Goal: Information Seeking & Learning: Learn about a topic

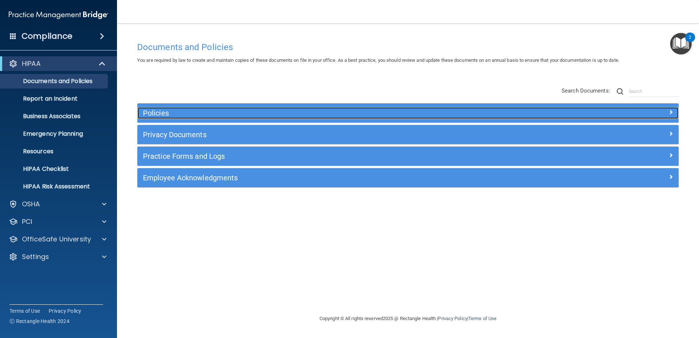
click at [186, 116] on h5 "Policies" at bounding box center [340, 113] width 395 height 8
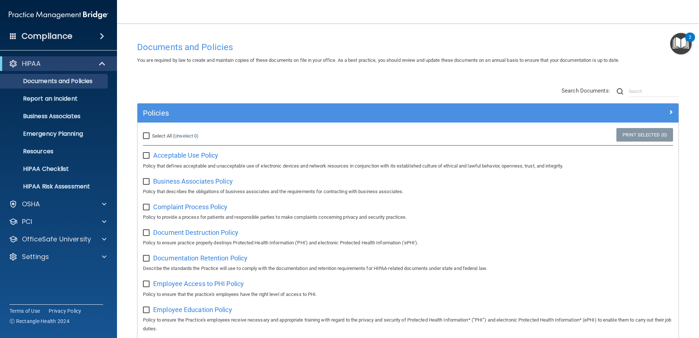
click at [146, 136] on input "Select All (Unselect 0) Unselect All" at bounding box center [147, 136] width 8 height 6
checkbox input "true"
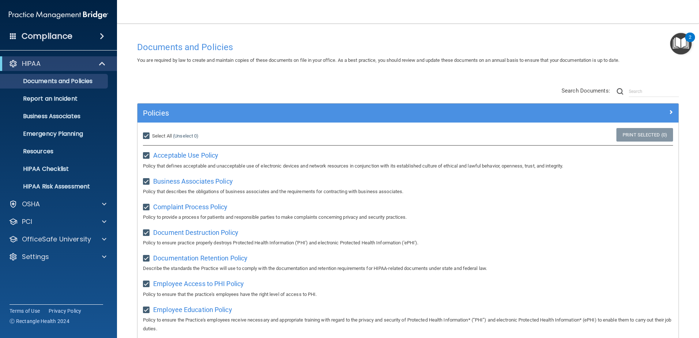
checkbox input "true"
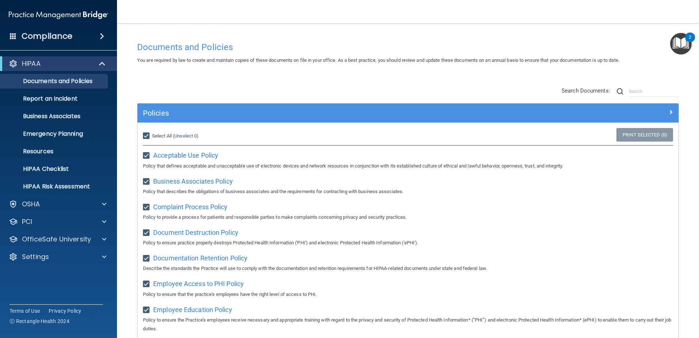
checkbox input "true"
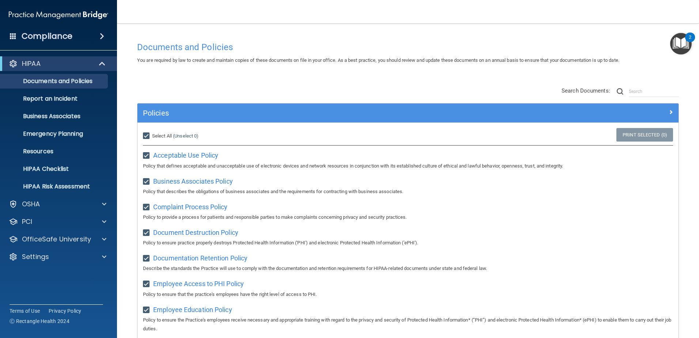
checkbox input "true"
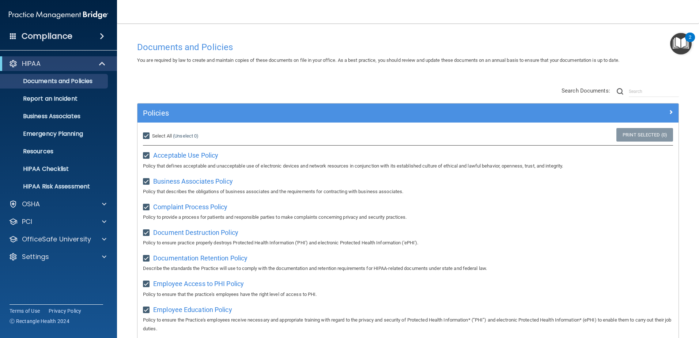
checkbox input "true"
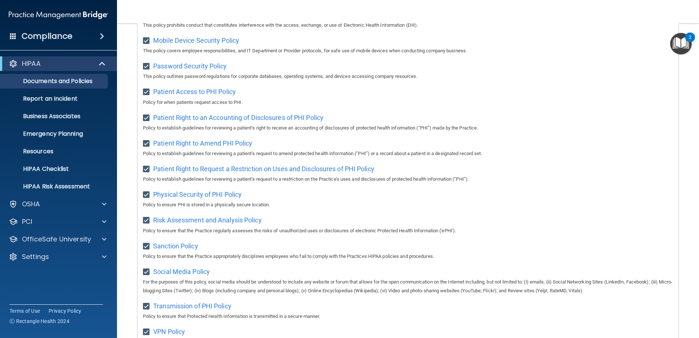
scroll to position [484, 0]
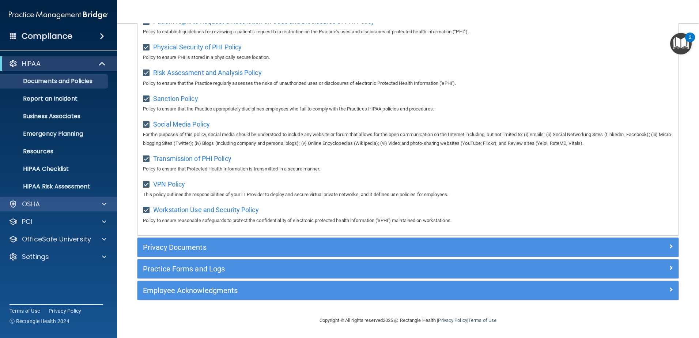
click at [53, 198] on div "OSHA" at bounding box center [58, 204] width 117 height 15
click at [83, 205] on div "OSHA" at bounding box center [48, 204] width 91 height 9
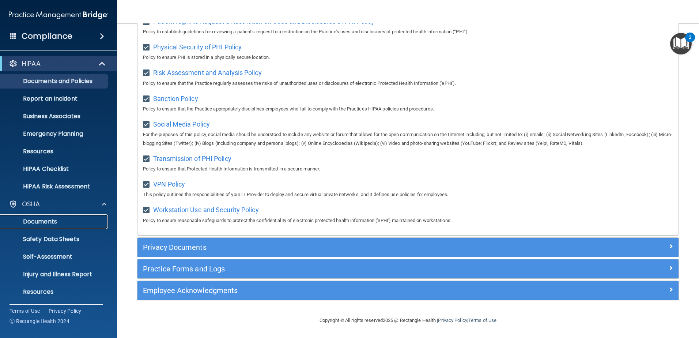
click at [34, 220] on p "Documents" at bounding box center [55, 221] width 100 height 7
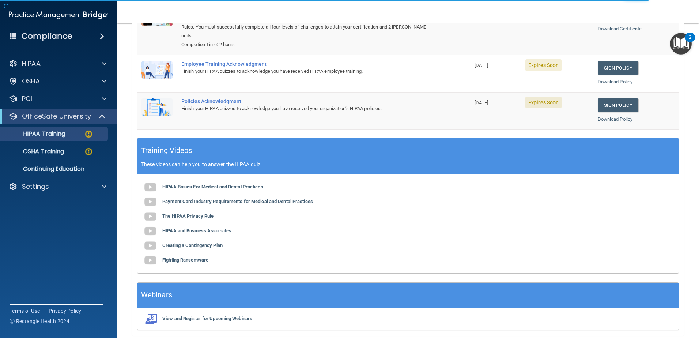
scroll to position [146, 0]
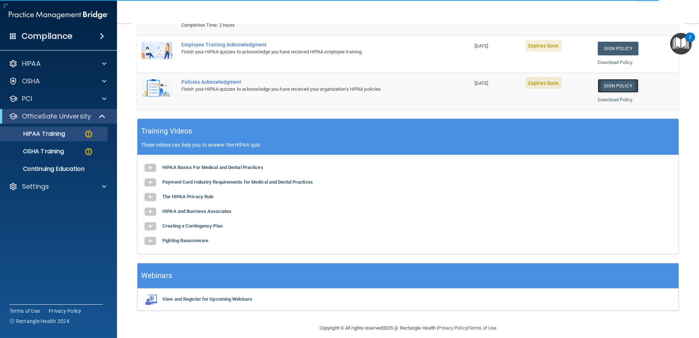
click at [633, 86] on link "Sign Policy" at bounding box center [618, 86] width 41 height 14
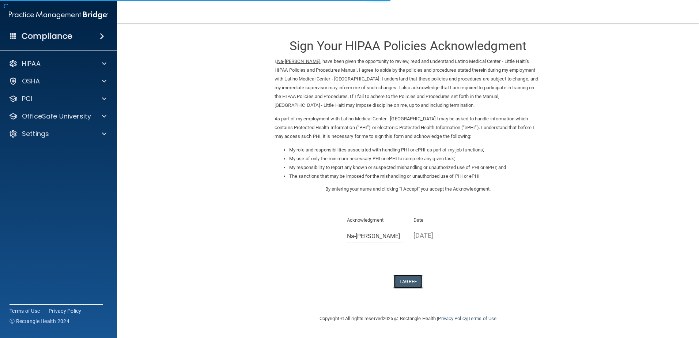
click at [417, 278] on button "I Agree" at bounding box center [407, 282] width 29 height 14
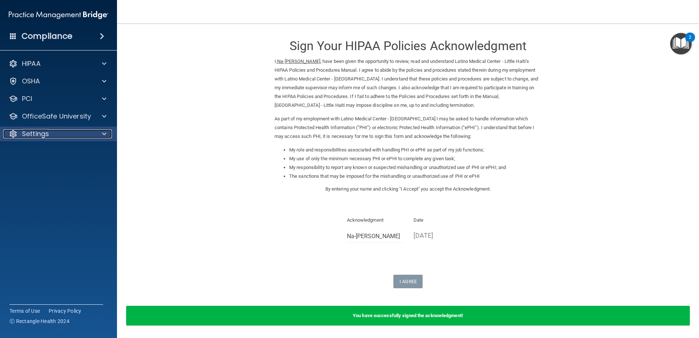
click at [51, 135] on div "Settings" at bounding box center [48, 133] width 91 height 9
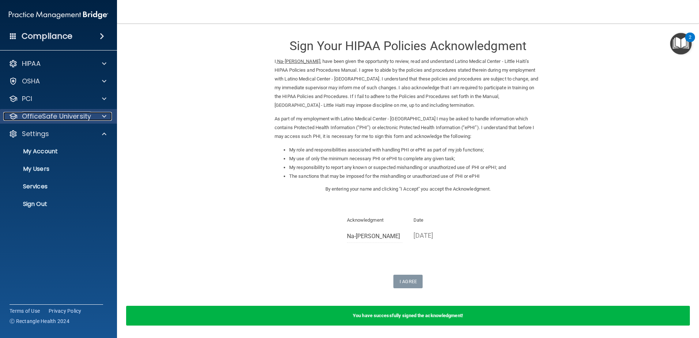
click at [95, 115] on div at bounding box center [103, 116] width 18 height 9
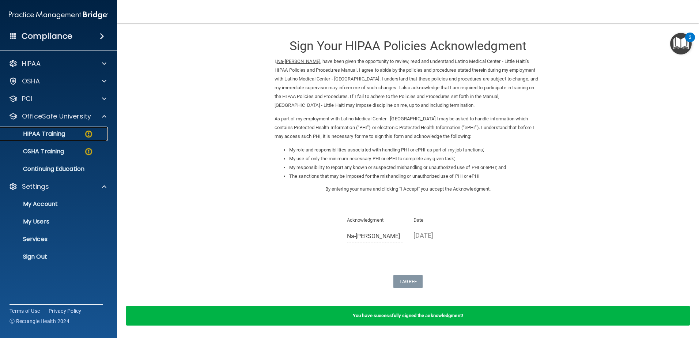
click at [72, 139] on link "HIPAA Training" at bounding box center [50, 133] width 115 height 15
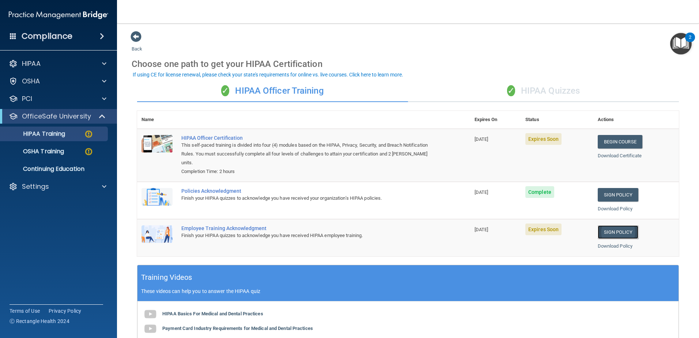
click at [615, 233] on link "Sign Policy" at bounding box center [618, 232] width 41 height 14
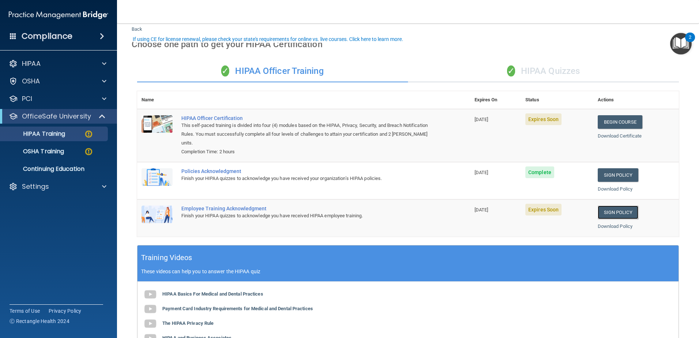
scroll to position [37, 0]
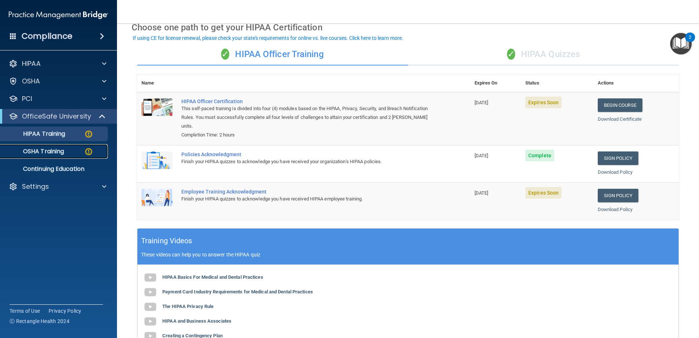
click at [48, 149] on p "OSHA Training" at bounding box center [34, 151] width 59 height 7
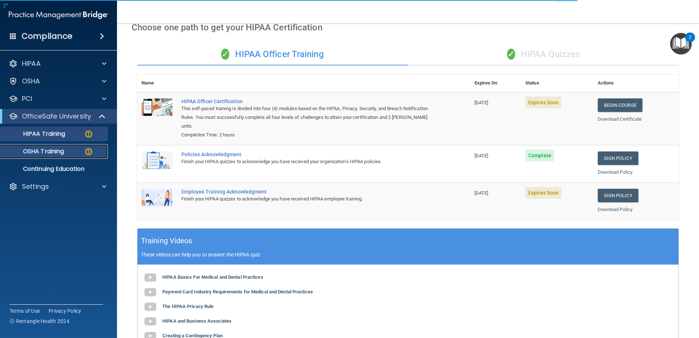
scroll to position [7, 0]
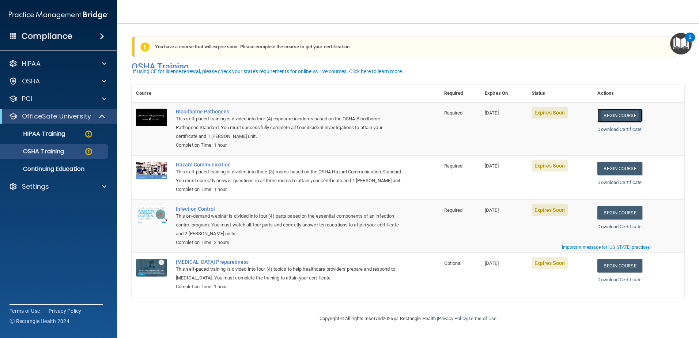
click at [614, 109] on link "Begin Course" at bounding box center [619, 116] width 45 height 14
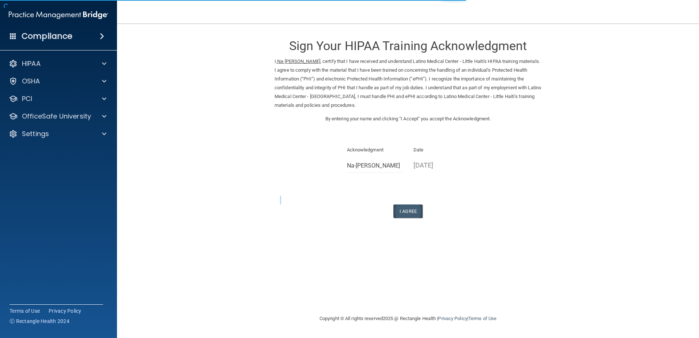
click at [410, 205] on div "Sign Your HIPAA Training Acknowledgment I, Na-Indra Lamothe , certify that I ha…" at bounding box center [408, 124] width 267 height 187
drag, startPoint x: 410, startPoint y: 205, endPoint x: 407, endPoint y: 210, distance: 5.9
click at [407, 210] on button "I Agree" at bounding box center [407, 211] width 29 height 14
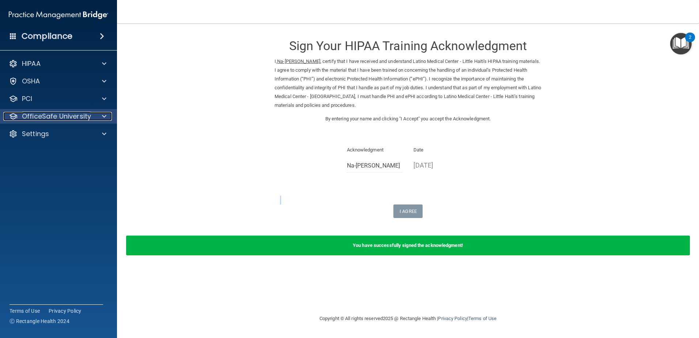
click at [58, 117] on p "OfficeSafe University" at bounding box center [56, 116] width 69 height 9
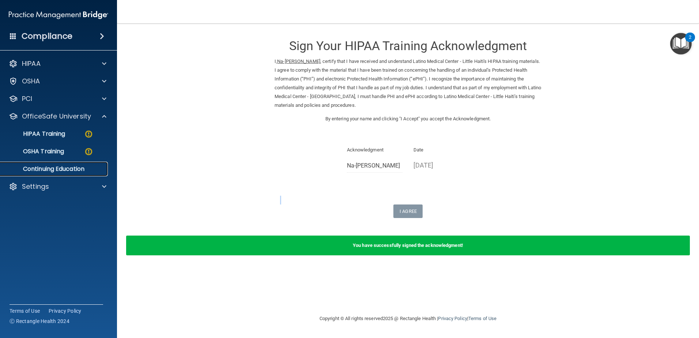
click at [66, 167] on p "Continuing Education" at bounding box center [55, 168] width 100 height 7
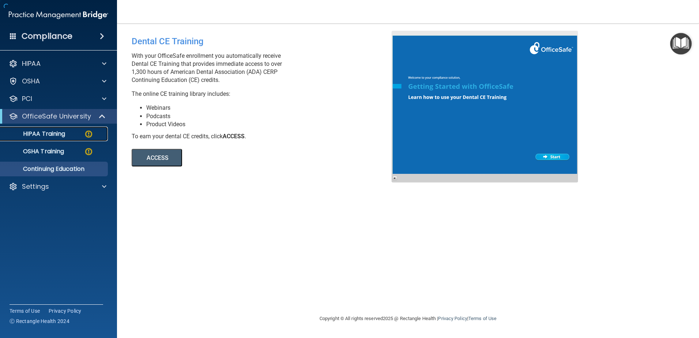
click at [59, 133] on p "HIPAA Training" at bounding box center [35, 133] width 60 height 7
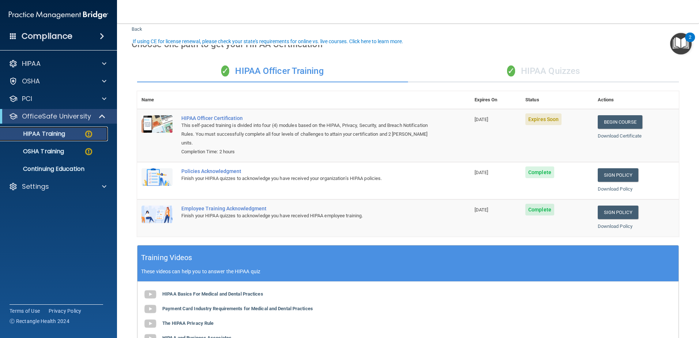
scroll to position [37, 0]
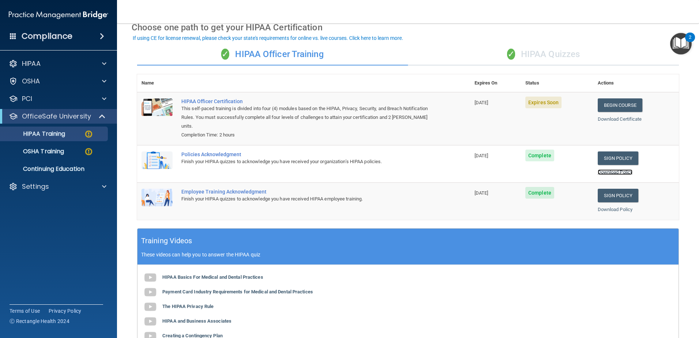
click at [611, 170] on link "Download Policy" at bounding box center [615, 171] width 35 height 5
click at [609, 209] on link "Download Policy" at bounding box center [615, 209] width 35 height 5
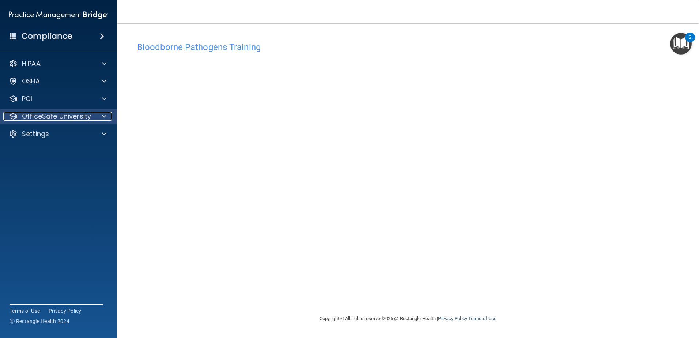
click at [98, 117] on div at bounding box center [103, 116] width 18 height 9
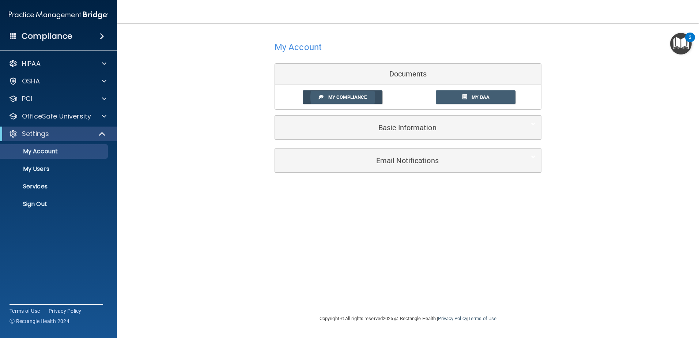
click at [351, 99] on span "My Compliance" at bounding box center [347, 96] width 38 height 5
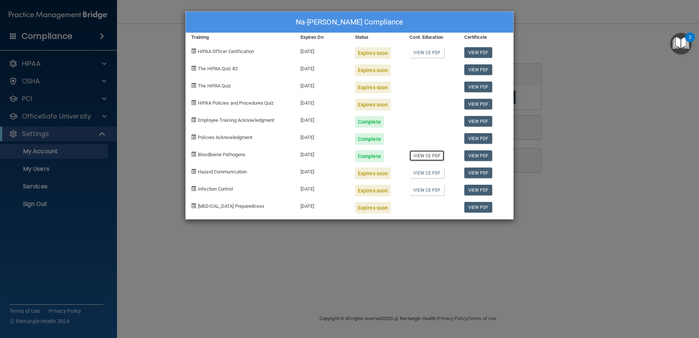
click at [436, 156] on link "View CE PDF" at bounding box center [426, 155] width 35 height 11
click at [370, 53] on div "Expires soon" at bounding box center [373, 53] width 36 height 12
click at [590, 122] on div "Na-Indra Lamothe's Compliance Training Expires On Status Cont. Education Certif…" at bounding box center [349, 169] width 699 height 338
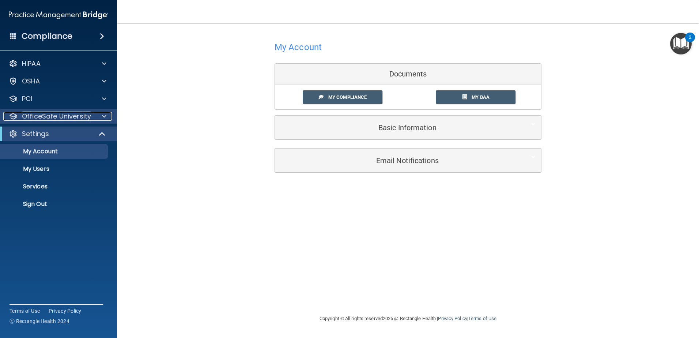
click at [100, 119] on div at bounding box center [103, 116] width 18 height 9
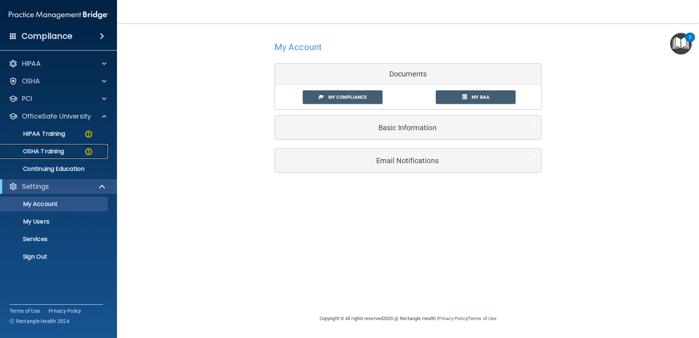
click at [53, 151] on p "OSHA Training" at bounding box center [34, 151] width 59 height 7
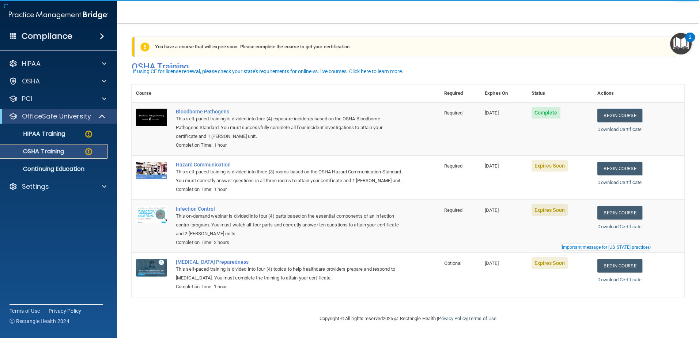
scroll to position [7, 0]
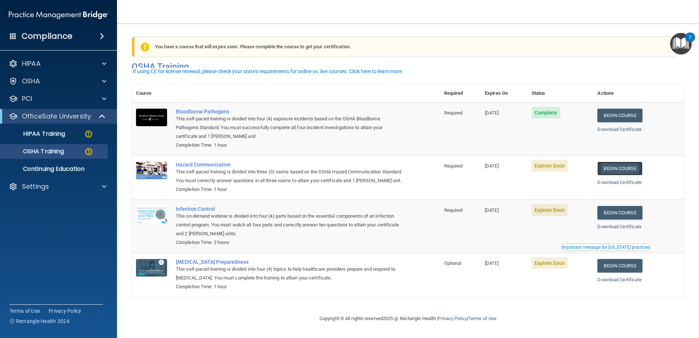
click at [633, 163] on link "Begin Course" at bounding box center [619, 169] width 45 height 14
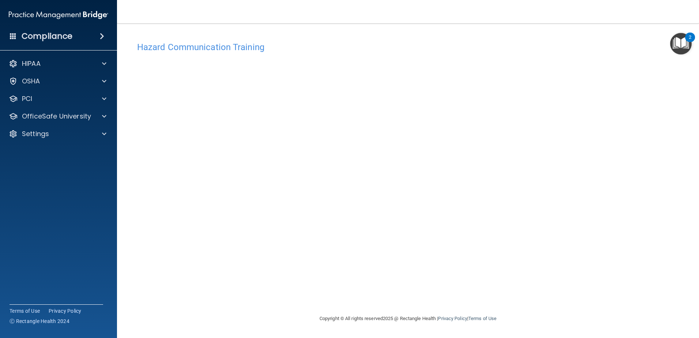
click at [646, 73] on div "Hazard Communication Training This course doesn’t expire until 10/25/2025. Are …" at bounding box center [408, 176] width 553 height 276
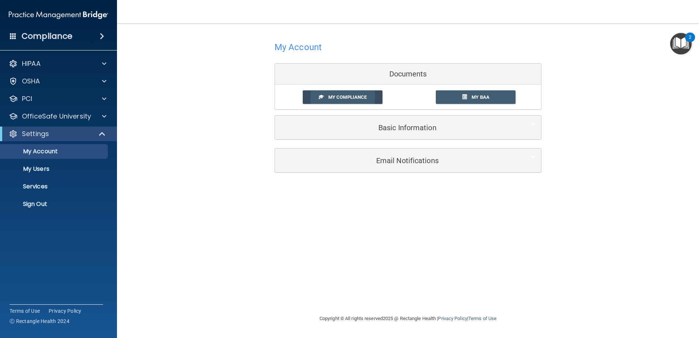
click at [354, 100] on link "My Compliance" at bounding box center [343, 97] width 80 height 14
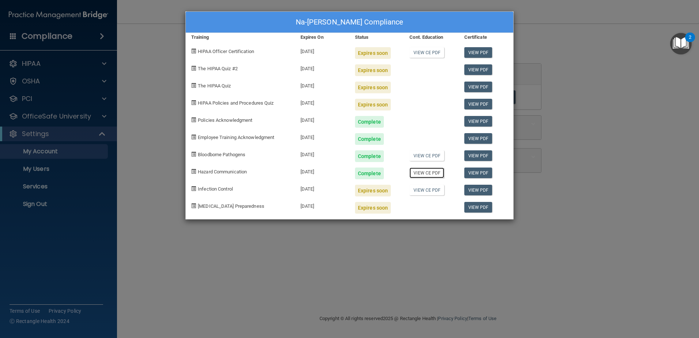
click at [435, 174] on link "View CE PDF" at bounding box center [426, 172] width 35 height 11
click at [427, 53] on link "View CE PDF" at bounding box center [426, 52] width 35 height 11
click at [589, 194] on div "Na-Indra Lamothe's Compliance Training Expires On Status Cont. Education Certif…" at bounding box center [349, 169] width 699 height 338
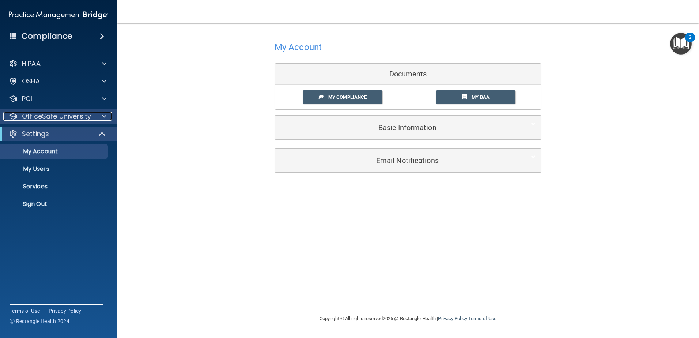
click at [75, 114] on p "OfficeSafe University" at bounding box center [56, 116] width 69 height 9
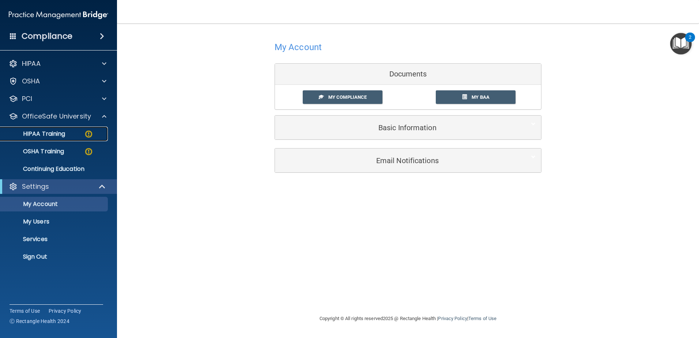
click at [57, 134] on p "HIPAA Training" at bounding box center [35, 133] width 60 height 7
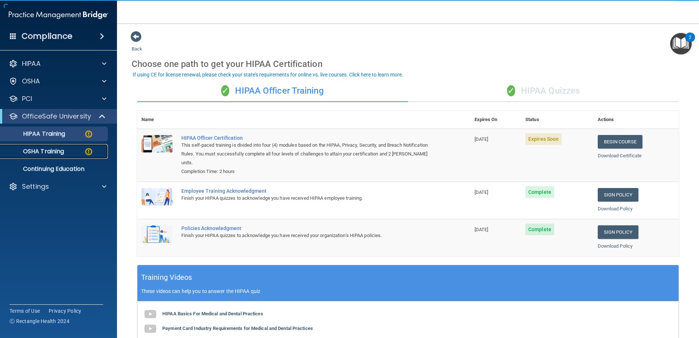
click at [61, 151] on p "OSHA Training" at bounding box center [34, 151] width 59 height 7
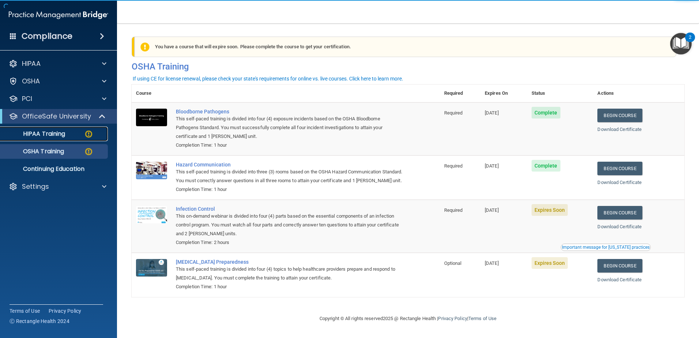
click at [72, 132] on div "HIPAA Training" at bounding box center [55, 133] width 100 height 7
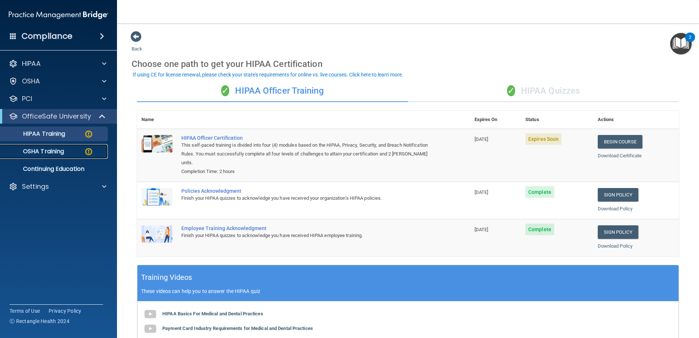
click at [71, 153] on div "OSHA Training" at bounding box center [55, 151] width 100 height 7
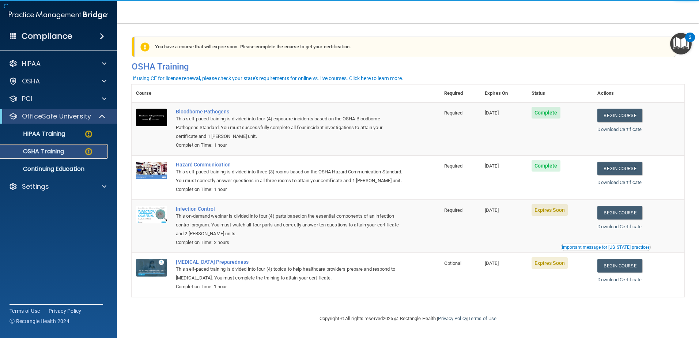
scroll to position [7, 0]
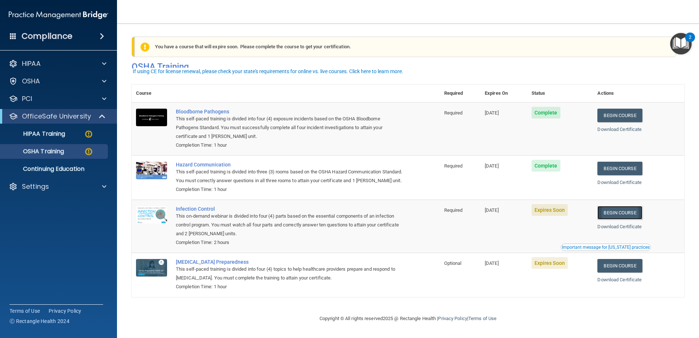
click at [629, 216] on link "Begin Course" at bounding box center [619, 213] width 45 height 14
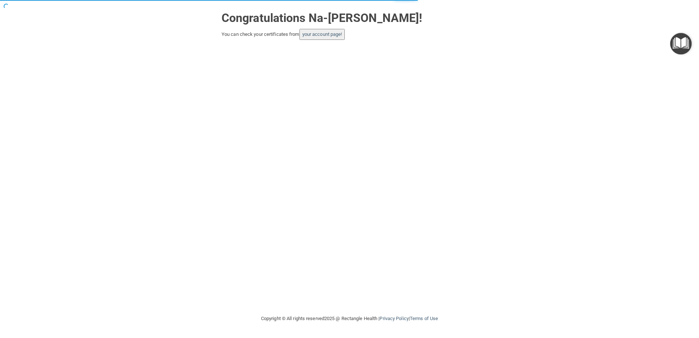
click at [312, 38] on button "your account page!" at bounding box center [322, 34] width 46 height 11
click at [321, 32] on link "your account page!" at bounding box center [322, 33] width 40 height 5
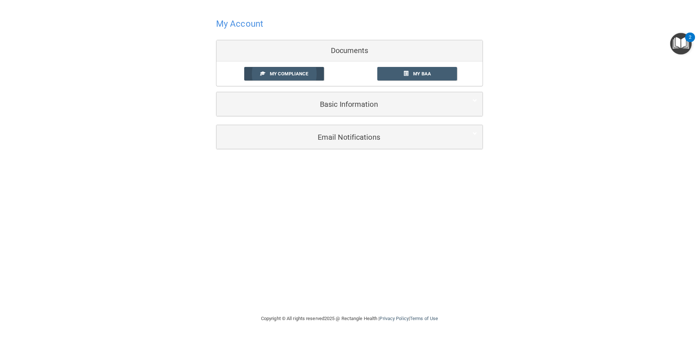
click at [286, 76] on span "My Compliance" at bounding box center [289, 73] width 38 height 5
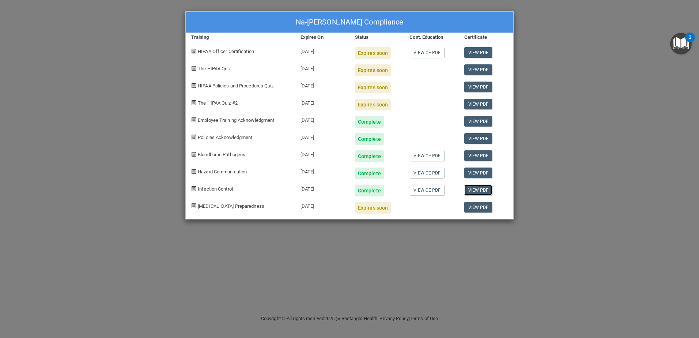
click at [483, 190] on link "View PDF" at bounding box center [478, 190] width 28 height 11
click at [427, 192] on link "View CE PDF" at bounding box center [426, 190] width 35 height 11
click at [231, 206] on span "[MEDICAL_DATA] Preparedness" at bounding box center [231, 205] width 67 height 5
click at [556, 27] on div "Na-Indra Lamothe's Compliance Training Expires On Status Cont. Education Certif…" at bounding box center [349, 169] width 699 height 338
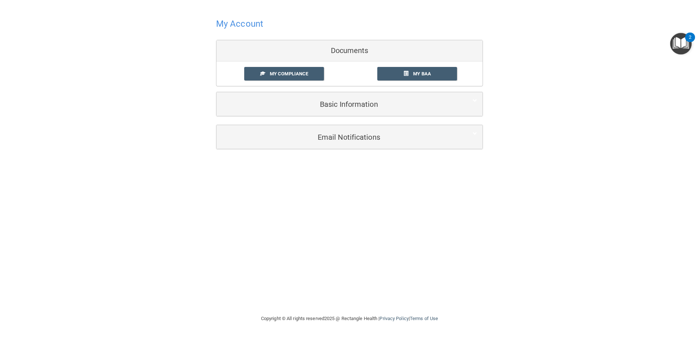
click at [252, 26] on h4 "My Account" at bounding box center [239, 24] width 47 height 10
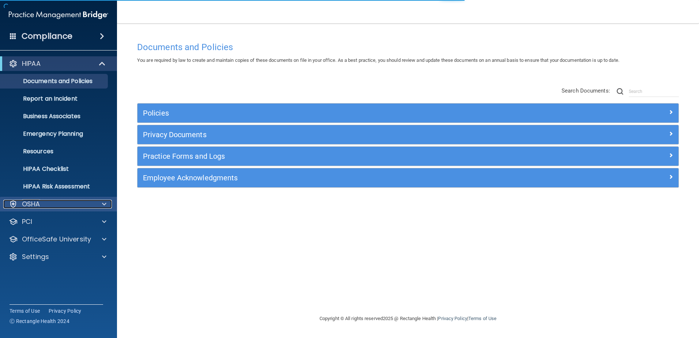
click at [49, 203] on div "OSHA" at bounding box center [48, 204] width 91 height 9
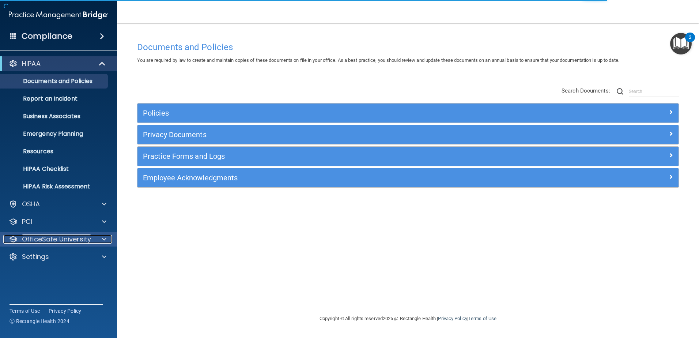
click at [83, 238] on p "OfficeSafe University" at bounding box center [56, 239] width 69 height 9
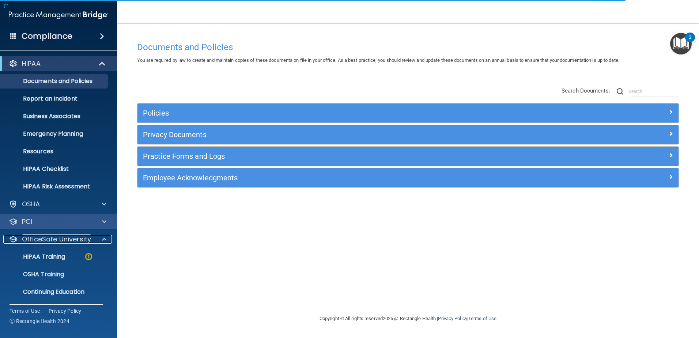
scroll to position [18, 0]
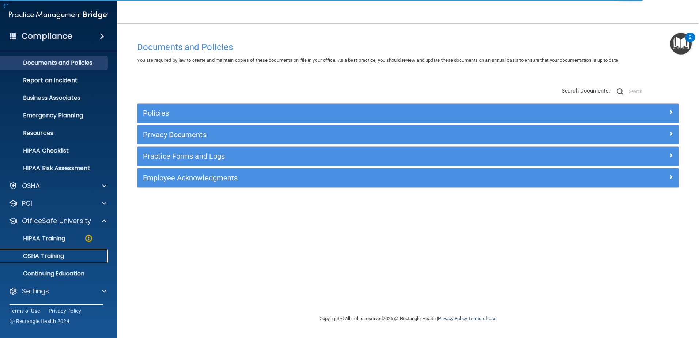
click at [61, 256] on p "OSHA Training" at bounding box center [34, 255] width 59 height 7
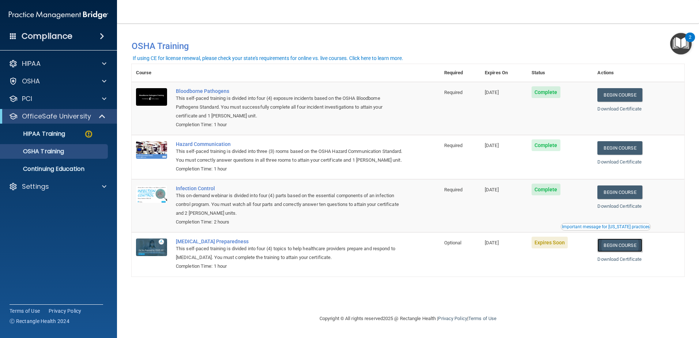
click at [626, 252] on link "Begin Course" at bounding box center [619, 245] width 45 height 14
click at [57, 137] on p "HIPAA Training" at bounding box center [35, 133] width 60 height 7
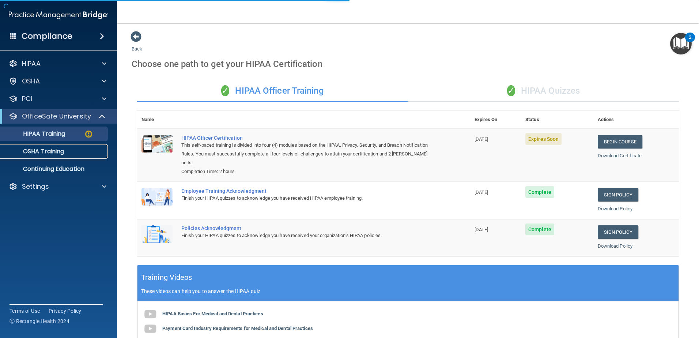
click at [57, 147] on link "OSHA Training" at bounding box center [50, 151] width 115 height 15
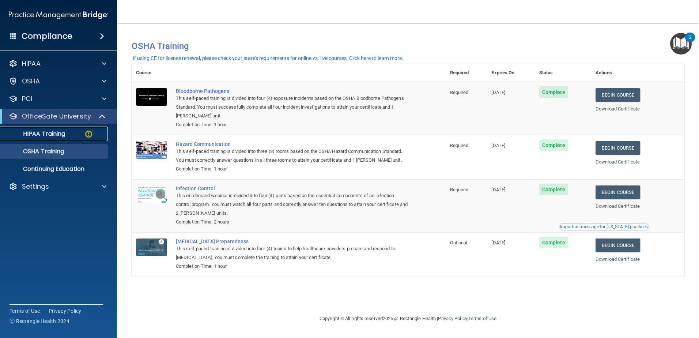
click at [70, 131] on div "HIPAA Training" at bounding box center [55, 133] width 100 height 7
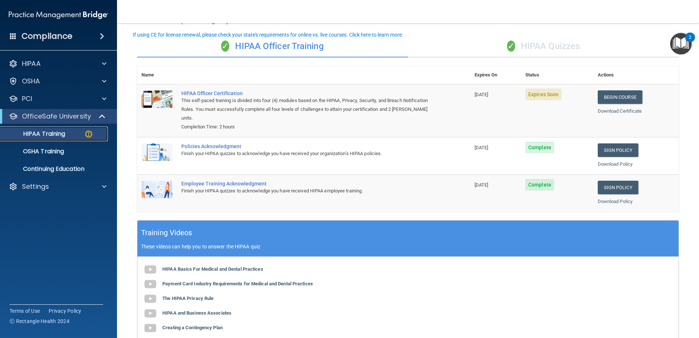
scroll to position [8, 0]
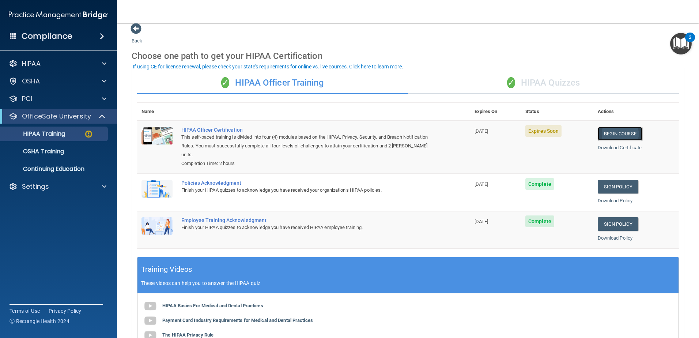
click at [625, 137] on link "Begin Course" at bounding box center [620, 134] width 45 height 14
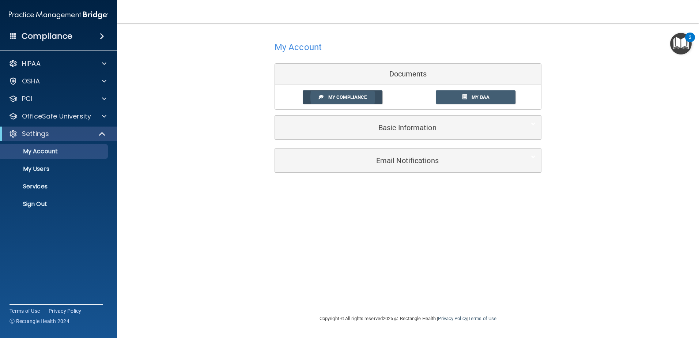
click at [365, 93] on link "My Compliance" at bounding box center [343, 97] width 80 height 14
drag, startPoint x: 345, startPoint y: 94, endPoint x: 343, endPoint y: 97, distance: 4.4
click at [343, 97] on link "My Compliance" at bounding box center [343, 97] width 80 height 14
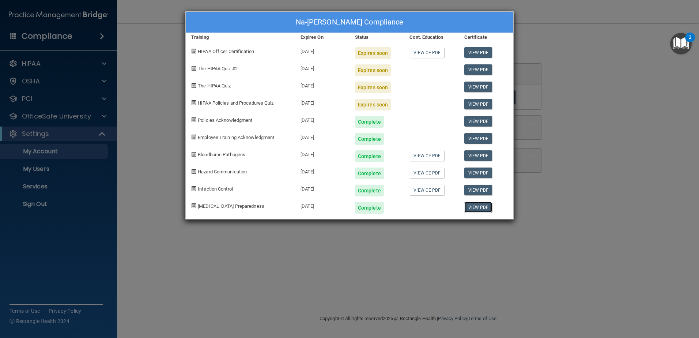
click at [474, 209] on link "View PDF" at bounding box center [478, 207] width 28 height 11
click at [471, 53] on link "View PDF" at bounding box center [478, 52] width 28 height 11
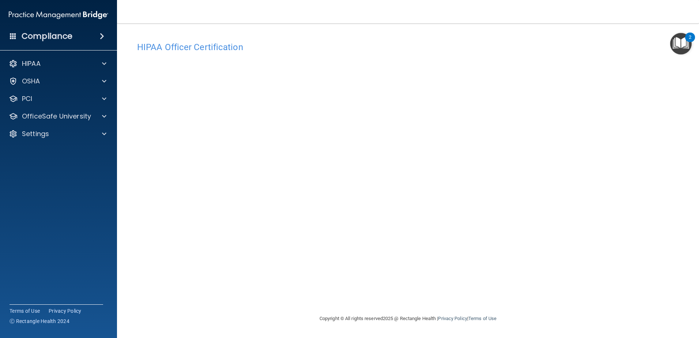
click at [499, 315] on div "Copyright © All rights reserved 2025 @ Rectangle Health | Privacy Policy | Term…" at bounding box center [408, 318] width 267 height 23
click at [79, 66] on div "HIPAA" at bounding box center [48, 63] width 91 height 9
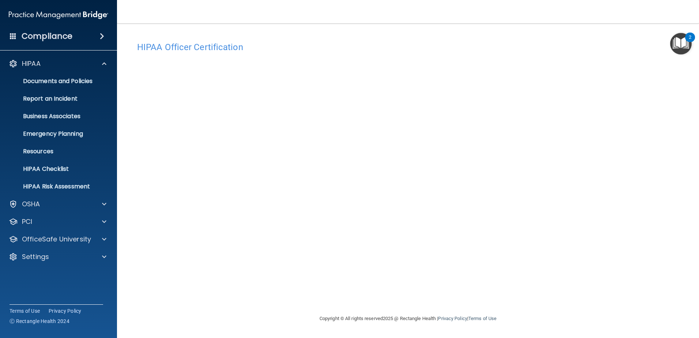
click at [183, 48] on h4 "HIPAA Officer Certification" at bounding box center [408, 47] width 542 height 10
click at [53, 240] on p "OfficeSafe University" at bounding box center [56, 239] width 69 height 9
click at [40, 256] on p "HIPAA Training" at bounding box center [35, 256] width 60 height 7
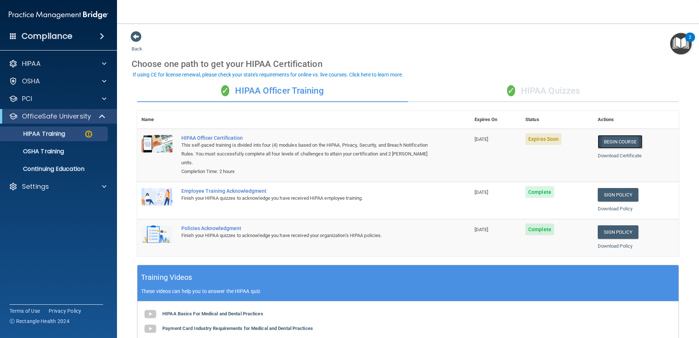
click at [634, 145] on link "Begin Course" at bounding box center [620, 142] width 45 height 14
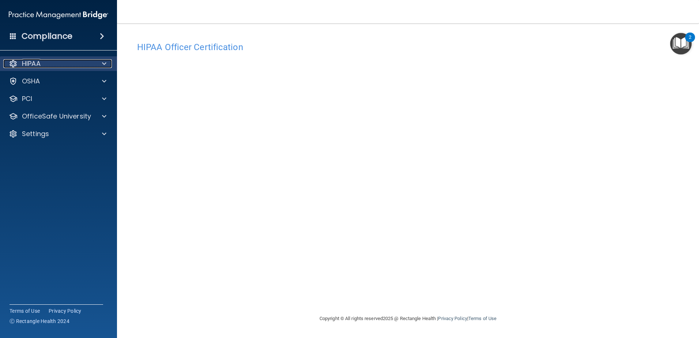
click at [43, 68] on div "HIPAA" at bounding box center [48, 63] width 91 height 9
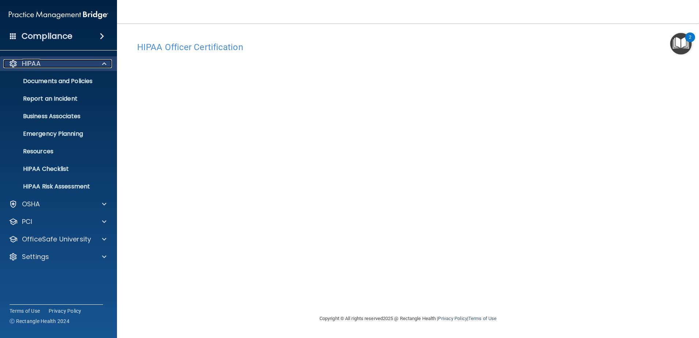
click at [50, 64] on div "HIPAA" at bounding box center [48, 63] width 91 height 9
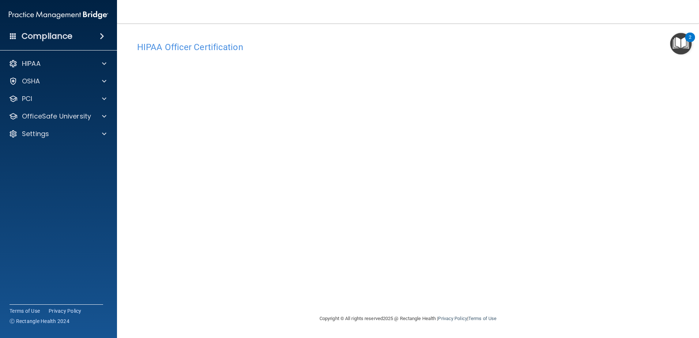
click at [78, 72] on div "HIPAA Documents and Policies Report an Incident Business Associates Emergency P…" at bounding box center [58, 100] width 117 height 94
drag, startPoint x: 78, startPoint y: 72, endPoint x: 99, endPoint y: 82, distance: 23.4
click at [99, 82] on div at bounding box center [103, 81] width 18 height 9
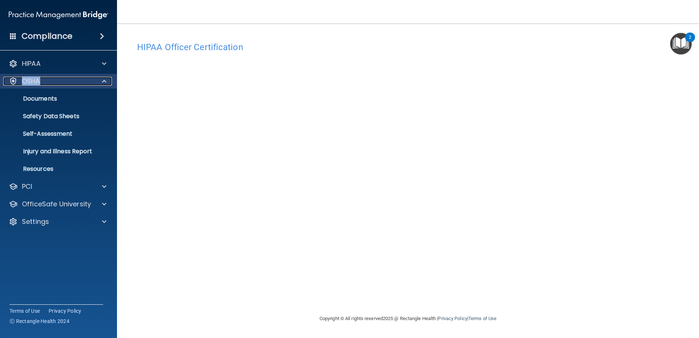
click at [99, 82] on div at bounding box center [103, 81] width 18 height 9
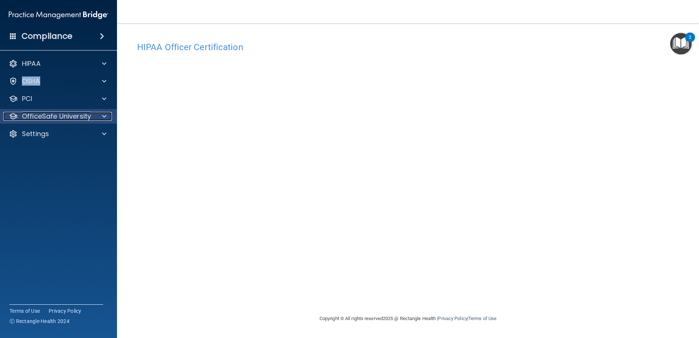
click at [96, 116] on div at bounding box center [103, 116] width 18 height 9
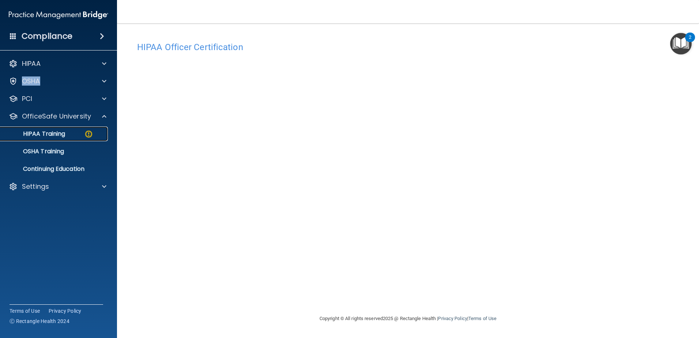
click at [51, 134] on p "HIPAA Training" at bounding box center [35, 133] width 60 height 7
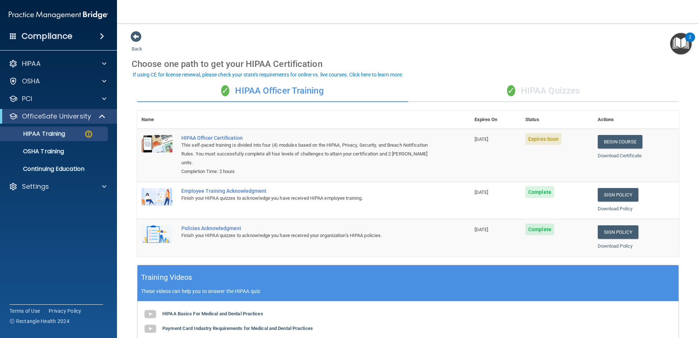
click at [532, 91] on div "✓ HIPAA Quizzes" at bounding box center [543, 91] width 271 height 22
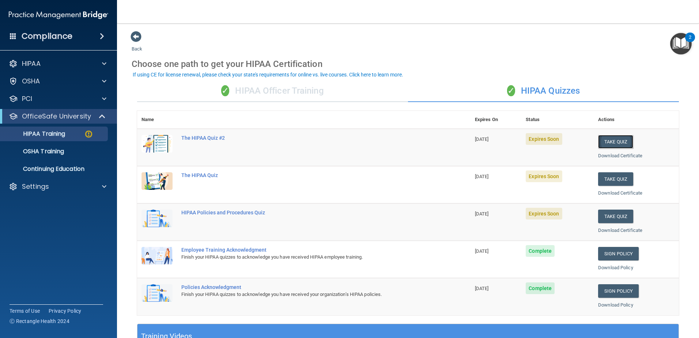
click at [610, 142] on button "Take Quiz" at bounding box center [615, 142] width 35 height 14
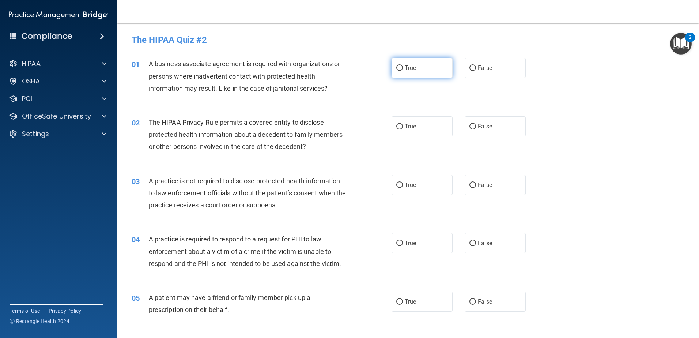
click at [409, 76] on label "True" at bounding box center [422, 68] width 61 height 20
click at [403, 71] on input "True" at bounding box center [399, 67] width 7 height 5
radio input "true"
click at [413, 127] on span "True" at bounding box center [410, 126] width 11 height 7
click at [403, 127] on input "True" at bounding box center [399, 126] width 7 height 5
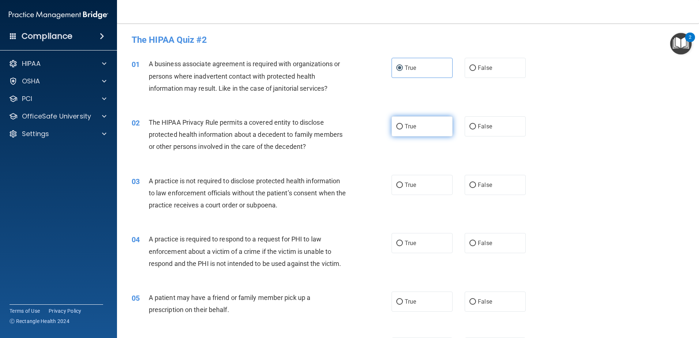
radio input "true"
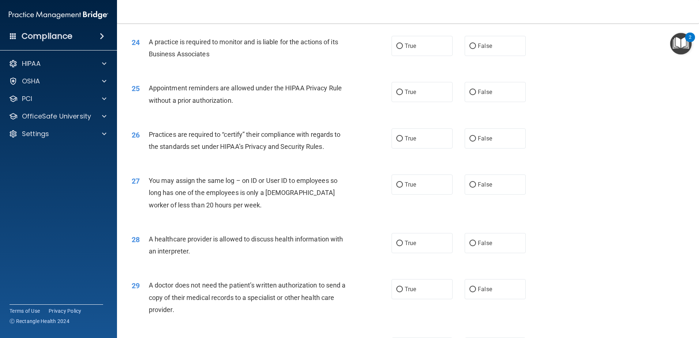
scroll to position [1364, 0]
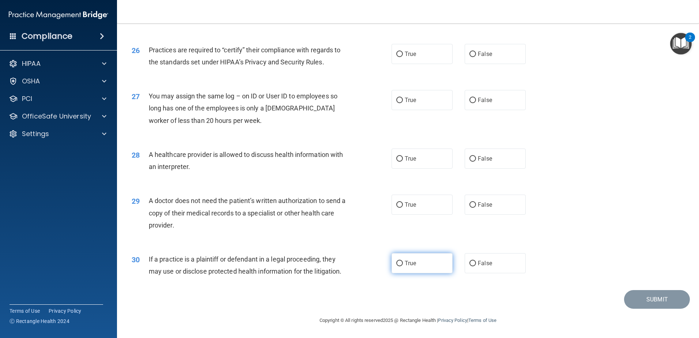
click at [431, 265] on label "True" at bounding box center [422, 263] width 61 height 20
click at [403, 265] on input "True" at bounding box center [399, 263] width 7 height 5
radio input "true"
click at [414, 208] on label "True" at bounding box center [422, 204] width 61 height 20
click at [403, 208] on input "True" at bounding box center [399, 204] width 7 height 5
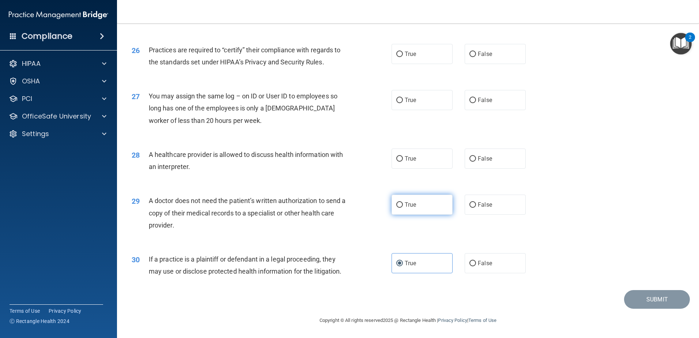
radio input "true"
click at [419, 151] on label "True" at bounding box center [422, 158] width 61 height 20
click at [403, 156] on input "True" at bounding box center [399, 158] width 7 height 5
radio input "true"
click at [498, 96] on label "False" at bounding box center [495, 100] width 61 height 20
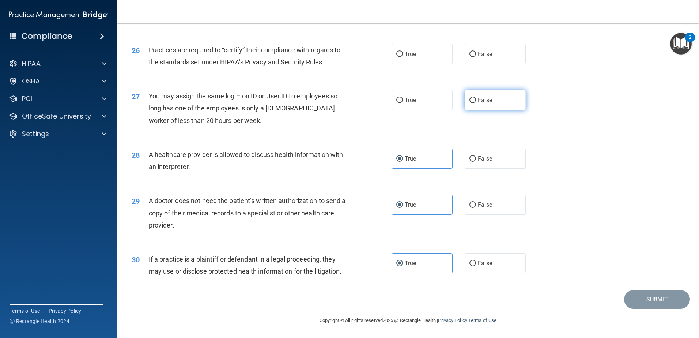
click at [476, 98] on input "False" at bounding box center [472, 100] width 7 height 5
radio input "true"
click at [433, 55] on label "True" at bounding box center [422, 54] width 61 height 20
click at [403, 55] on input "True" at bounding box center [399, 54] width 7 height 5
radio input "true"
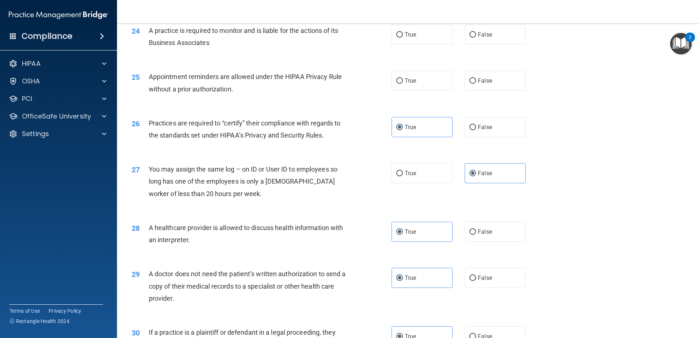
scroll to position [1254, 0]
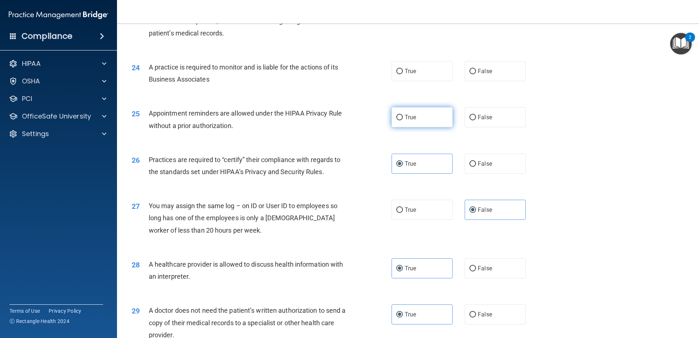
click at [416, 115] on label "True" at bounding box center [422, 117] width 61 height 20
click at [403, 115] on input "True" at bounding box center [399, 117] width 7 height 5
radio input "true"
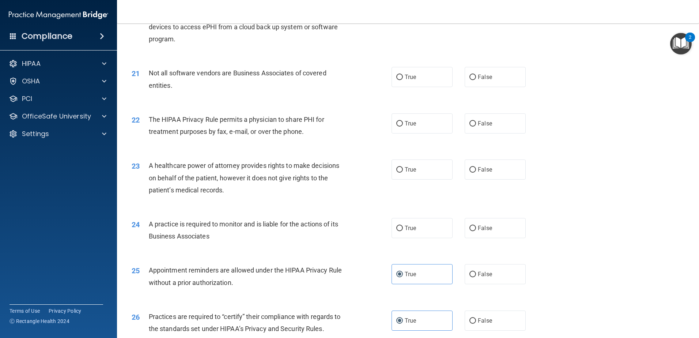
scroll to position [1097, 0]
click at [421, 166] on label "True" at bounding box center [422, 170] width 61 height 20
click at [403, 168] on input "True" at bounding box center [399, 170] width 7 height 5
radio input "true"
click at [478, 230] on span "False" at bounding box center [485, 228] width 14 height 7
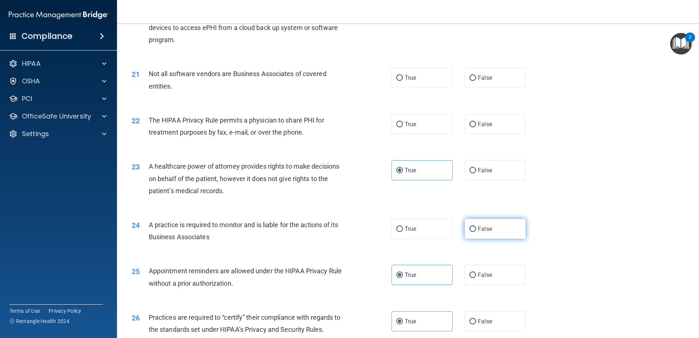
click at [476, 230] on input "False" at bounding box center [472, 228] width 7 height 5
radio input "true"
click at [435, 80] on label "True" at bounding box center [422, 78] width 61 height 20
click at [403, 80] on input "True" at bounding box center [399, 77] width 7 height 5
radio input "true"
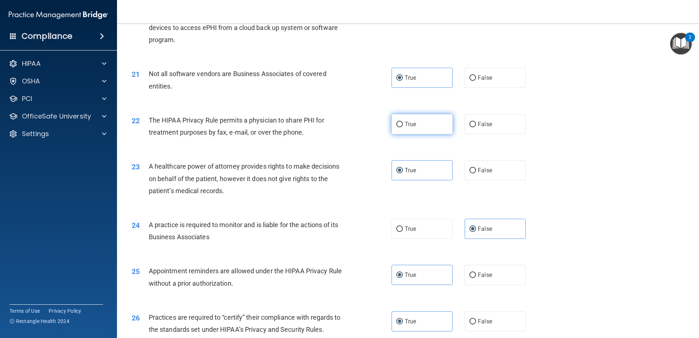
click at [414, 129] on label "True" at bounding box center [422, 124] width 61 height 20
click at [403, 127] on input "True" at bounding box center [399, 124] width 7 height 5
radio input "true"
click at [484, 128] on label "False" at bounding box center [495, 124] width 61 height 20
click at [476, 127] on input "False" at bounding box center [472, 124] width 7 height 5
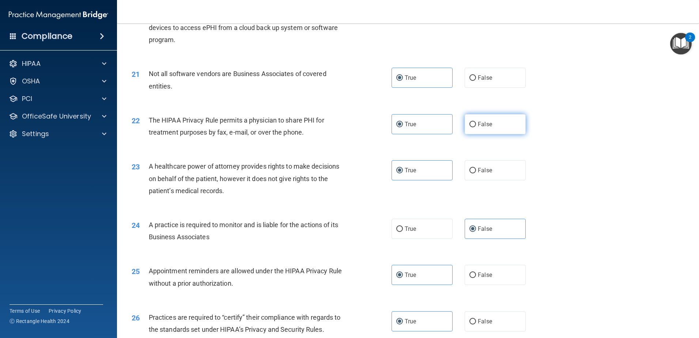
radio input "true"
radio input "false"
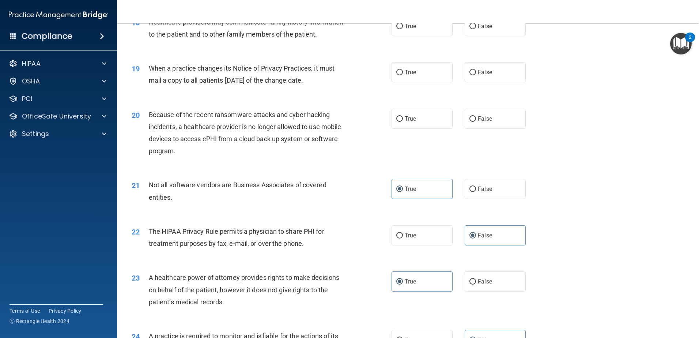
scroll to position [951, 0]
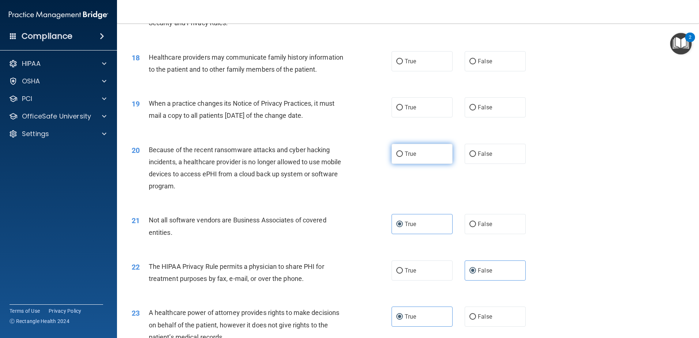
click at [424, 154] on label "True" at bounding box center [422, 154] width 61 height 20
click at [403, 154] on input "True" at bounding box center [399, 153] width 7 height 5
radio input "true"
click at [409, 105] on span "True" at bounding box center [410, 107] width 11 height 7
click at [403, 105] on input "True" at bounding box center [399, 107] width 7 height 5
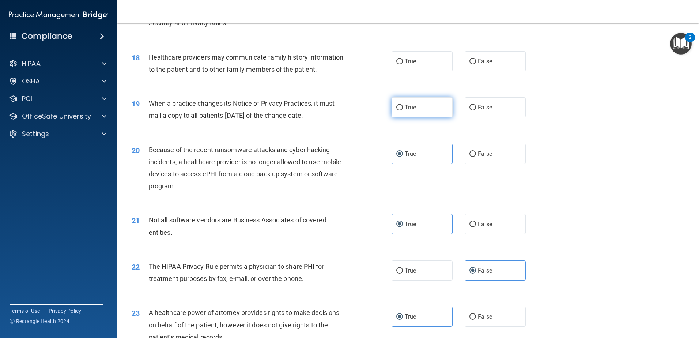
radio input "true"
click at [494, 64] on label "False" at bounding box center [495, 61] width 61 height 20
click at [476, 64] on input "False" at bounding box center [472, 61] width 7 height 5
radio input "true"
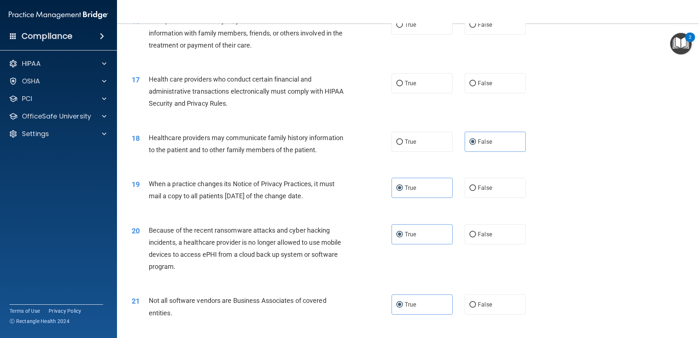
scroll to position [841, 0]
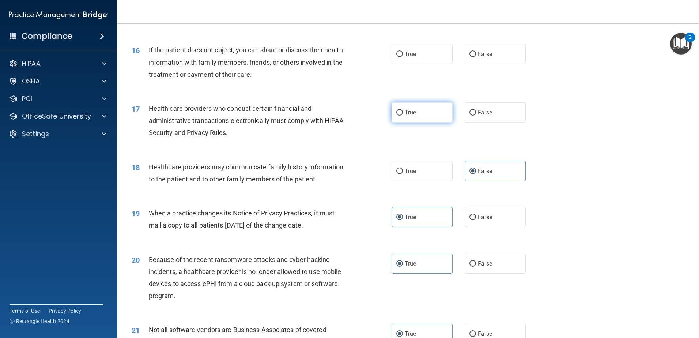
click at [405, 119] on label "True" at bounding box center [422, 112] width 61 height 20
click at [403, 116] on input "True" at bounding box center [399, 112] width 7 height 5
radio input "true"
click at [425, 61] on label "True" at bounding box center [422, 54] width 61 height 20
click at [403, 57] on input "True" at bounding box center [399, 54] width 7 height 5
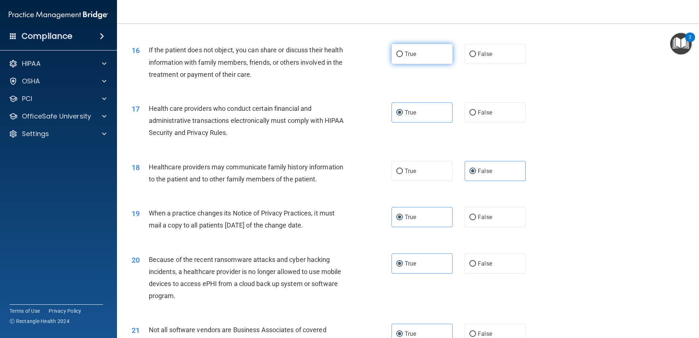
radio input "true"
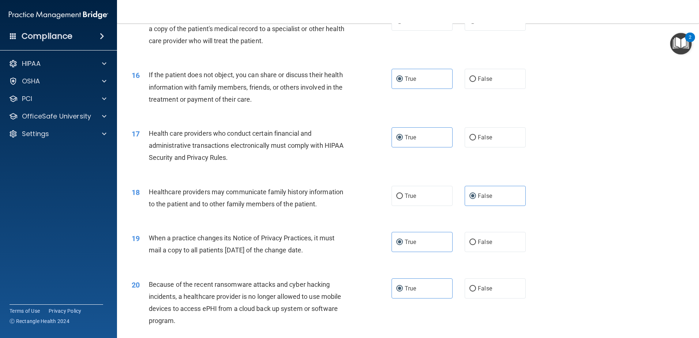
scroll to position [731, 0]
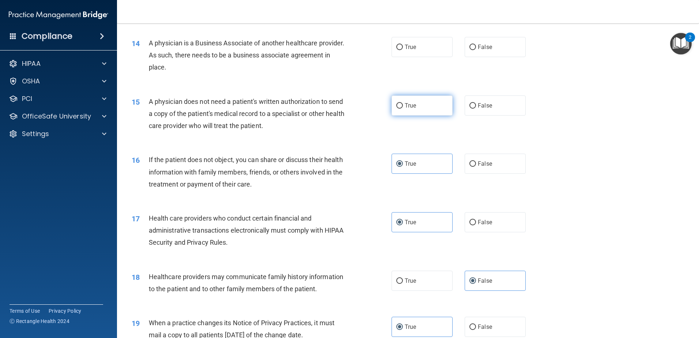
click at [408, 104] on span "True" at bounding box center [410, 105] width 11 height 7
click at [403, 104] on input "True" at bounding box center [399, 105] width 7 height 5
radio input "true"
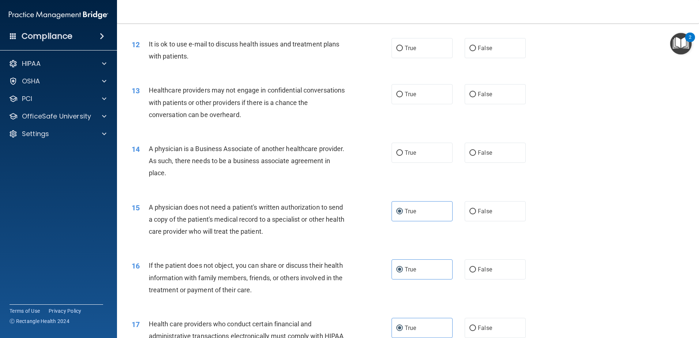
scroll to position [621, 0]
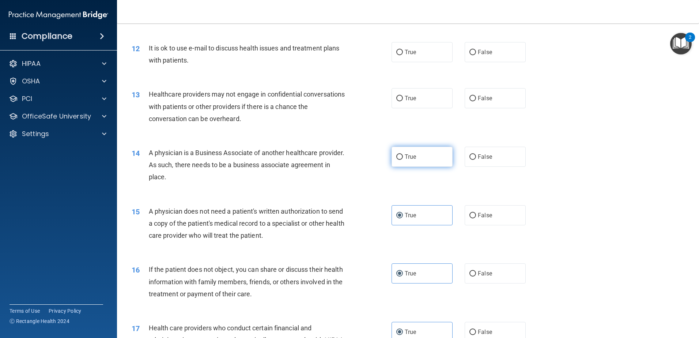
click at [411, 159] on span "True" at bounding box center [410, 156] width 11 height 7
click at [403, 159] on input "True" at bounding box center [399, 156] width 7 height 5
radio input "true"
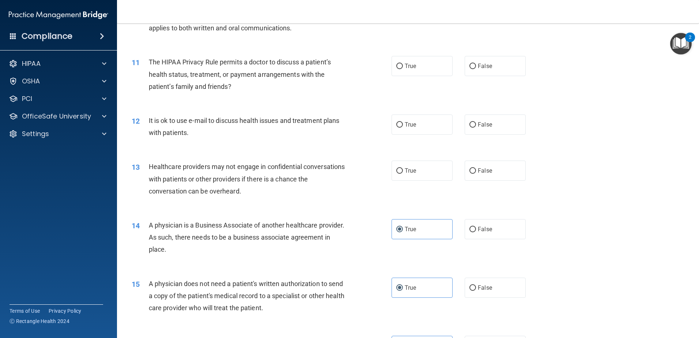
scroll to position [548, 0]
click at [495, 235] on label "False" at bounding box center [495, 230] width 61 height 20
click at [476, 233] on input "False" at bounding box center [472, 229] width 7 height 5
radio input "true"
radio input "false"
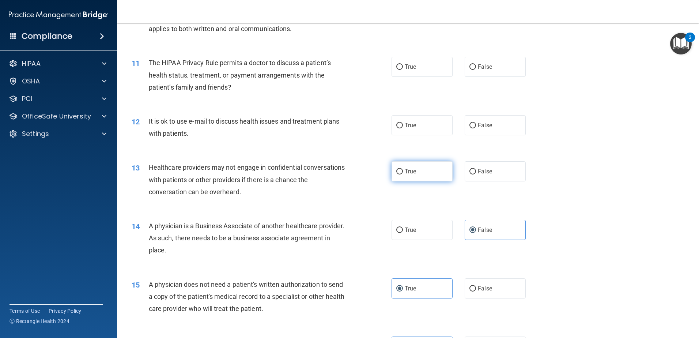
click at [435, 170] on label "True" at bounding box center [422, 171] width 61 height 20
click at [403, 170] on input "True" at bounding box center [399, 171] width 7 height 5
radio input "true"
click at [497, 132] on label "False" at bounding box center [495, 125] width 61 height 20
click at [476, 128] on input "False" at bounding box center [472, 125] width 7 height 5
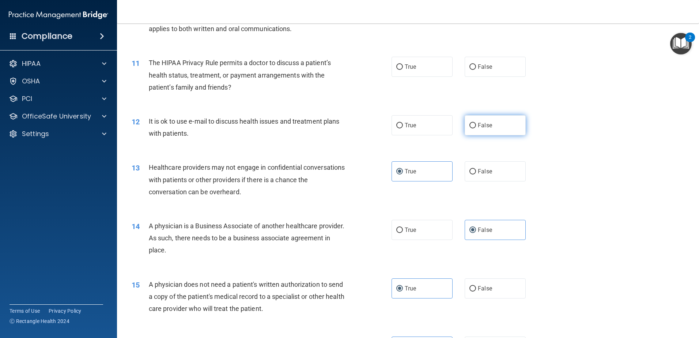
radio input "true"
click at [447, 126] on label "True" at bounding box center [422, 125] width 61 height 20
click at [403, 126] on input "True" at bounding box center [399, 125] width 7 height 5
radio input "true"
radio input "false"
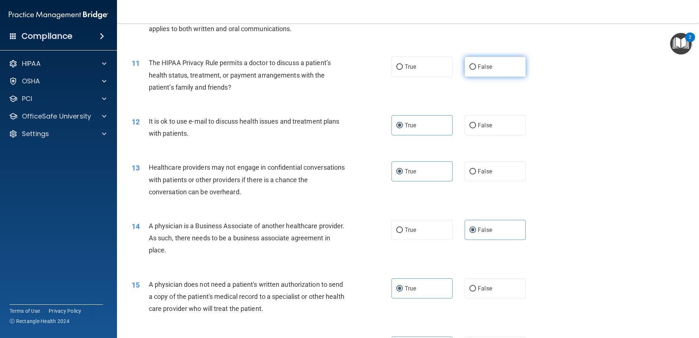
click at [487, 64] on span "False" at bounding box center [485, 66] width 14 height 7
click at [476, 64] on input "False" at bounding box center [472, 66] width 7 height 5
radio input "true"
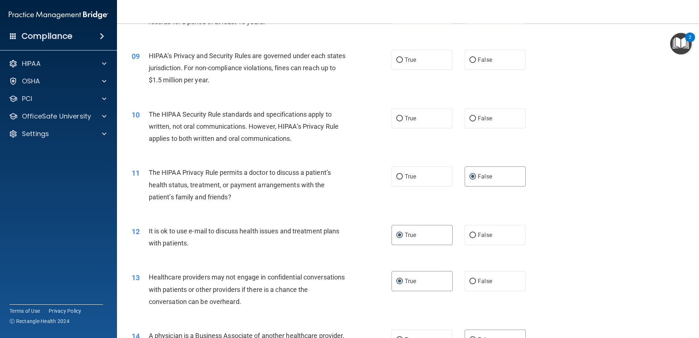
scroll to position [366, 0]
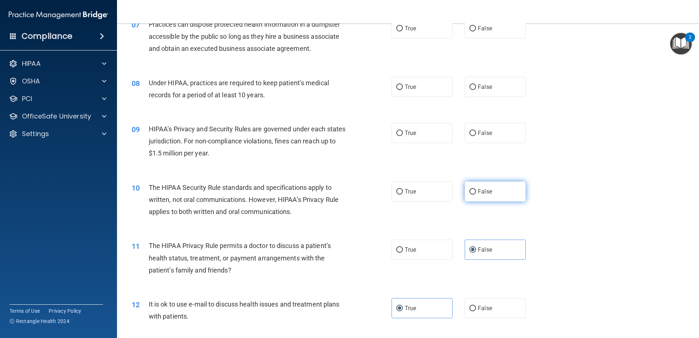
click at [478, 189] on span "False" at bounding box center [485, 191] width 14 height 7
click at [475, 189] on input "False" at bounding box center [472, 191] width 7 height 5
radio input "true"
click at [408, 133] on span "True" at bounding box center [410, 132] width 11 height 7
click at [403, 133] on input "True" at bounding box center [399, 133] width 7 height 5
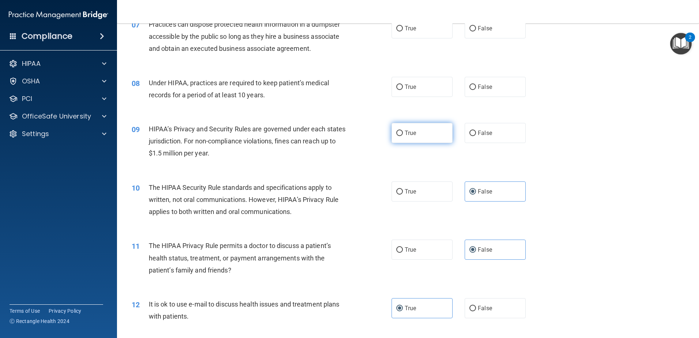
radio input "true"
click at [531, 84] on div "True False" at bounding box center [465, 87] width 147 height 20
click at [511, 88] on label "False" at bounding box center [495, 87] width 61 height 20
click at [476, 88] on input "False" at bounding box center [472, 86] width 7 height 5
radio input "true"
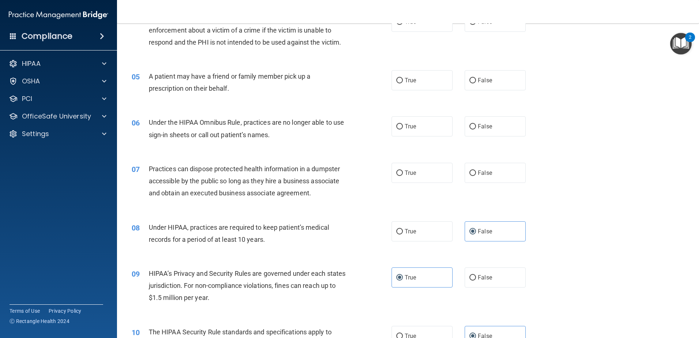
scroll to position [219, 0]
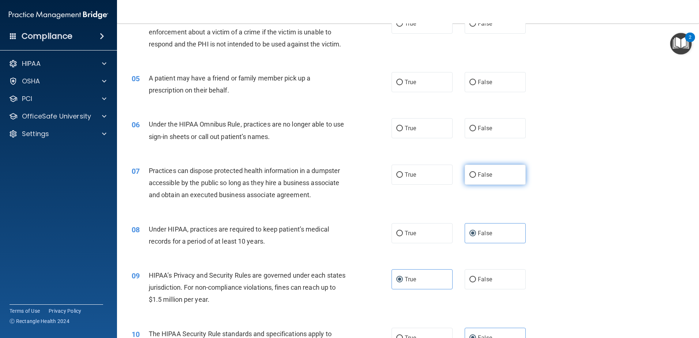
click at [516, 182] on label "False" at bounding box center [495, 175] width 61 height 20
click at [476, 178] on input "False" at bounding box center [472, 174] width 7 height 5
radio input "true"
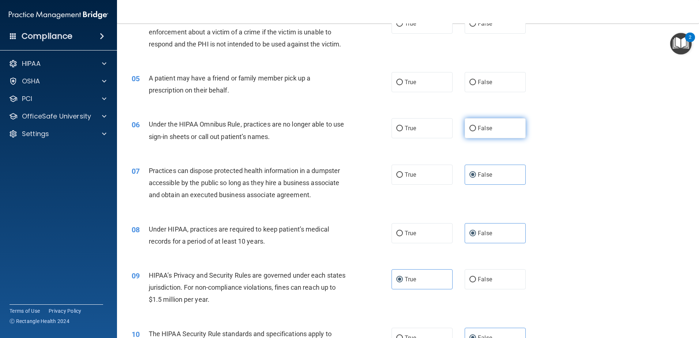
click at [494, 128] on label "False" at bounding box center [495, 128] width 61 height 20
click at [476, 128] on input "False" at bounding box center [472, 128] width 7 height 5
radio input "true"
click at [446, 84] on label "True" at bounding box center [422, 82] width 61 height 20
click at [403, 84] on input "True" at bounding box center [399, 82] width 7 height 5
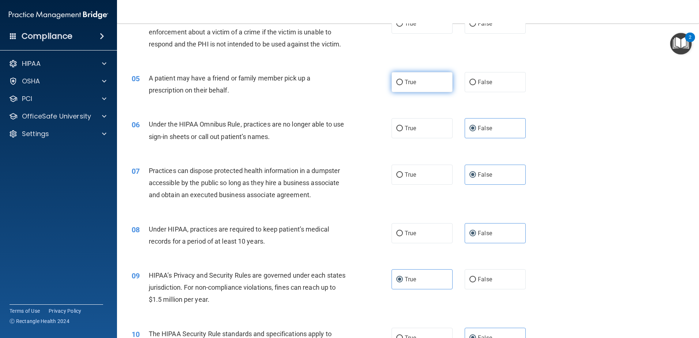
radio input "true"
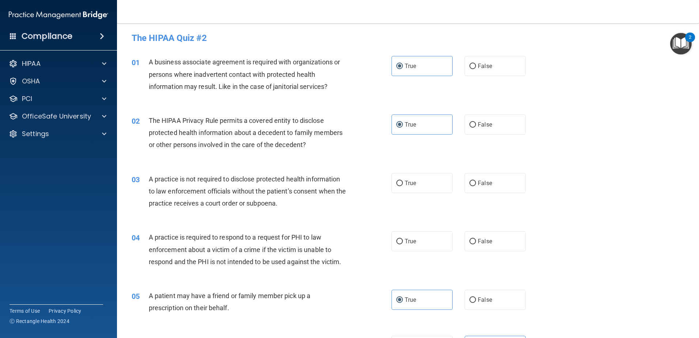
scroll to position [0, 0]
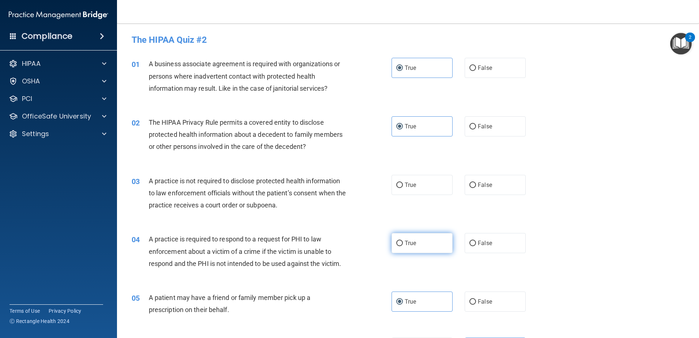
click at [413, 240] on span "True" at bounding box center [410, 242] width 11 height 7
click at [403, 241] on input "True" at bounding box center [399, 243] width 7 height 5
radio input "true"
click at [481, 186] on span "False" at bounding box center [485, 184] width 14 height 7
click at [476, 186] on input "False" at bounding box center [472, 184] width 7 height 5
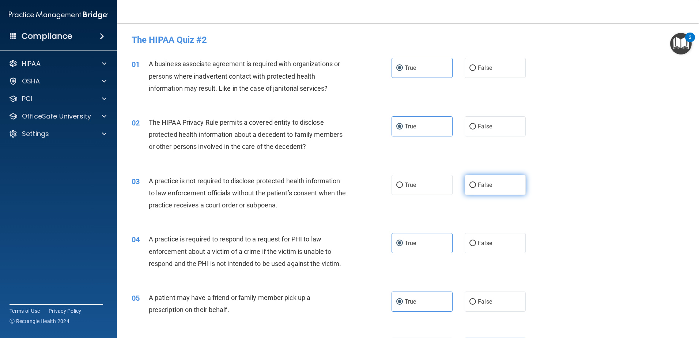
radio input "true"
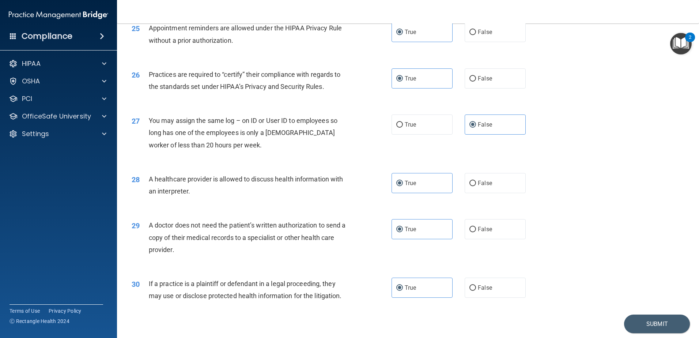
scroll to position [1364, 0]
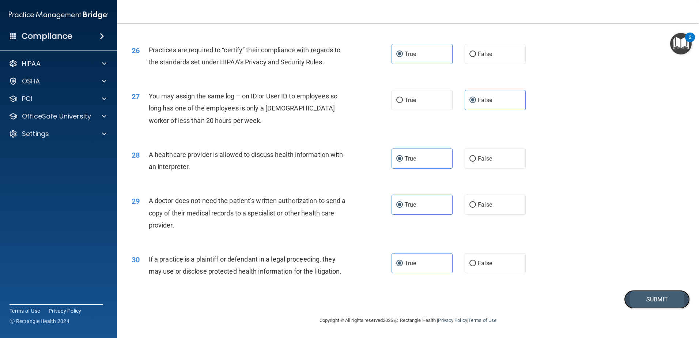
click at [654, 296] on button "Submit" at bounding box center [657, 299] width 66 height 19
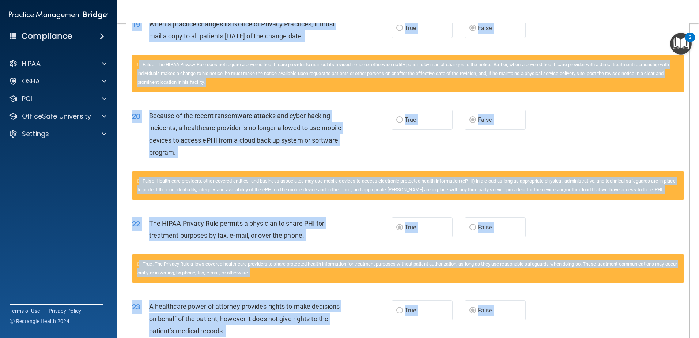
scroll to position [831, 0]
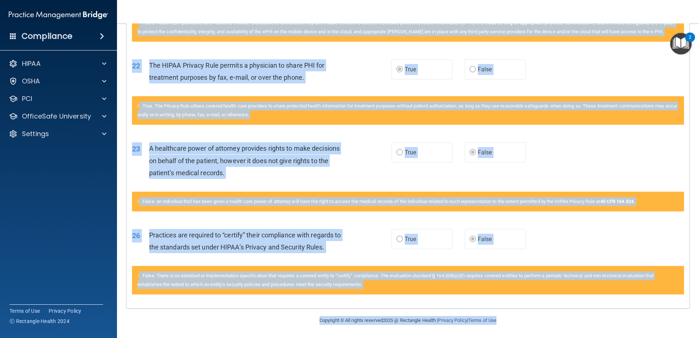
drag, startPoint x: 134, startPoint y: 41, endPoint x: 661, endPoint y: 356, distance: 614.7
click at [661, 337] on html "Compliance HIPAA Documents and Policies Report an Incident Business Associates …" at bounding box center [349, 169] width 699 height 338
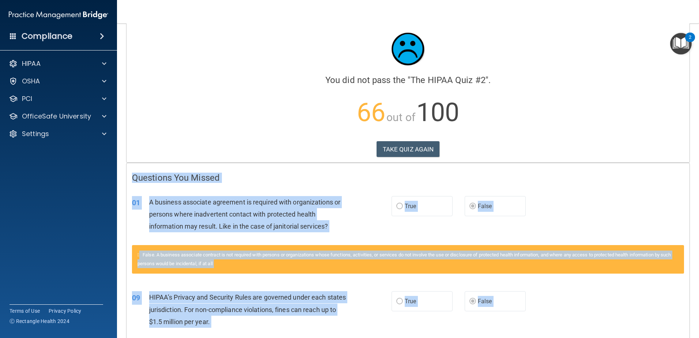
scroll to position [0, 0]
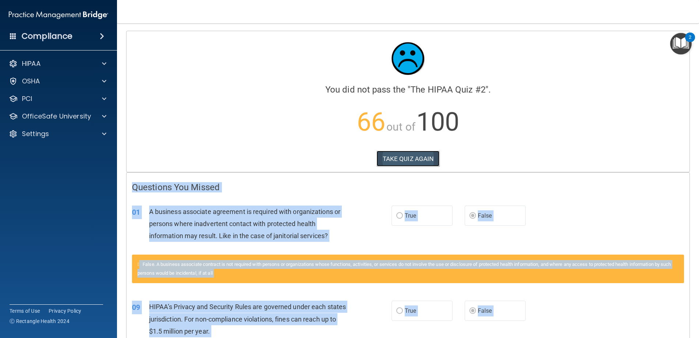
click at [428, 162] on button "TAKE QUIZ AGAIN" at bounding box center [408, 159] width 63 height 16
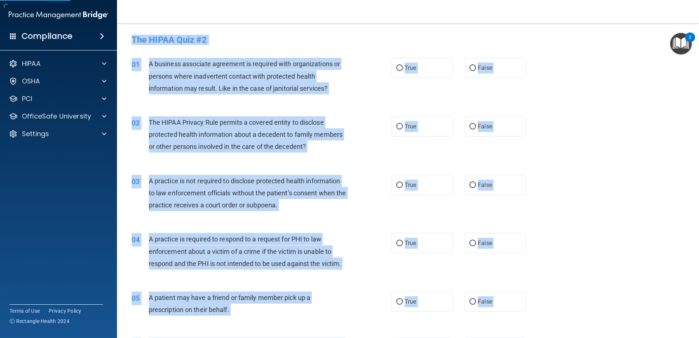
click at [591, 206] on div "03 A practice is not required to disclose protected health information to law e…" at bounding box center [408, 195] width 564 height 58
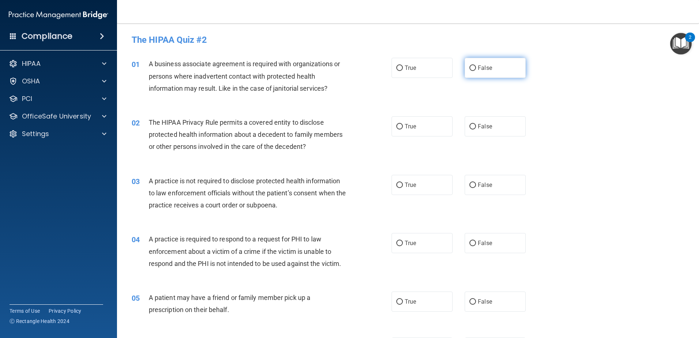
click at [468, 74] on label "False" at bounding box center [495, 68] width 61 height 20
click at [469, 71] on input "False" at bounding box center [472, 67] width 7 height 5
radio input "true"
click at [424, 125] on label "True" at bounding box center [422, 126] width 61 height 20
click at [403, 125] on input "True" at bounding box center [399, 126] width 7 height 5
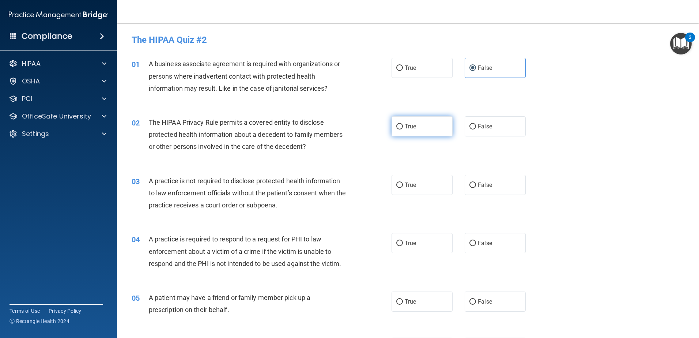
radio input "true"
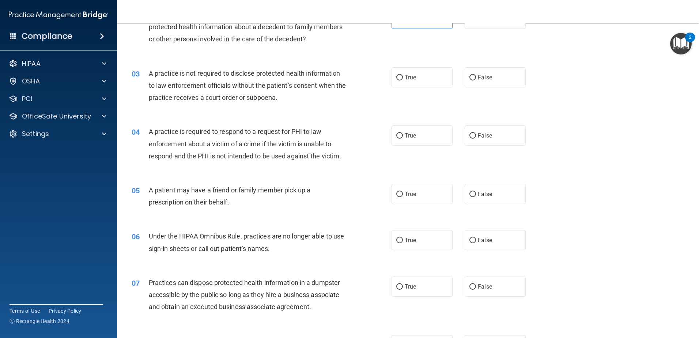
scroll to position [110, 0]
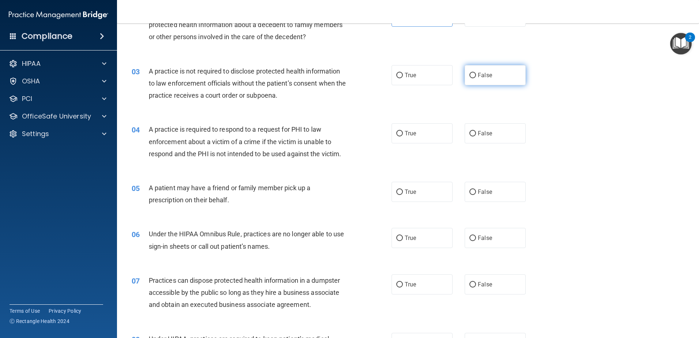
click at [484, 70] on label "False" at bounding box center [495, 75] width 61 height 20
click at [476, 73] on input "False" at bounding box center [472, 75] width 7 height 5
radio input "true"
click at [413, 136] on span "True" at bounding box center [410, 133] width 11 height 7
click at [403, 136] on input "True" at bounding box center [399, 133] width 7 height 5
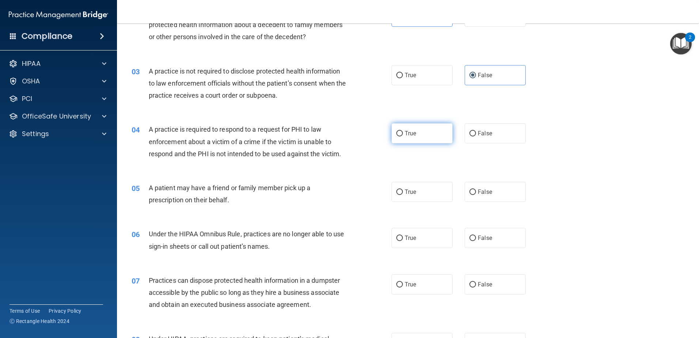
radio input "true"
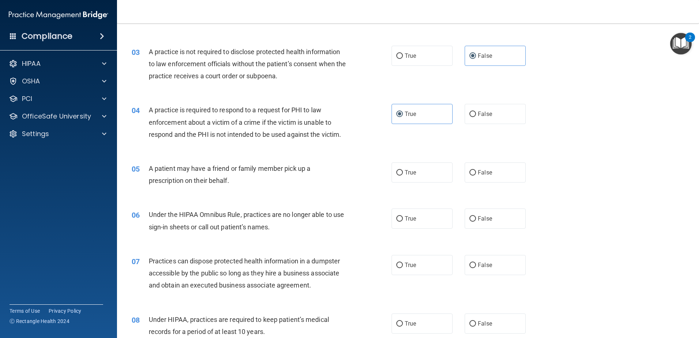
scroll to position [146, 0]
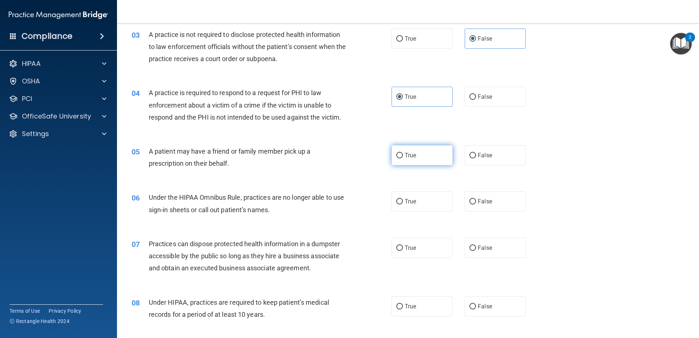
click at [431, 157] on label "True" at bounding box center [422, 155] width 61 height 20
click at [403, 157] on input "True" at bounding box center [399, 155] width 7 height 5
radio input "true"
click at [472, 204] on input "False" at bounding box center [472, 201] width 7 height 5
radio input "true"
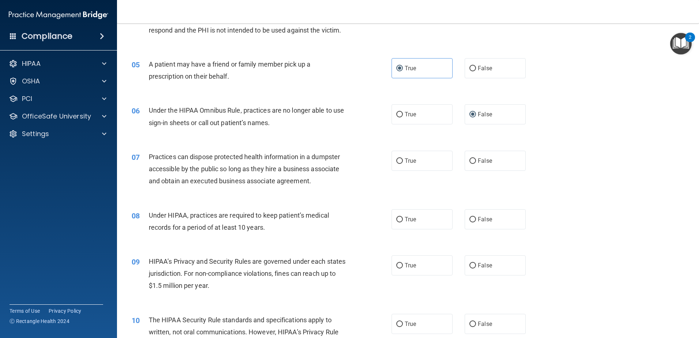
scroll to position [256, 0]
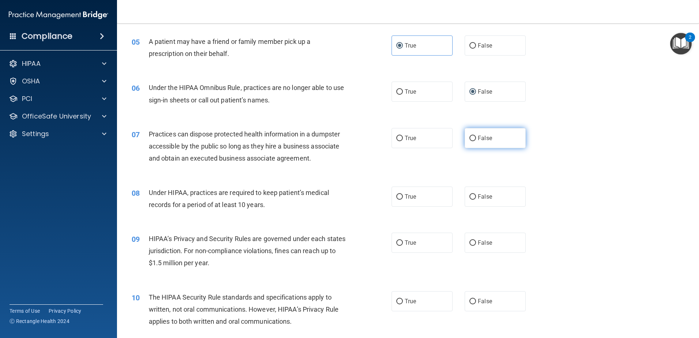
click at [472, 132] on label "False" at bounding box center [495, 138] width 61 height 20
click at [472, 136] on input "False" at bounding box center [472, 138] width 7 height 5
radio input "true"
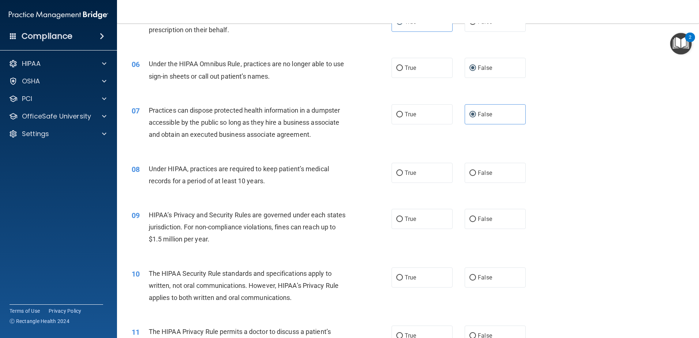
scroll to position [329, 0]
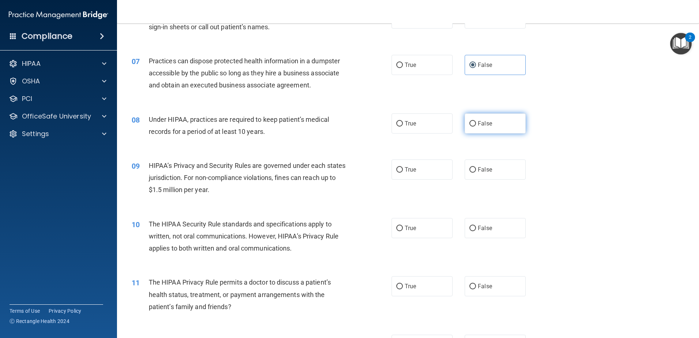
click at [500, 125] on label "False" at bounding box center [495, 123] width 61 height 20
click at [476, 125] on input "False" at bounding box center [472, 123] width 7 height 5
radio input "true"
click at [435, 175] on label "True" at bounding box center [422, 169] width 61 height 20
click at [403, 173] on input "True" at bounding box center [399, 169] width 7 height 5
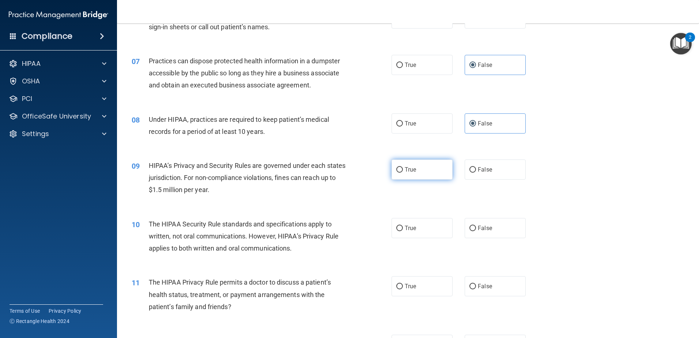
radio input "true"
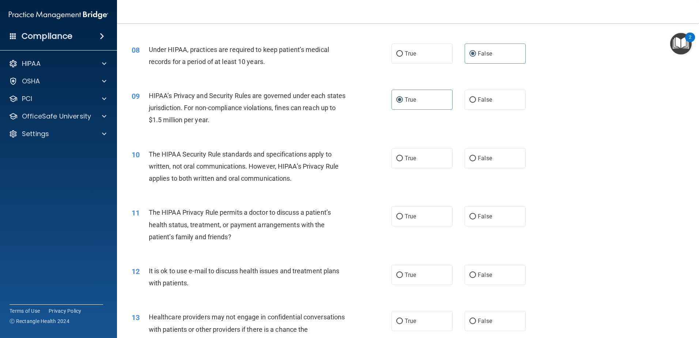
scroll to position [439, 0]
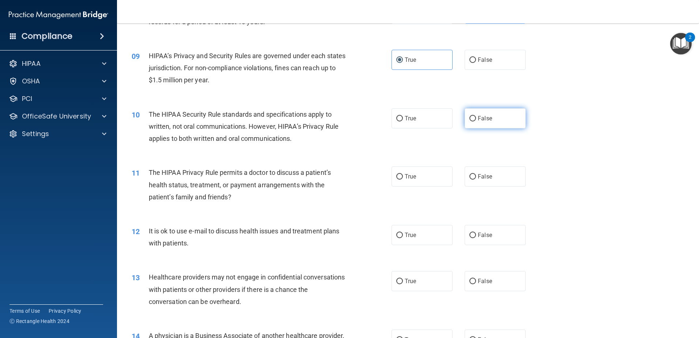
click at [490, 117] on label "False" at bounding box center [495, 118] width 61 height 20
click at [476, 117] on input "False" at bounding box center [472, 118] width 7 height 5
radio input "true"
click at [514, 56] on label "False" at bounding box center [495, 60] width 61 height 20
click at [476, 57] on input "False" at bounding box center [472, 59] width 7 height 5
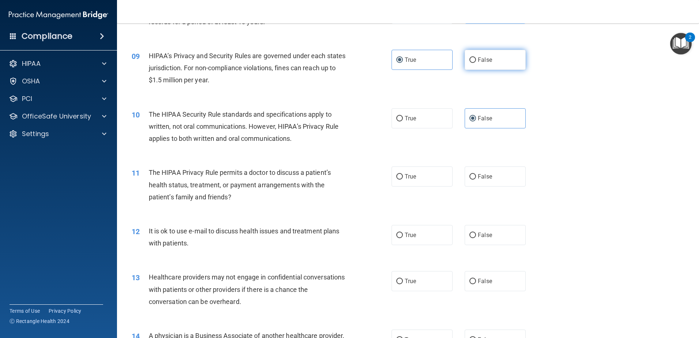
radio input "true"
radio input "false"
click at [437, 112] on label "True" at bounding box center [422, 118] width 61 height 20
click at [403, 116] on input "True" at bounding box center [399, 118] width 7 height 5
radio input "true"
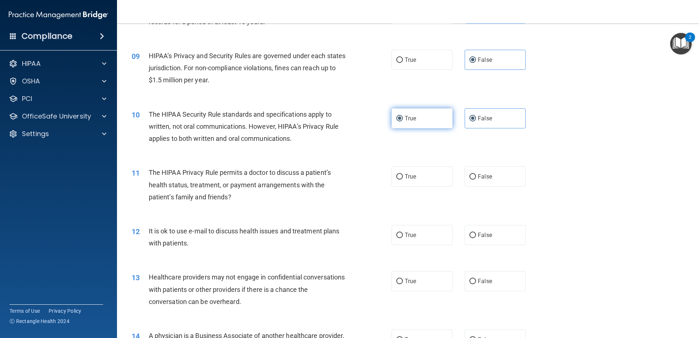
radio input "false"
click at [428, 180] on label "True" at bounding box center [422, 176] width 61 height 20
click at [403, 180] on input "True" at bounding box center [399, 176] width 7 height 5
radio input "true"
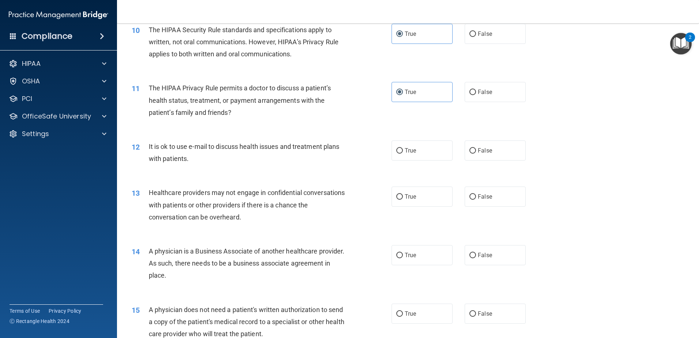
scroll to position [548, 0]
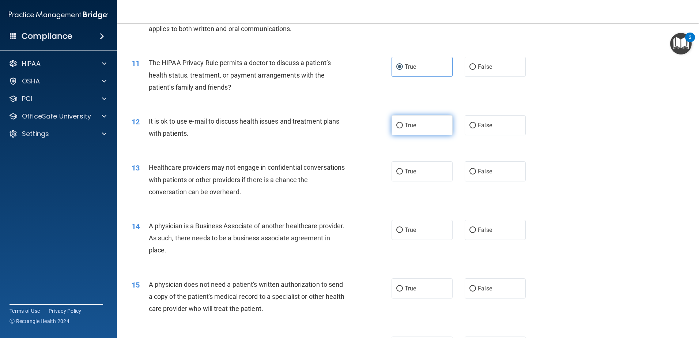
click at [413, 126] on span "True" at bounding box center [410, 125] width 11 height 7
click at [403, 126] on input "True" at bounding box center [399, 125] width 7 height 5
radio input "true"
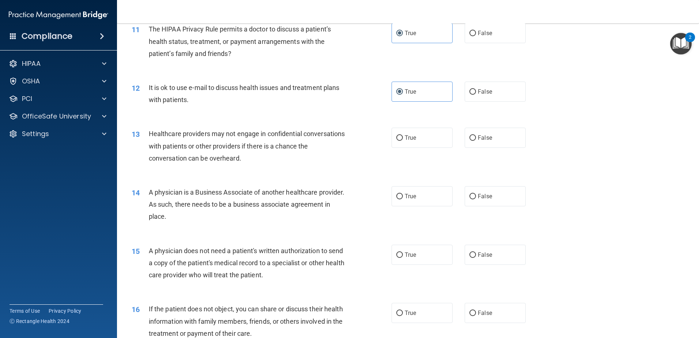
scroll to position [621, 0]
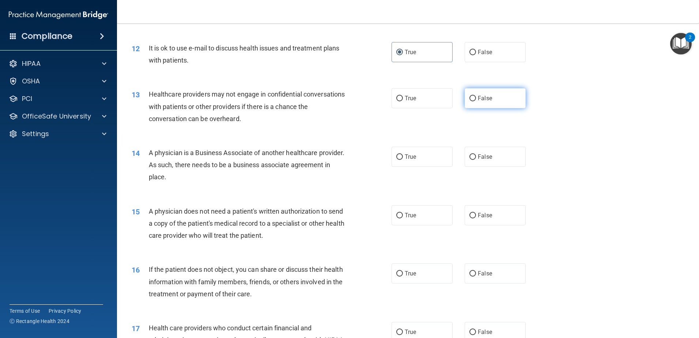
click at [482, 94] on label "False" at bounding box center [495, 98] width 61 height 20
click at [476, 96] on input "False" at bounding box center [472, 98] width 7 height 5
radio input "true"
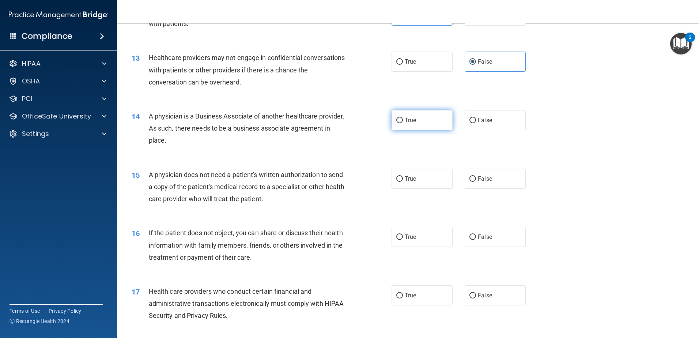
click at [406, 122] on span "True" at bounding box center [410, 120] width 11 height 7
click at [403, 122] on input "True" at bounding box center [399, 120] width 7 height 5
radio input "true"
click at [405, 175] on span "True" at bounding box center [410, 178] width 11 height 7
click at [403, 176] on input "True" at bounding box center [399, 178] width 7 height 5
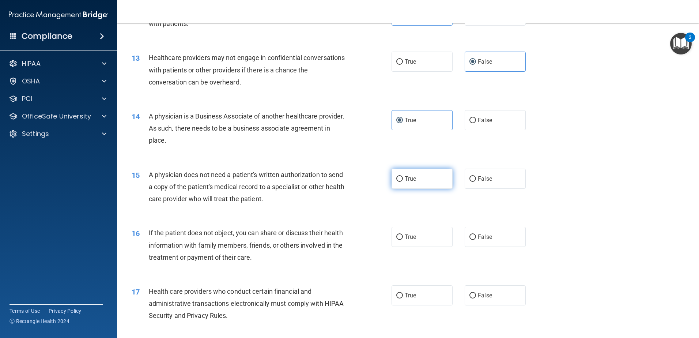
radio input "true"
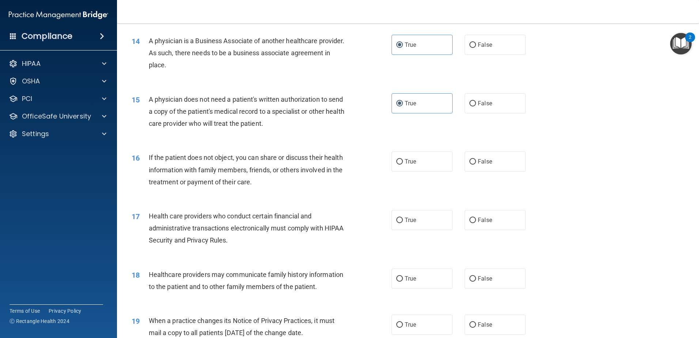
scroll to position [768, 0]
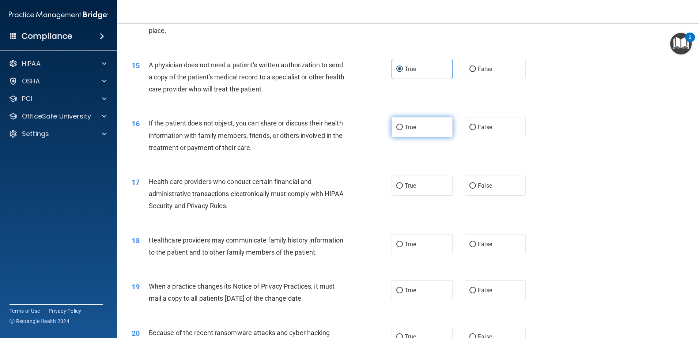
click at [424, 130] on label "True" at bounding box center [422, 127] width 61 height 20
click at [403, 130] on input "True" at bounding box center [399, 127] width 7 height 5
radio input "true"
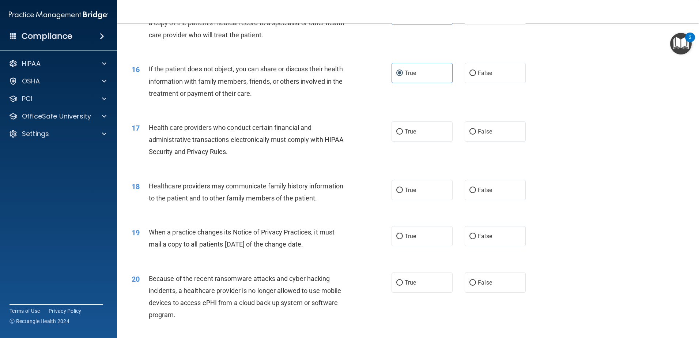
scroll to position [841, 0]
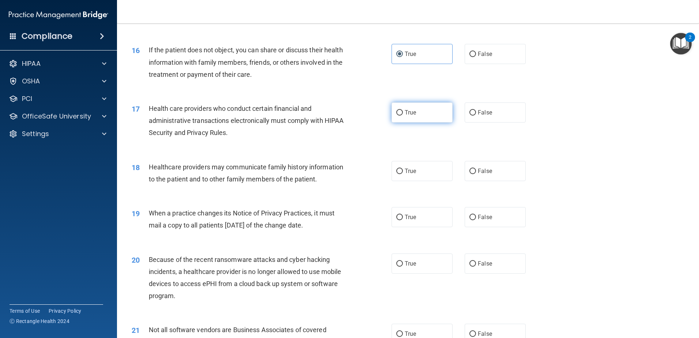
click at [424, 109] on label "True" at bounding box center [422, 112] width 61 height 20
click at [403, 110] on input "True" at bounding box center [399, 112] width 7 height 5
radio input "true"
click at [480, 176] on label "False" at bounding box center [495, 171] width 61 height 20
click at [476, 174] on input "False" at bounding box center [472, 171] width 7 height 5
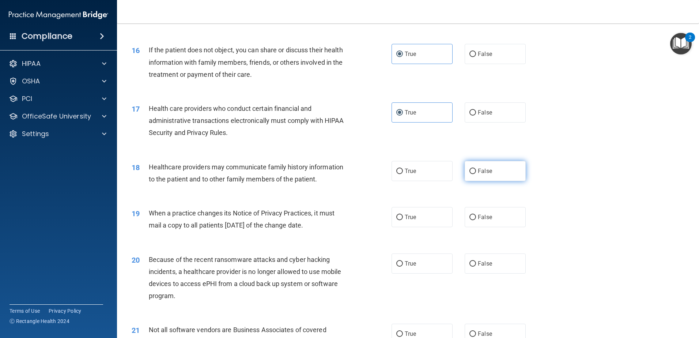
radio input "true"
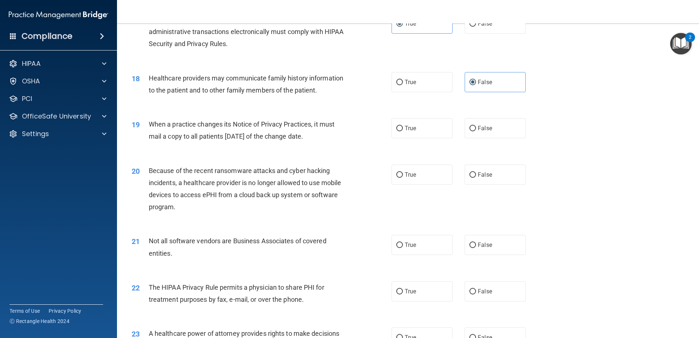
scroll to position [951, 0]
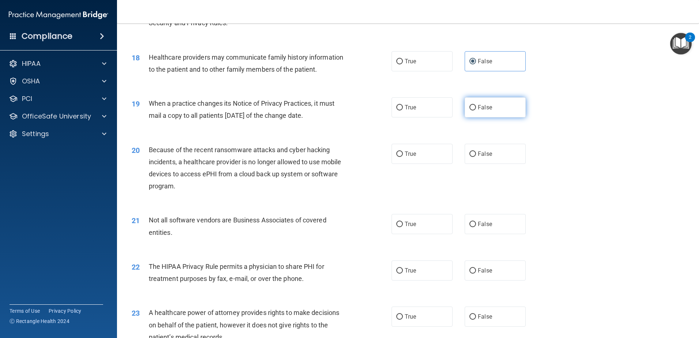
click at [496, 112] on label "False" at bounding box center [495, 107] width 61 height 20
click at [476, 110] on input "False" at bounding box center [472, 107] width 7 height 5
radio input "true"
click at [480, 157] on label "False" at bounding box center [495, 154] width 61 height 20
click at [476, 157] on input "False" at bounding box center [472, 153] width 7 height 5
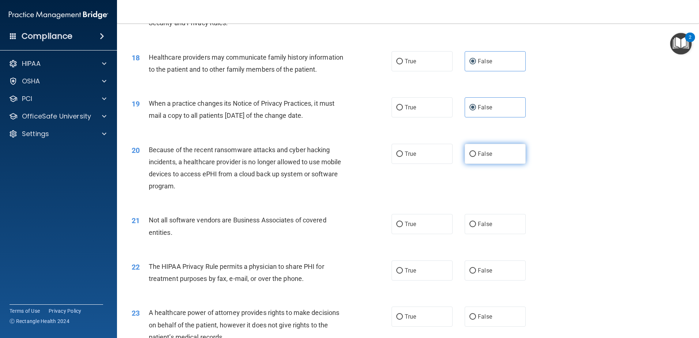
radio input "true"
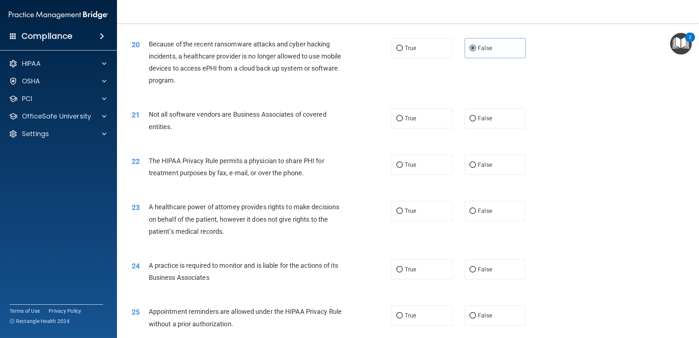
scroll to position [1060, 0]
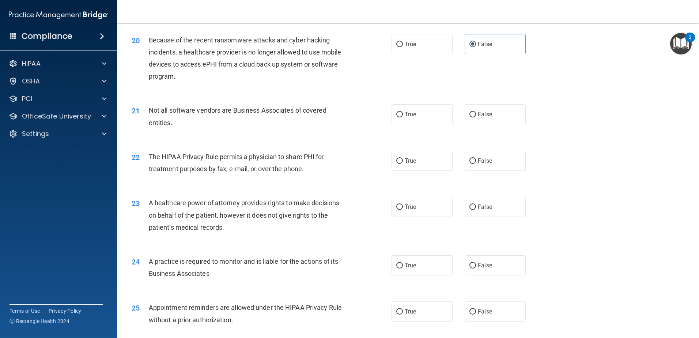
click at [418, 125] on div "21 Not all software vendors are Business Associates of covered entities. True F…" at bounding box center [408, 118] width 564 height 46
click at [412, 120] on label "True" at bounding box center [422, 114] width 61 height 20
click at [403, 117] on input "True" at bounding box center [399, 114] width 7 height 5
radio input "true"
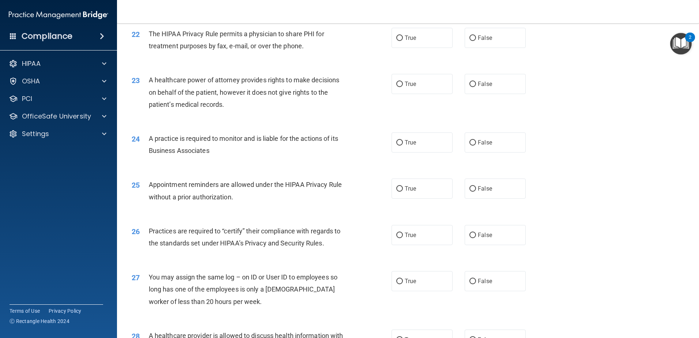
scroll to position [1170, 0]
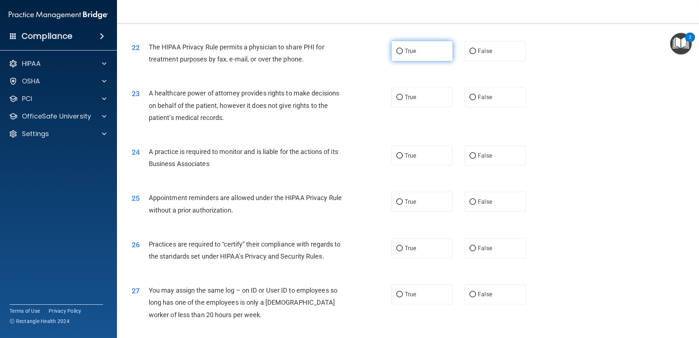
click at [424, 58] on label "True" at bounding box center [422, 51] width 61 height 20
click at [403, 54] on input "True" at bounding box center [399, 51] width 7 height 5
radio input "true"
click at [491, 94] on label "False" at bounding box center [495, 97] width 61 height 20
click at [476, 95] on input "False" at bounding box center [472, 97] width 7 height 5
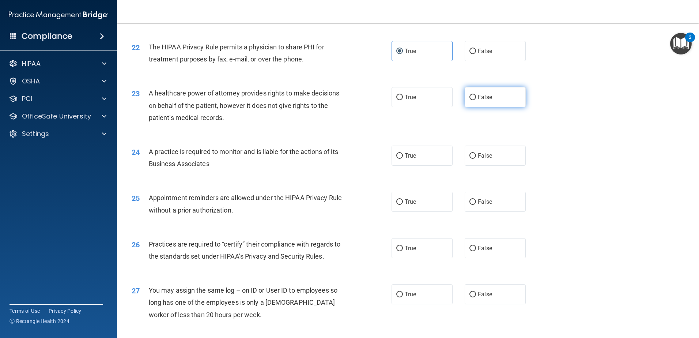
radio input "true"
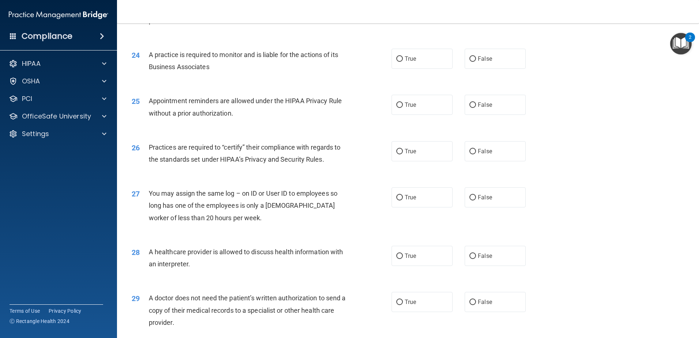
scroll to position [1280, 0]
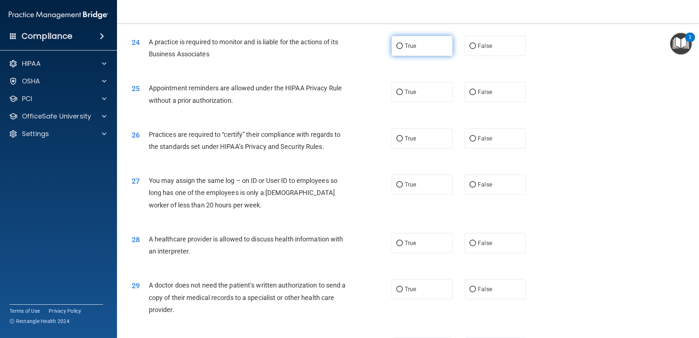
click at [417, 52] on label "True" at bounding box center [422, 46] width 61 height 20
click at [403, 49] on input "True" at bounding box center [399, 46] width 7 height 5
radio input "true"
click at [403, 98] on label "True" at bounding box center [422, 92] width 61 height 20
click at [403, 95] on input "True" at bounding box center [399, 92] width 7 height 5
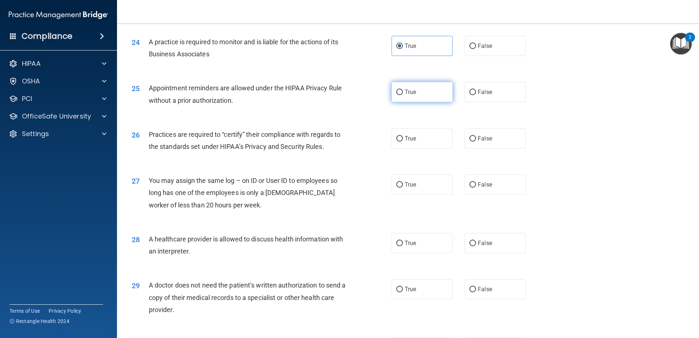
radio input "true"
click at [403, 145] on label "True" at bounding box center [422, 138] width 61 height 20
click at [403, 141] on input "True" at bounding box center [399, 138] width 7 height 5
radio input "true"
click at [481, 143] on label "False" at bounding box center [495, 138] width 61 height 20
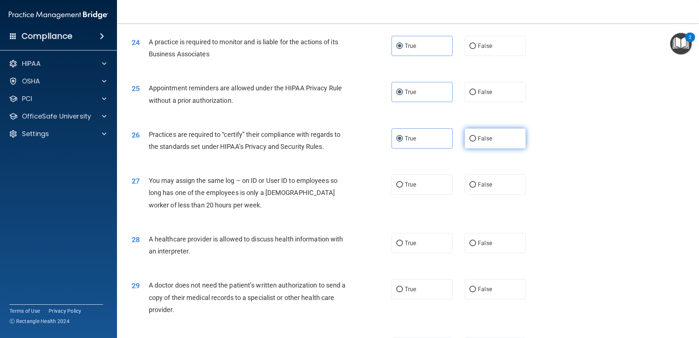
click at [476, 141] on input "False" at bounding box center [472, 138] width 7 height 5
radio input "true"
radio input "false"
click at [500, 189] on label "False" at bounding box center [495, 184] width 61 height 20
click at [476, 188] on input "False" at bounding box center [472, 184] width 7 height 5
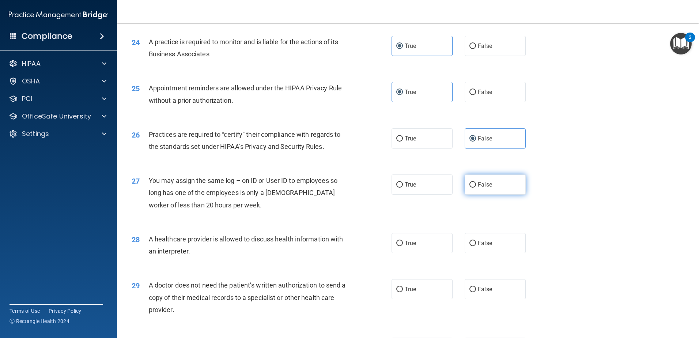
radio input "true"
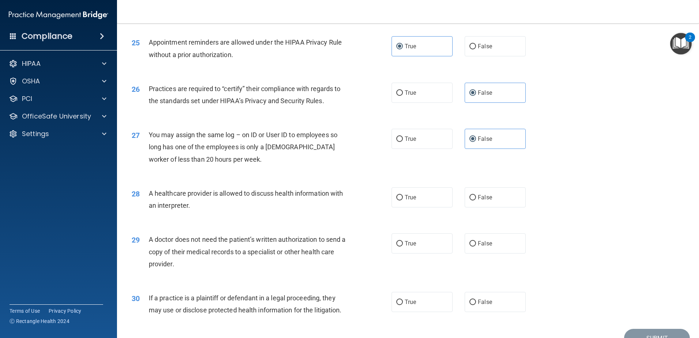
scroll to position [1353, 0]
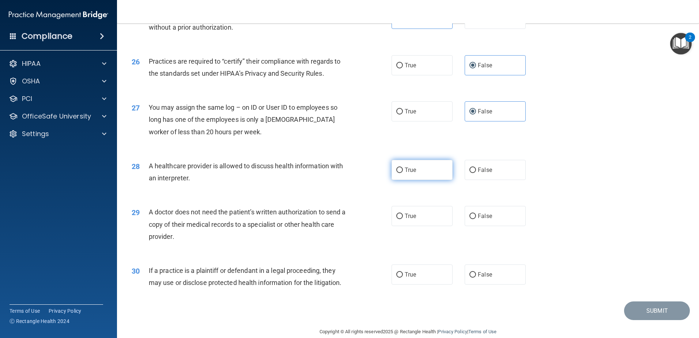
click at [410, 166] on span "True" at bounding box center [410, 169] width 11 height 7
click at [403, 167] on input "True" at bounding box center [399, 169] width 7 height 5
radio input "true"
click at [415, 222] on label "True" at bounding box center [422, 216] width 61 height 20
click at [403, 219] on input "True" at bounding box center [399, 216] width 7 height 5
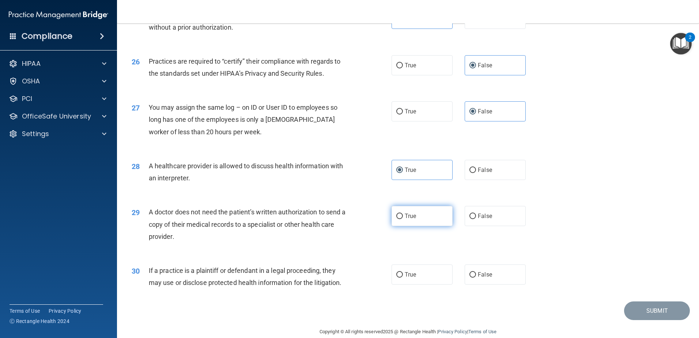
radio input "true"
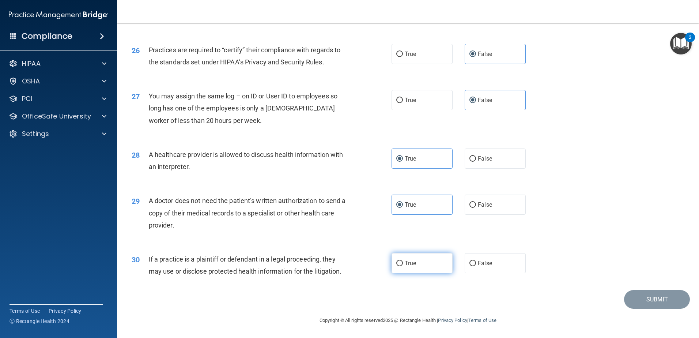
click at [428, 260] on label "True" at bounding box center [422, 263] width 61 height 20
click at [403, 261] on input "True" at bounding box center [399, 263] width 7 height 5
radio input "true"
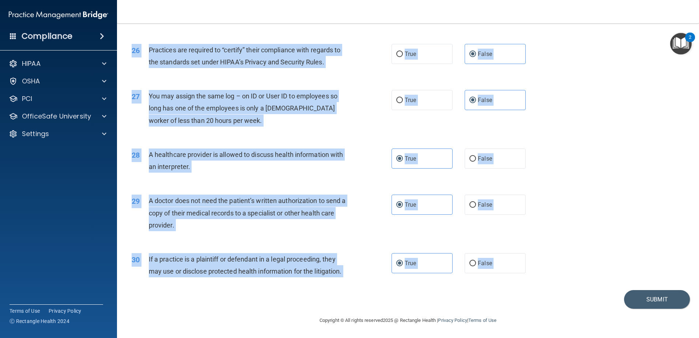
drag, startPoint x: 133, startPoint y: 36, endPoint x: 544, endPoint y: 293, distance: 484.9
drag, startPoint x: 544, startPoint y: 293, endPoint x: 572, endPoint y: 167, distance: 129.6
click at [657, 302] on button "Submit" at bounding box center [657, 299] width 66 height 19
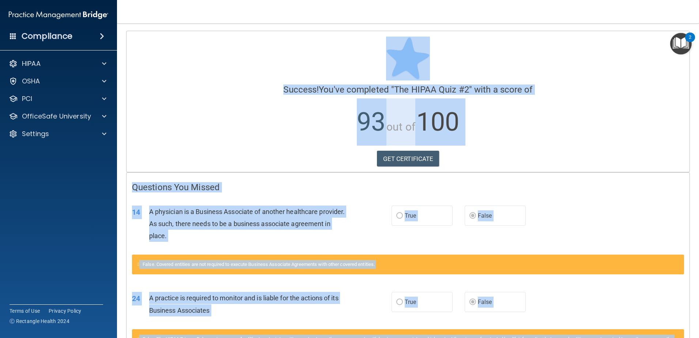
click at [543, 151] on div "GET CERTIFICATE" at bounding box center [408, 159] width 552 height 16
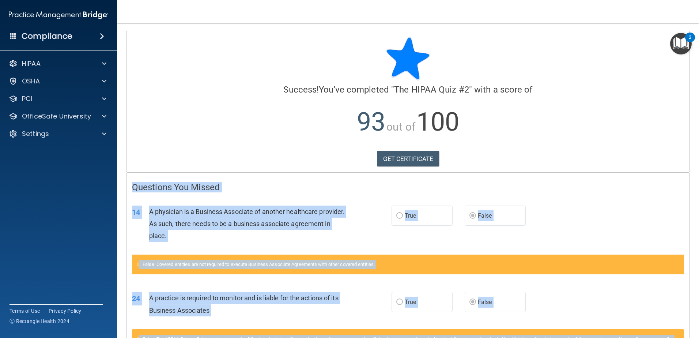
scroll to position [72, 0]
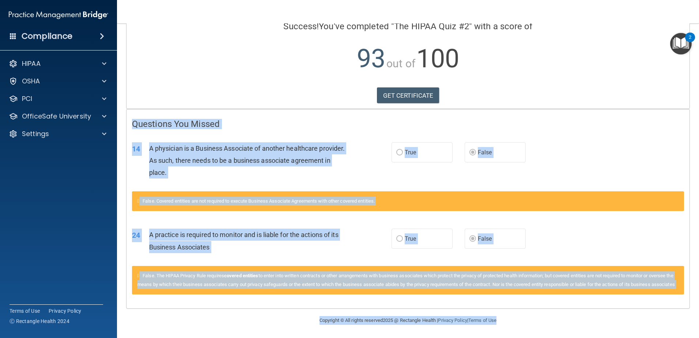
drag, startPoint x: 131, startPoint y: 189, endPoint x: 568, endPoint y: 318, distance: 455.5
click at [568, 318] on main "Calculating your score.... Success! You've completed " The HIPAA Quiz #2 " with…" at bounding box center [408, 180] width 582 height 314
click at [631, 133] on div "14 A physician is a Business Associate of another healthcare provider. As such,…" at bounding box center [407, 162] width 563 height 58
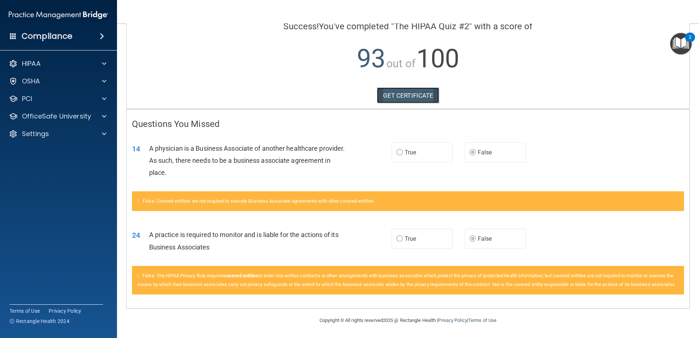
click at [416, 87] on link "GET CERTIFICATE" at bounding box center [408, 95] width 63 height 16
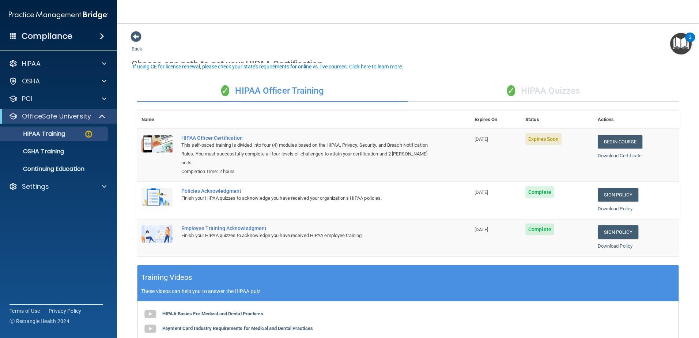
scroll to position [8, 0]
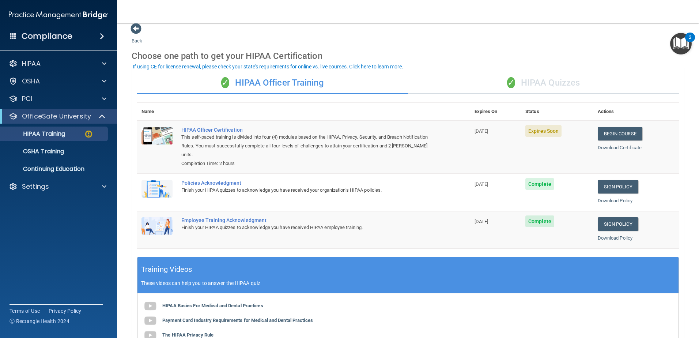
click at [576, 85] on div "✓ HIPAA Quizzes" at bounding box center [543, 83] width 271 height 22
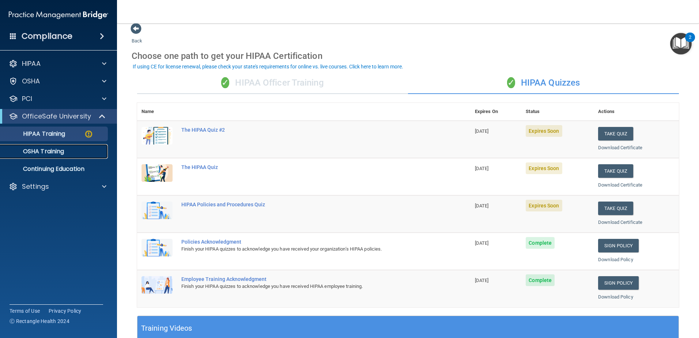
click at [52, 146] on link "OSHA Training" at bounding box center [50, 151] width 115 height 15
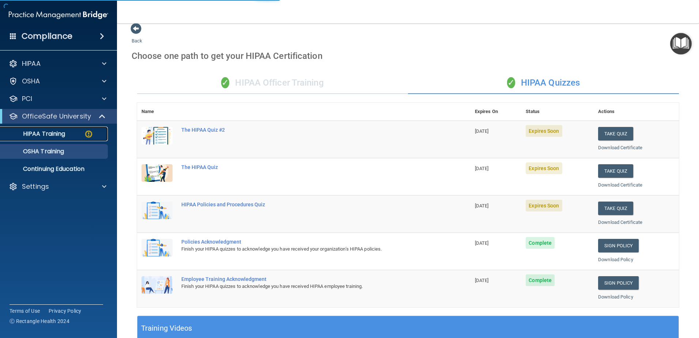
click at [50, 134] on p "HIPAA Training" at bounding box center [35, 133] width 60 height 7
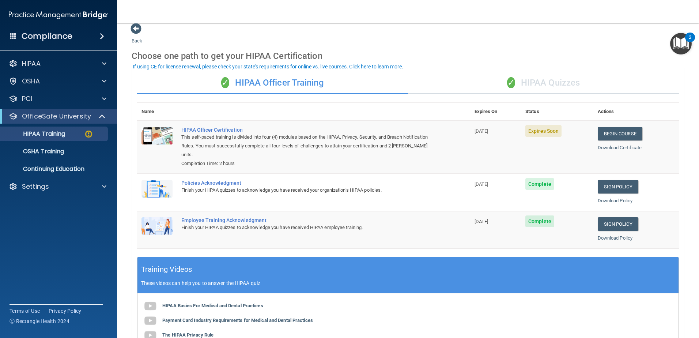
click at [539, 71] on div "✓ HIPAA Officer Training ✓ HIPAA Quizzes Name Expires On Status Actions HIPAA O…" at bounding box center [408, 261] width 553 height 388
click at [540, 85] on div "✓ HIPAA Quizzes" at bounding box center [543, 83] width 271 height 22
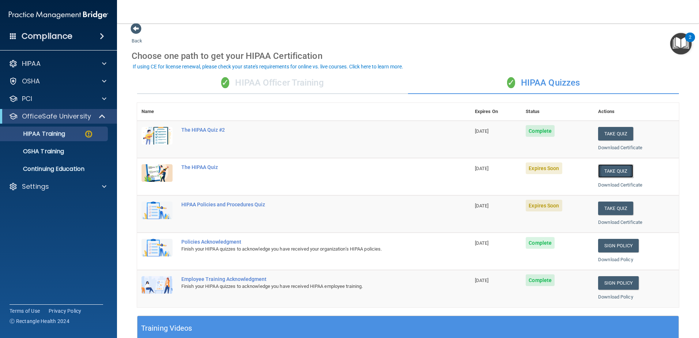
click at [614, 169] on button "Take Quiz" at bounding box center [615, 171] width 35 height 14
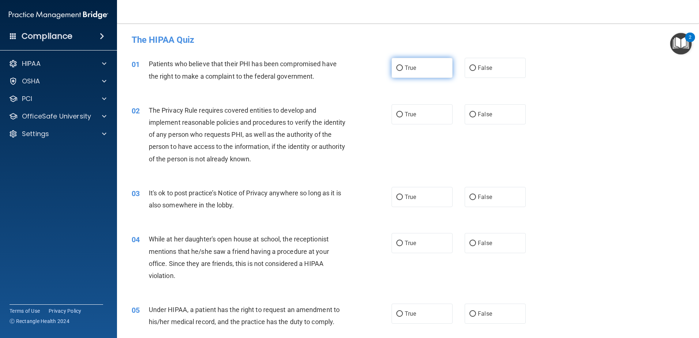
click at [436, 65] on label "True" at bounding box center [422, 68] width 61 height 20
click at [403, 65] on input "True" at bounding box center [399, 67] width 7 height 5
radio input "true"
click at [405, 110] on label "True" at bounding box center [422, 114] width 61 height 20
click at [403, 112] on input "True" at bounding box center [399, 114] width 7 height 5
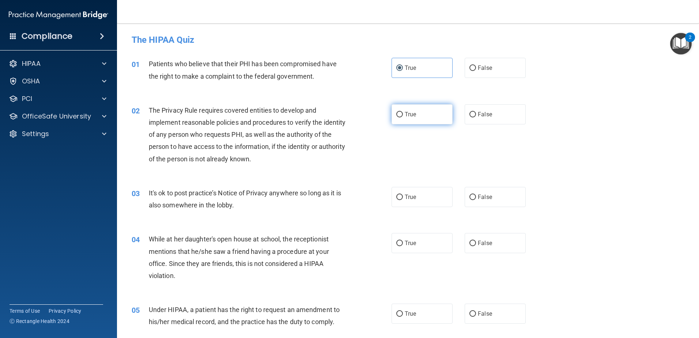
radio input "true"
click at [401, 184] on div "03 It's ok to post practice’s Notice of Privacy anywhere so long as it is also …" at bounding box center [408, 201] width 564 height 46
click at [401, 192] on label "True" at bounding box center [422, 197] width 61 height 20
click at [401, 194] on input "True" at bounding box center [399, 196] width 7 height 5
radio input "true"
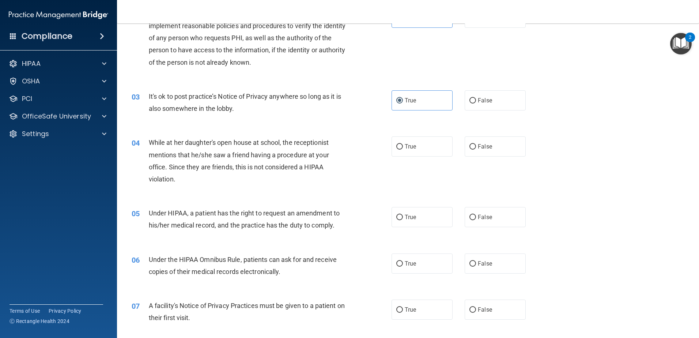
scroll to position [110, 0]
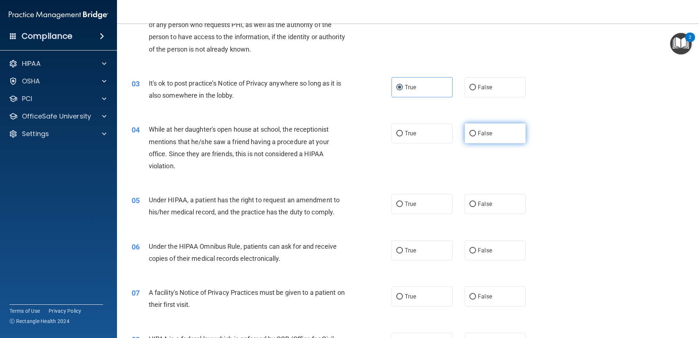
click at [470, 137] on label "False" at bounding box center [495, 133] width 61 height 20
click at [470, 136] on input "False" at bounding box center [472, 133] width 7 height 5
radio input "true"
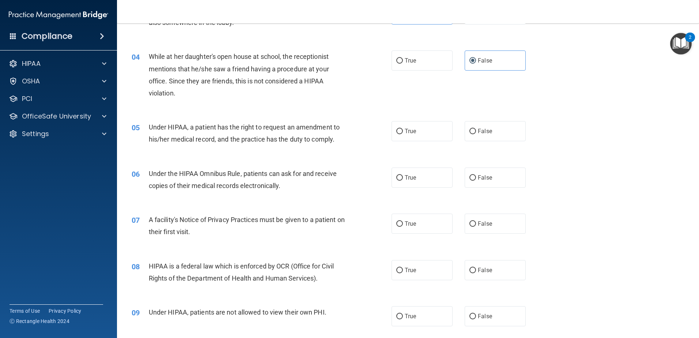
scroll to position [183, 0]
click at [427, 137] on label "True" at bounding box center [422, 131] width 61 height 20
click at [403, 134] on input "True" at bounding box center [399, 130] width 7 height 5
radio input "true"
click at [407, 186] on label "True" at bounding box center [422, 177] width 61 height 20
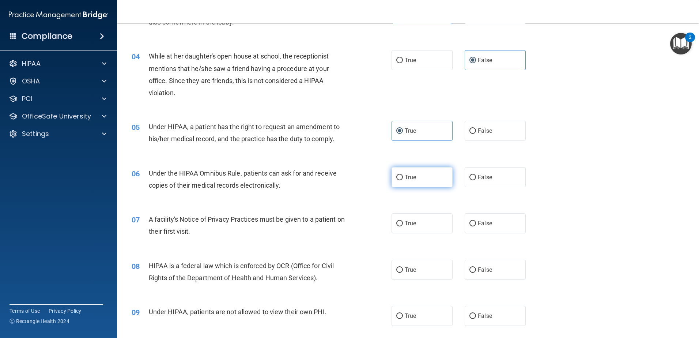
click at [403, 180] on input "True" at bounding box center [399, 177] width 7 height 5
radio input "true"
click at [409, 224] on span "True" at bounding box center [410, 223] width 11 height 7
click at [403, 224] on input "True" at bounding box center [399, 223] width 7 height 5
radio input "true"
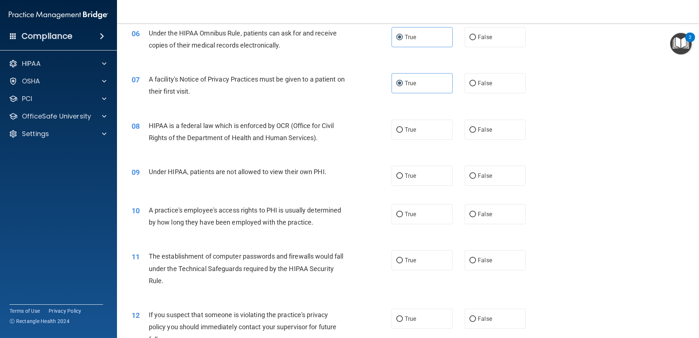
scroll to position [329, 0]
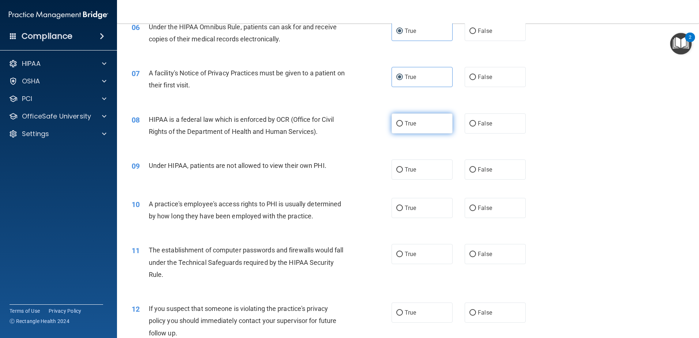
click at [434, 129] on label "True" at bounding box center [422, 123] width 61 height 20
click at [403, 126] on input "True" at bounding box center [399, 123] width 7 height 5
radio input "true"
click at [492, 171] on label "False" at bounding box center [495, 169] width 61 height 20
click at [476, 171] on input "False" at bounding box center [472, 169] width 7 height 5
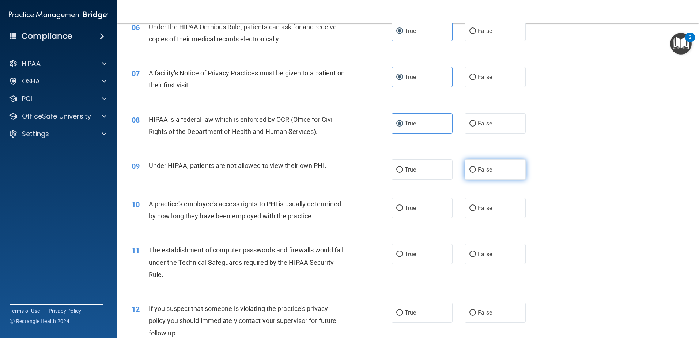
radio input "true"
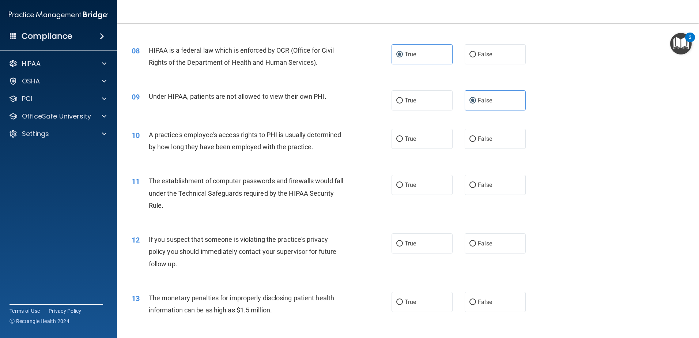
scroll to position [439, 0]
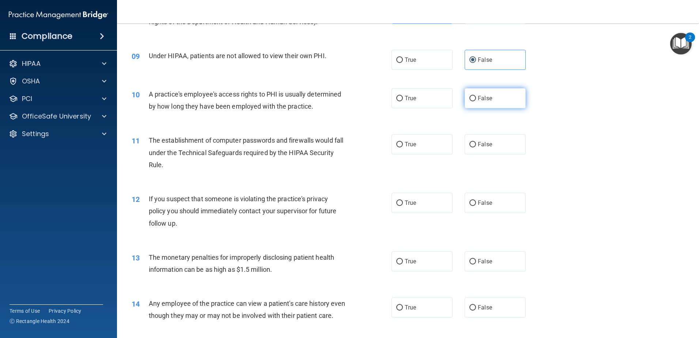
click at [505, 92] on label "False" at bounding box center [495, 98] width 61 height 20
click at [476, 96] on input "False" at bounding box center [472, 98] width 7 height 5
radio input "true"
click at [413, 147] on span "True" at bounding box center [410, 144] width 11 height 7
click at [403, 147] on input "True" at bounding box center [399, 144] width 7 height 5
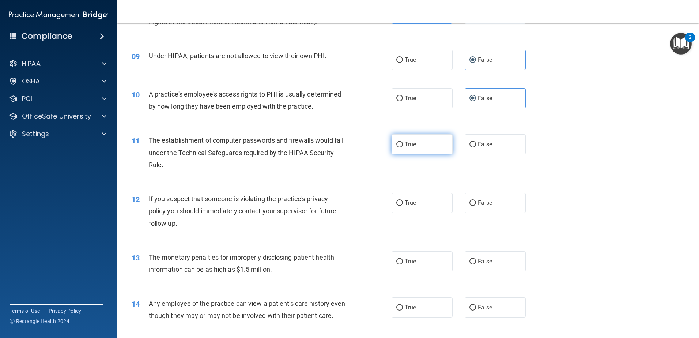
radio input "true"
click at [405, 203] on span "True" at bounding box center [410, 202] width 11 height 7
click at [403, 203] on input "True" at bounding box center [399, 202] width 7 height 5
radio input "true"
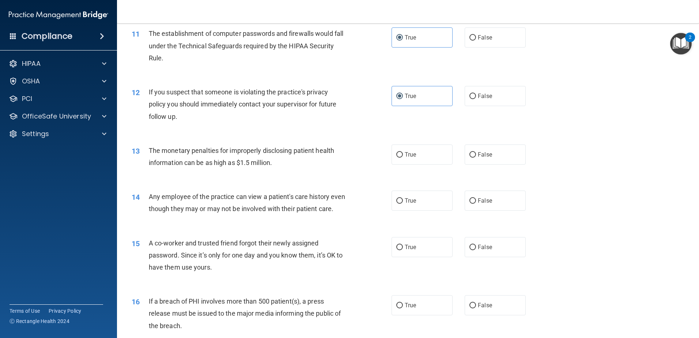
scroll to position [548, 0]
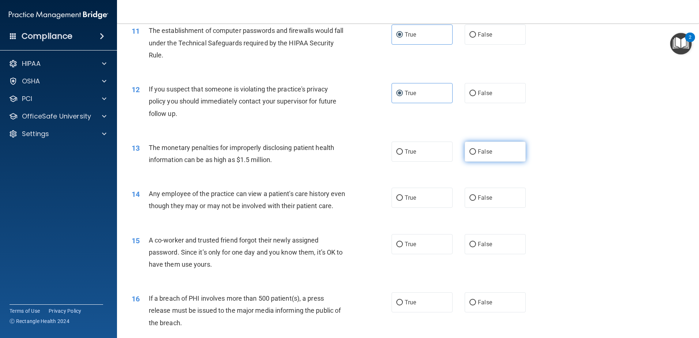
click at [496, 154] on label "False" at bounding box center [495, 151] width 61 height 20
click at [476, 154] on input "False" at bounding box center [472, 151] width 7 height 5
radio input "true"
click at [427, 152] on label "True" at bounding box center [422, 151] width 61 height 20
click at [403, 152] on input "True" at bounding box center [399, 151] width 7 height 5
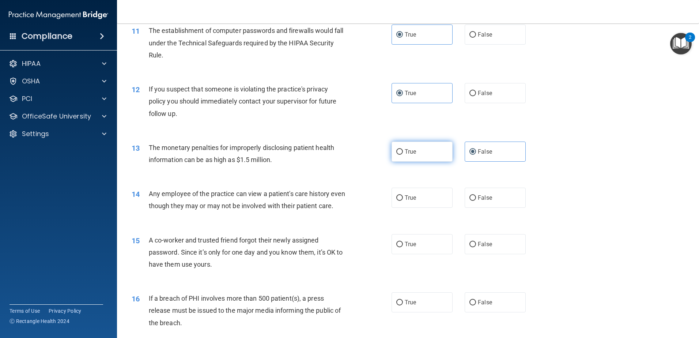
radio input "true"
radio input "false"
click at [476, 201] on label "False" at bounding box center [495, 198] width 61 height 20
click at [476, 201] on input "False" at bounding box center [472, 197] width 7 height 5
radio input "true"
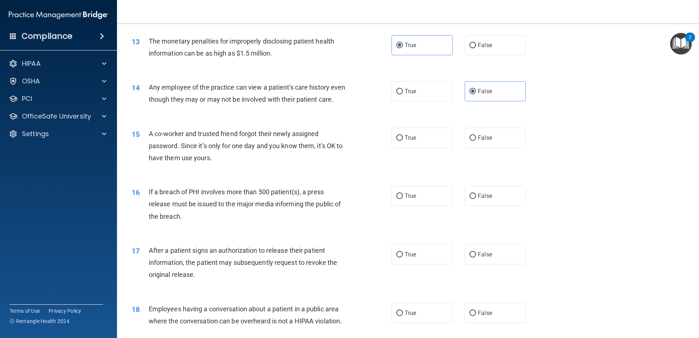
scroll to position [658, 0]
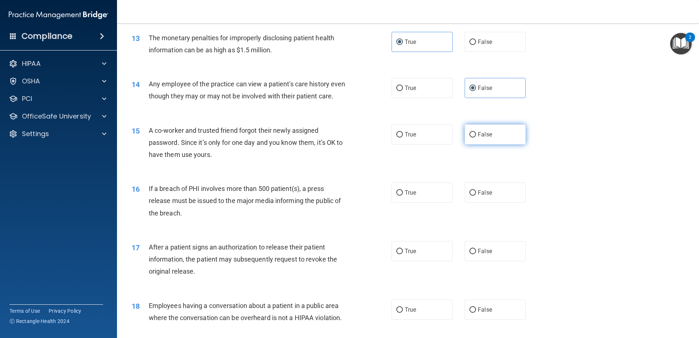
click at [496, 144] on label "False" at bounding box center [495, 134] width 61 height 20
click at [476, 137] on input "False" at bounding box center [472, 134] width 7 height 5
radio input "true"
click at [414, 203] on label "True" at bounding box center [422, 192] width 61 height 20
click at [403, 196] on input "True" at bounding box center [399, 192] width 7 height 5
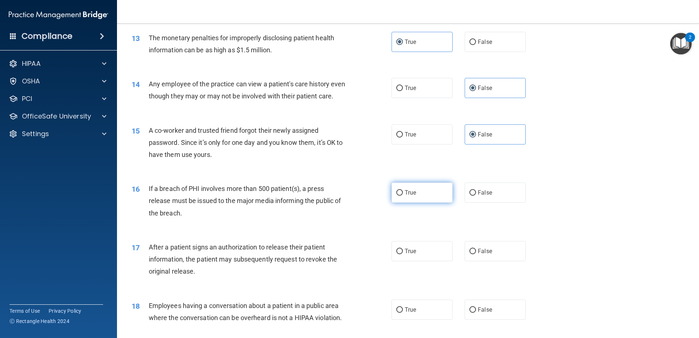
radio input "true"
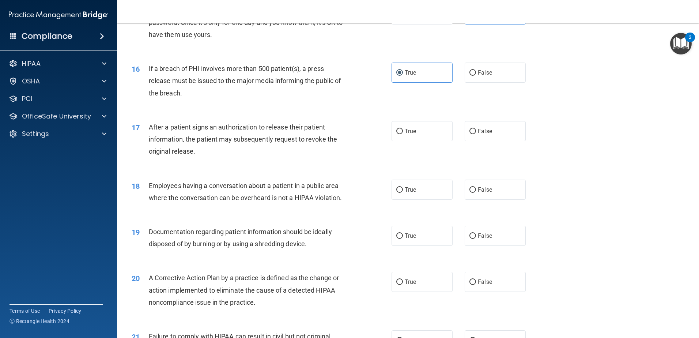
scroll to position [804, 0]
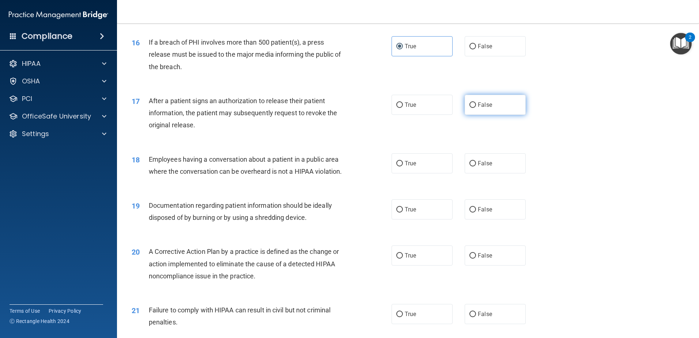
click at [490, 112] on label "False" at bounding box center [495, 105] width 61 height 20
click at [476, 108] on input "False" at bounding box center [472, 104] width 7 height 5
radio input "true"
click at [424, 110] on label "True" at bounding box center [422, 105] width 61 height 20
click at [403, 108] on input "True" at bounding box center [399, 104] width 7 height 5
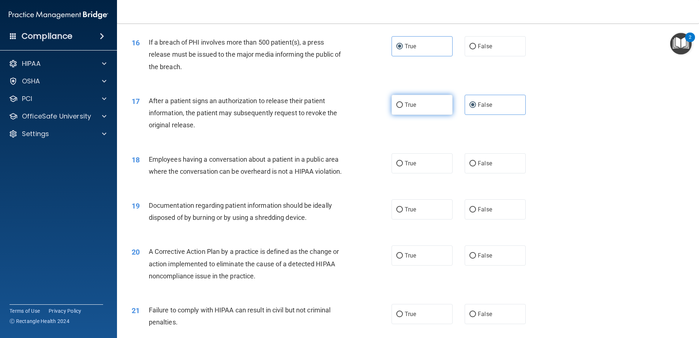
radio input "true"
radio input "false"
click at [480, 173] on label "False" at bounding box center [495, 163] width 61 height 20
click at [476, 166] on input "False" at bounding box center [472, 163] width 7 height 5
radio input "true"
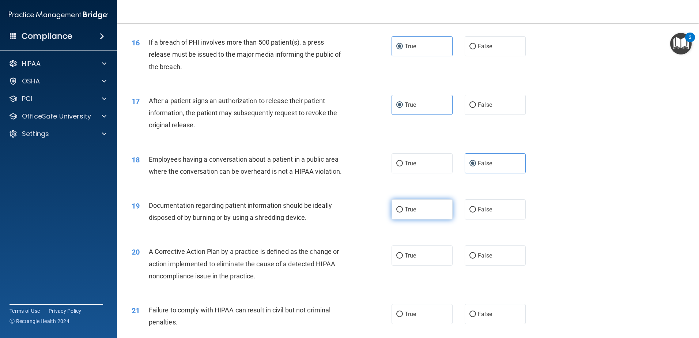
click at [413, 213] on span "True" at bounding box center [410, 209] width 11 height 7
click at [403, 212] on input "True" at bounding box center [399, 209] width 7 height 5
radio input "true"
click at [423, 261] on label "True" at bounding box center [422, 255] width 61 height 20
click at [403, 258] on input "True" at bounding box center [399, 255] width 7 height 5
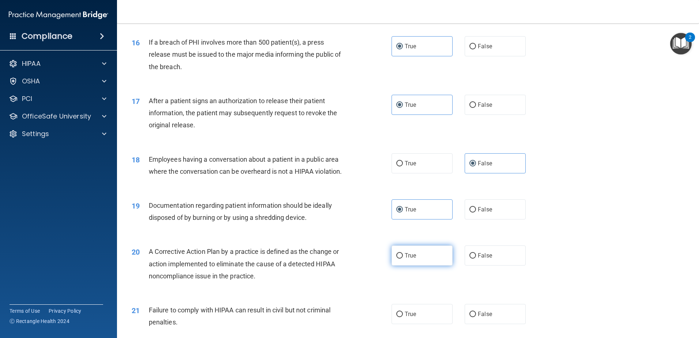
radio input "true"
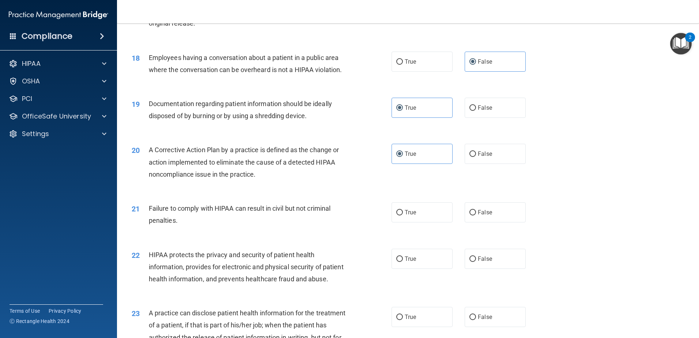
scroll to position [914, 0]
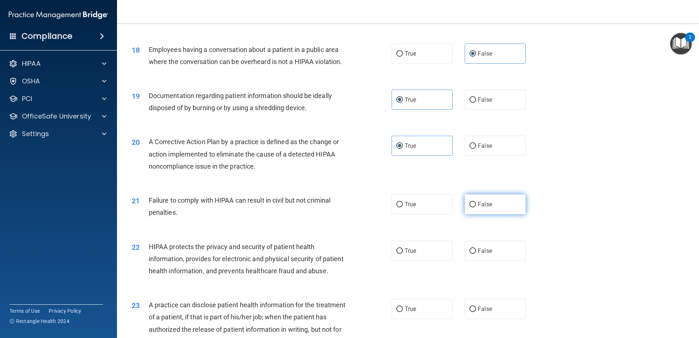
click at [471, 214] on label "False" at bounding box center [495, 204] width 61 height 20
click at [471, 207] on input "False" at bounding box center [472, 204] width 7 height 5
radio input "true"
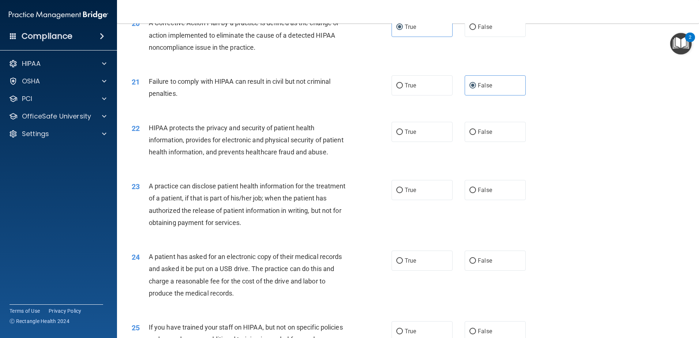
scroll to position [1060, 0]
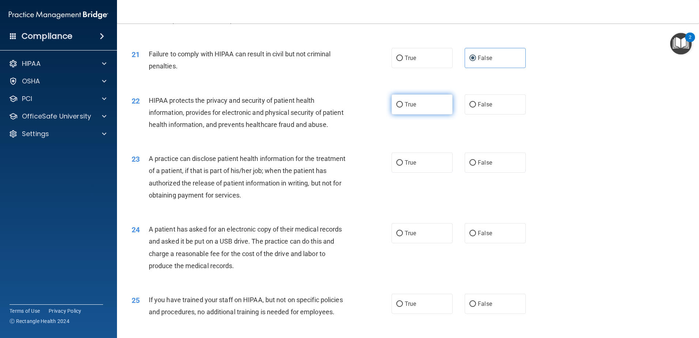
click at [438, 114] on label "True" at bounding box center [422, 104] width 61 height 20
click at [403, 107] on input "True" at bounding box center [399, 104] width 7 height 5
radio input "true"
click at [393, 173] on label "True" at bounding box center [422, 162] width 61 height 20
click at [396, 166] on input "True" at bounding box center [399, 162] width 7 height 5
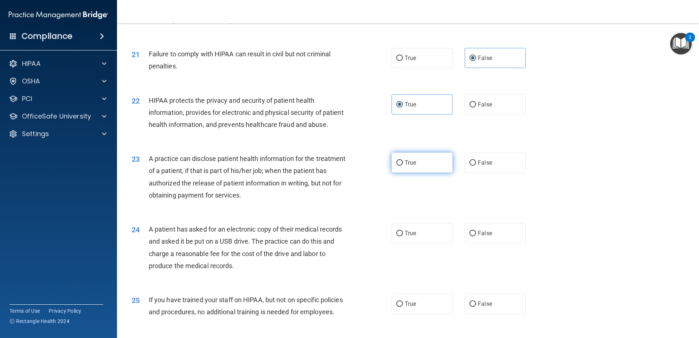
radio input "true"
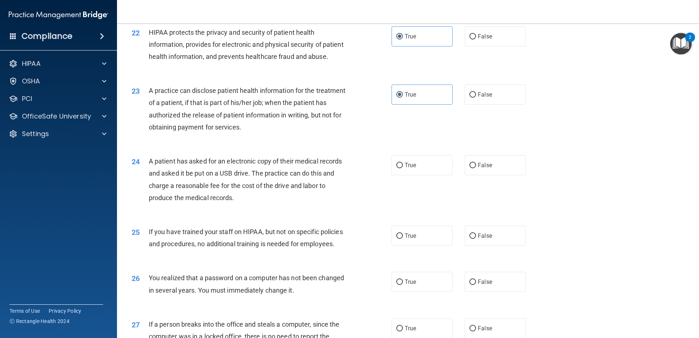
scroll to position [1133, 0]
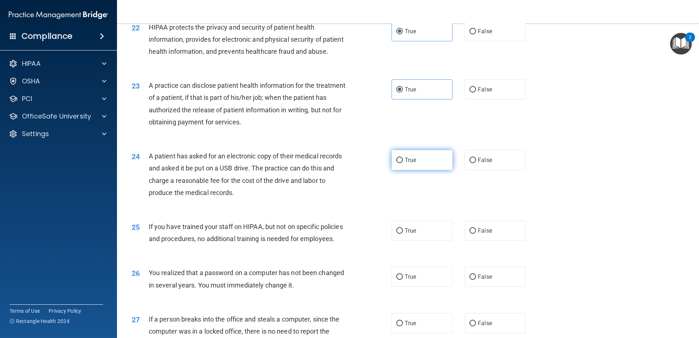
click at [392, 170] on label "True" at bounding box center [422, 160] width 61 height 20
click at [396, 163] on input "True" at bounding box center [399, 160] width 7 height 5
radio input "true"
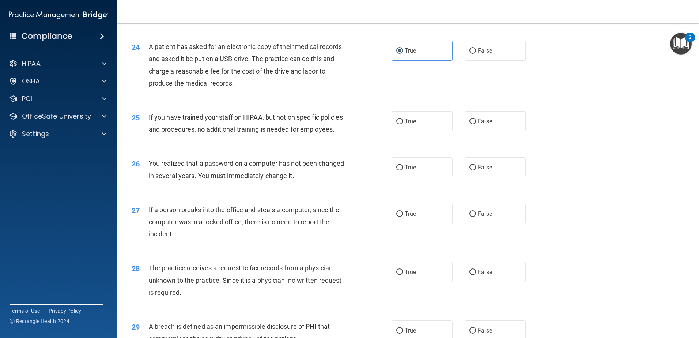
scroll to position [1243, 0]
click at [498, 131] on label "False" at bounding box center [495, 121] width 61 height 20
click at [476, 124] on input "False" at bounding box center [472, 120] width 7 height 5
radio input "true"
click at [397, 170] on input "True" at bounding box center [399, 167] width 7 height 5
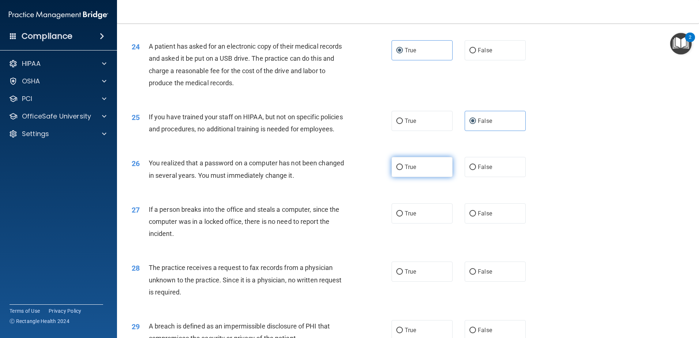
radio input "true"
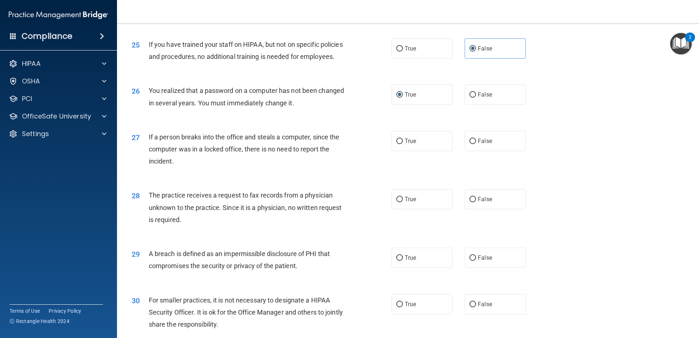
scroll to position [1316, 0]
click at [472, 150] on label "False" at bounding box center [495, 140] width 61 height 20
click at [472, 143] on input "False" at bounding box center [472, 140] width 7 height 5
radio input "true"
click at [408, 208] on label "True" at bounding box center [422, 198] width 61 height 20
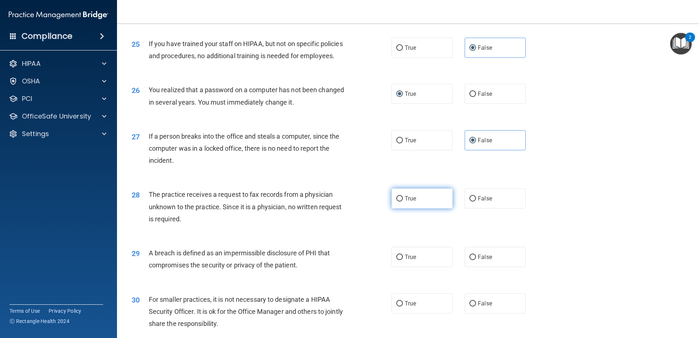
click at [403, 201] on input "True" at bounding box center [399, 198] width 7 height 5
radio input "true"
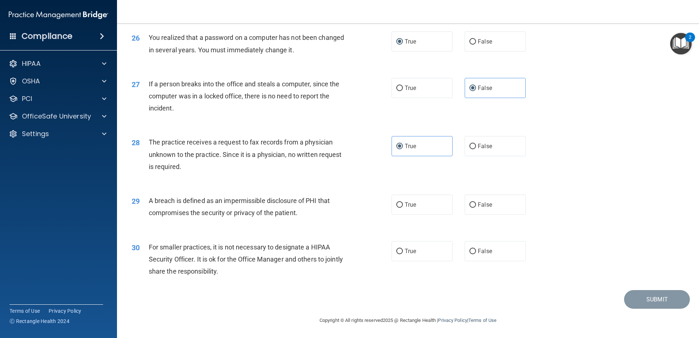
scroll to position [1405, 0]
click at [416, 211] on label "True" at bounding box center [422, 204] width 61 height 20
click at [403, 208] on input "True" at bounding box center [399, 204] width 7 height 5
radio input "true"
click at [426, 252] on label "True" at bounding box center [422, 251] width 61 height 20
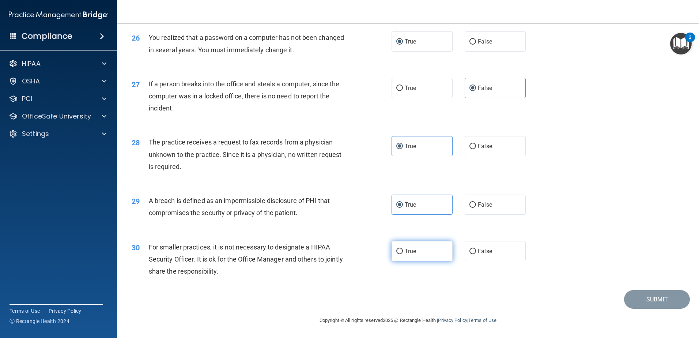
click at [403, 252] on input "True" at bounding box center [399, 251] width 7 height 5
radio input "true"
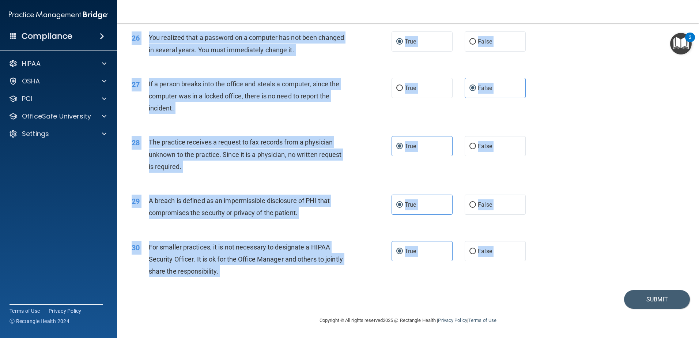
drag, startPoint x: 134, startPoint y: 41, endPoint x: 529, endPoint y: 301, distance: 473.1
click at [637, 303] on button "Submit" at bounding box center [657, 299] width 66 height 19
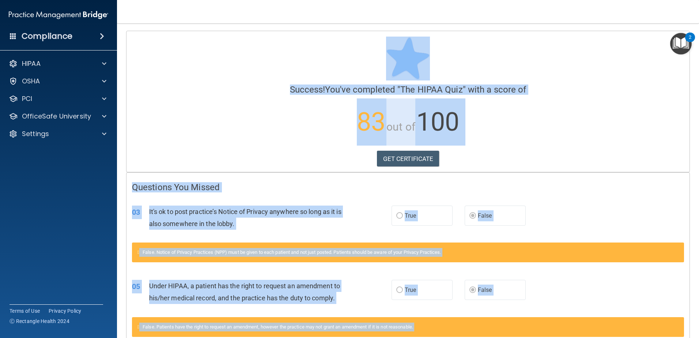
click at [540, 113] on p "83 out of 100" at bounding box center [408, 121] width 552 height 47
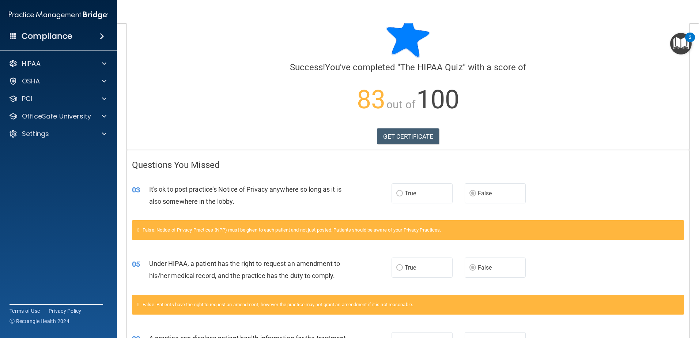
scroll to position [22, 0]
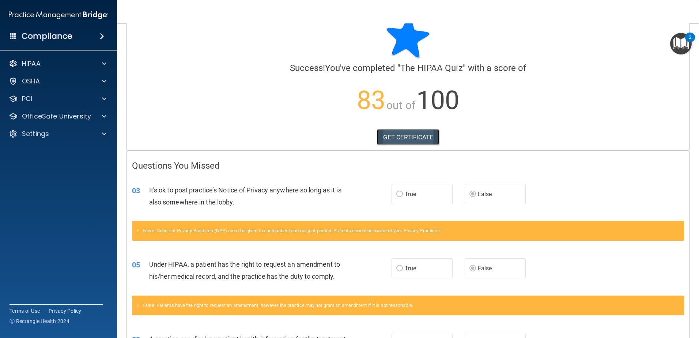
click at [418, 138] on link "GET CERTIFICATE" at bounding box center [408, 137] width 63 height 16
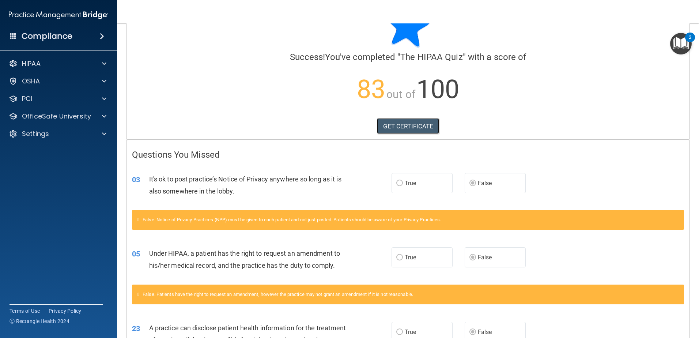
scroll to position [0, 0]
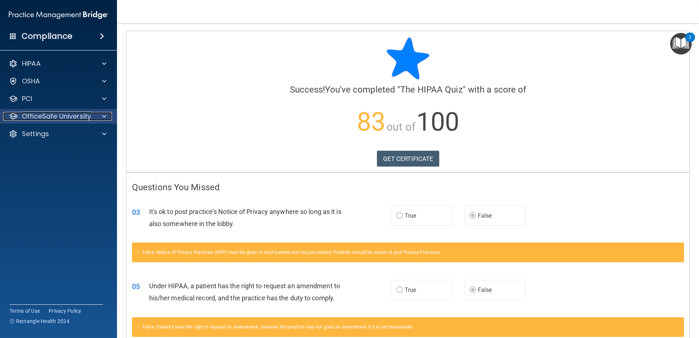
click at [87, 117] on p "OfficeSafe University" at bounding box center [56, 116] width 69 height 9
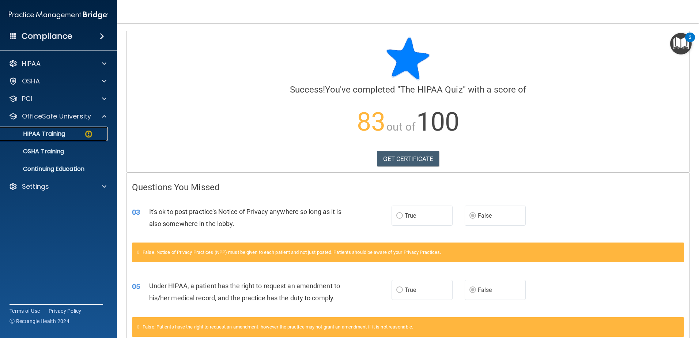
click at [67, 133] on div "HIPAA Training" at bounding box center [55, 133] width 100 height 7
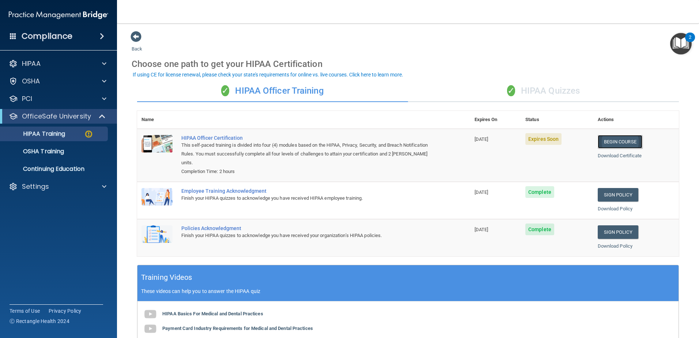
click at [611, 141] on link "Begin Course" at bounding box center [620, 142] width 45 height 14
click at [561, 87] on div "✓ HIPAA Quizzes" at bounding box center [543, 91] width 271 height 22
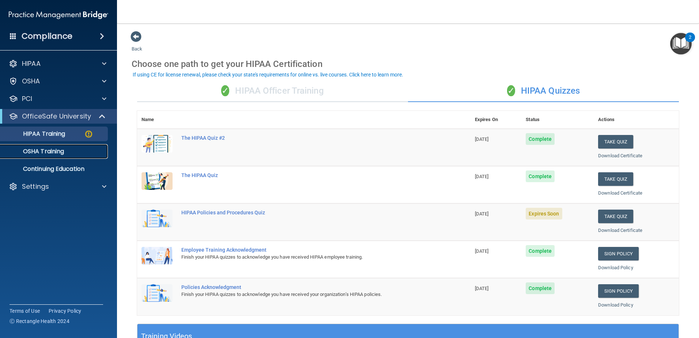
click at [57, 155] on p "OSHA Training" at bounding box center [34, 151] width 59 height 7
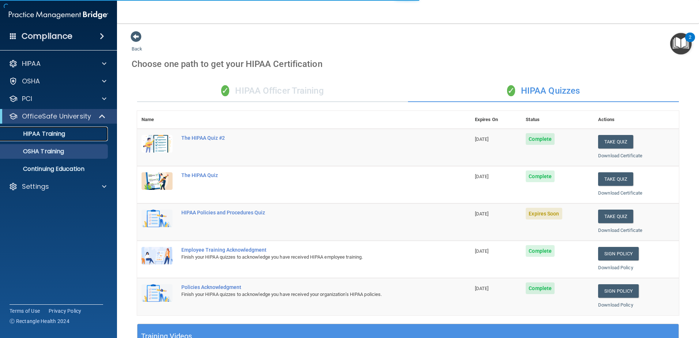
click at [60, 134] on p "HIPAA Training" at bounding box center [35, 133] width 60 height 7
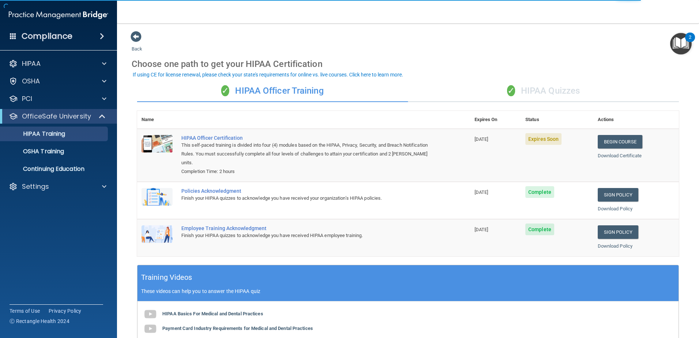
click at [546, 89] on div "✓ HIPAA Quizzes" at bounding box center [543, 91] width 271 height 22
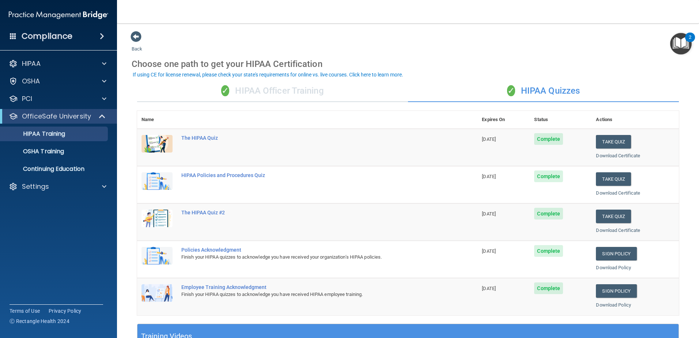
click at [281, 92] on div "✓ HIPAA Officer Training" at bounding box center [272, 91] width 271 height 22
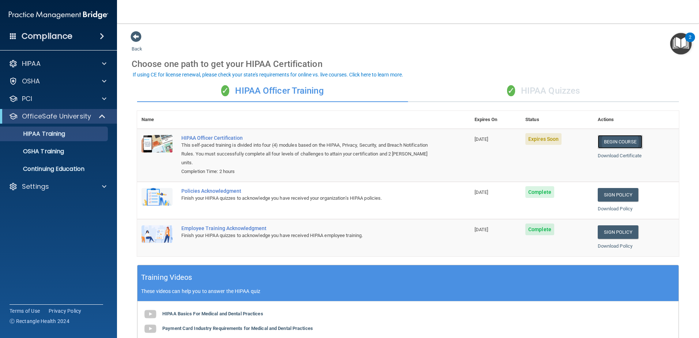
click at [626, 141] on link "Begin Course" at bounding box center [620, 142] width 45 height 14
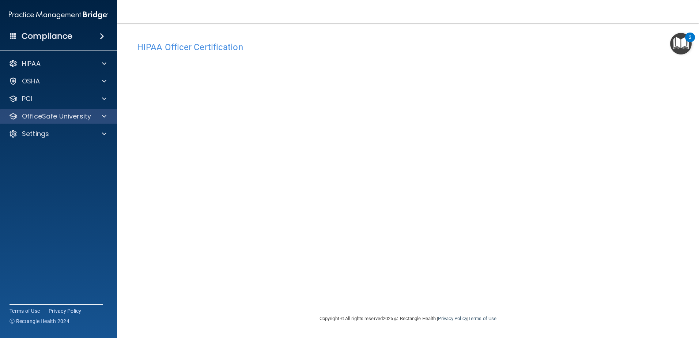
click at [61, 121] on div "OfficeSafe University" at bounding box center [58, 116] width 117 height 15
click at [107, 117] on div at bounding box center [103, 116] width 18 height 9
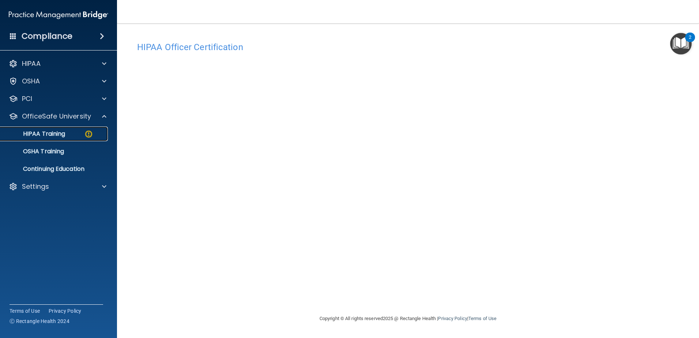
click at [58, 138] on link "HIPAA Training" at bounding box center [50, 133] width 115 height 15
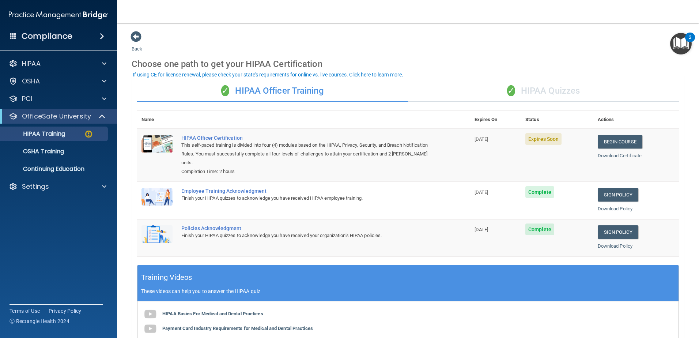
click at [524, 97] on div "✓ HIPAA Quizzes" at bounding box center [543, 91] width 271 height 22
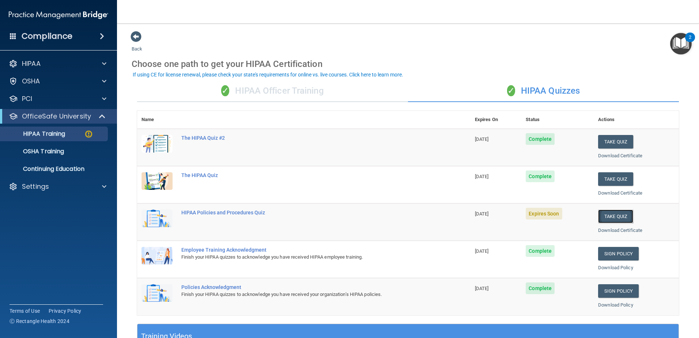
click at [609, 213] on button "Take Quiz" at bounding box center [615, 216] width 35 height 14
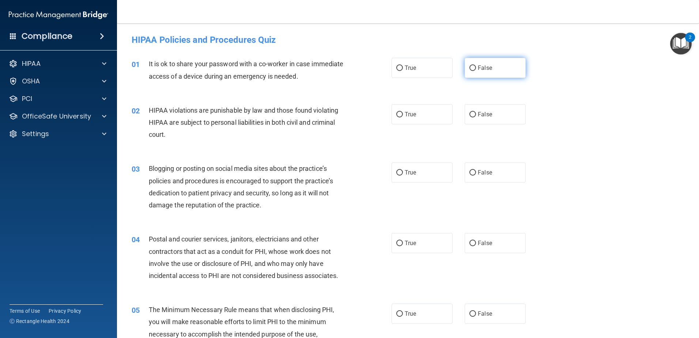
click at [489, 75] on label "False" at bounding box center [495, 68] width 61 height 20
click at [476, 71] on input "False" at bounding box center [472, 67] width 7 height 5
radio input "true"
click at [429, 114] on label "True" at bounding box center [422, 114] width 61 height 20
click at [403, 114] on input "True" at bounding box center [399, 114] width 7 height 5
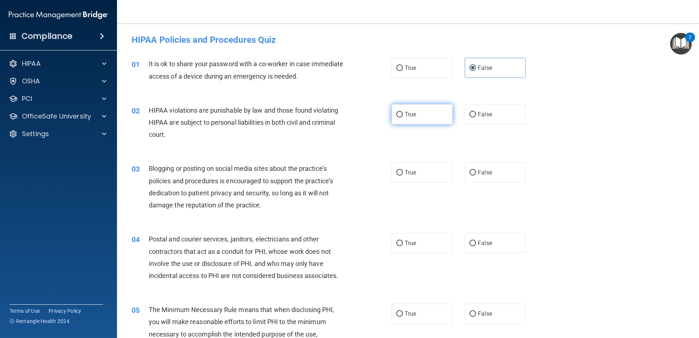
radio input "true"
click at [385, 176] on div "03 Blogging or posting on social media sites about the practice’s policies and …" at bounding box center [262, 188] width 282 height 52
click at [403, 178] on label "True" at bounding box center [422, 172] width 61 height 20
click at [403, 175] on input "True" at bounding box center [399, 172] width 7 height 5
radio input "true"
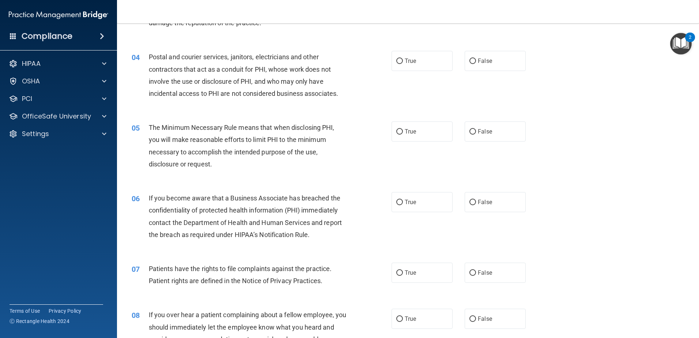
scroll to position [183, 0]
click at [420, 64] on label "True" at bounding box center [422, 60] width 61 height 20
click at [403, 63] on input "True" at bounding box center [399, 60] width 7 height 5
radio input "true"
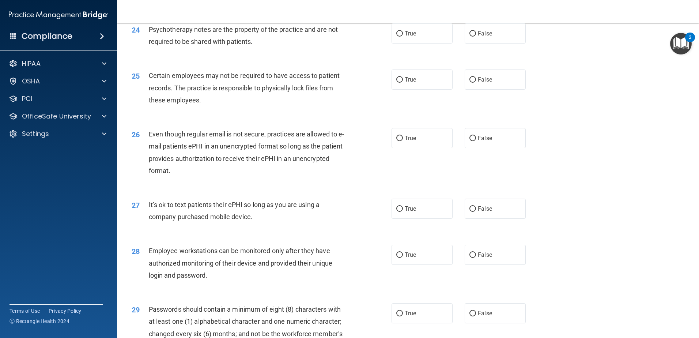
scroll to position [1497, 0]
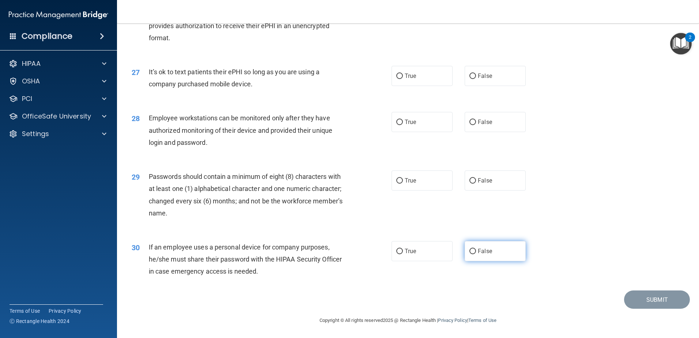
click at [493, 251] on label "False" at bounding box center [495, 251] width 61 height 20
click at [476, 251] on input "False" at bounding box center [472, 251] width 7 height 5
radio input "true"
click at [446, 188] on label "True" at bounding box center [422, 180] width 61 height 20
click at [403, 184] on input "True" at bounding box center [399, 180] width 7 height 5
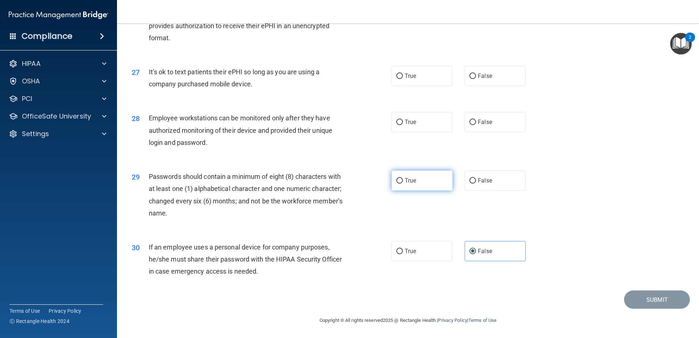
radio input "true"
click at [500, 126] on label "False" at bounding box center [495, 122] width 61 height 20
click at [476, 125] on input "False" at bounding box center [472, 122] width 7 height 5
radio input "true"
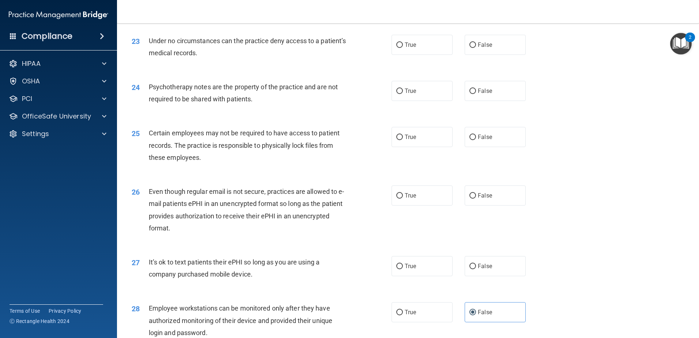
scroll to position [1278, 0]
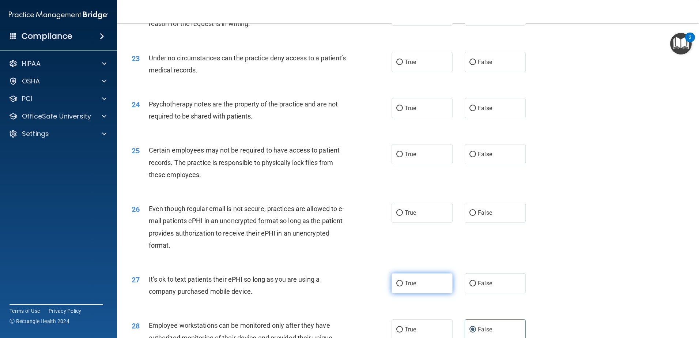
click at [419, 292] on label "True" at bounding box center [422, 283] width 61 height 20
click at [403, 286] on input "True" at bounding box center [399, 283] width 7 height 5
radio input "true"
click at [421, 223] on label "True" at bounding box center [422, 213] width 61 height 20
click at [403, 216] on input "True" at bounding box center [399, 212] width 7 height 5
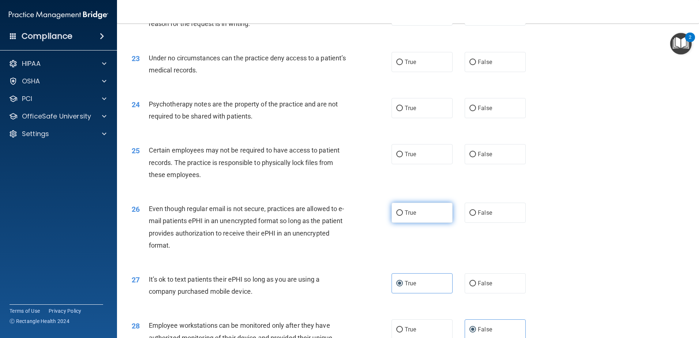
radio input "true"
click at [417, 161] on label "True" at bounding box center [422, 154] width 61 height 20
click at [403, 157] on input "True" at bounding box center [399, 154] width 7 height 5
radio input "true"
click at [474, 114] on label "False" at bounding box center [495, 108] width 61 height 20
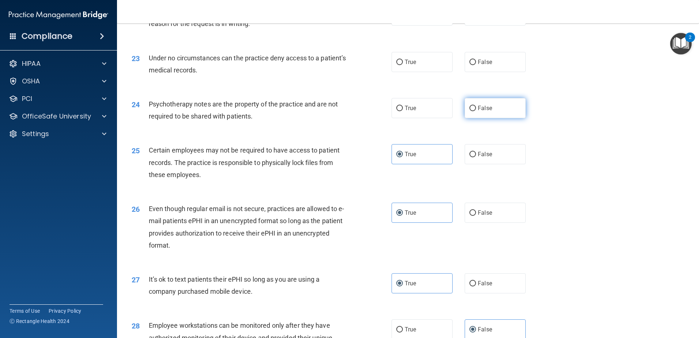
click at [474, 111] on input "False" at bounding box center [472, 108] width 7 height 5
radio input "true"
click at [493, 67] on label "False" at bounding box center [495, 62] width 61 height 20
click at [476, 65] on input "False" at bounding box center [472, 62] width 7 height 5
radio input "true"
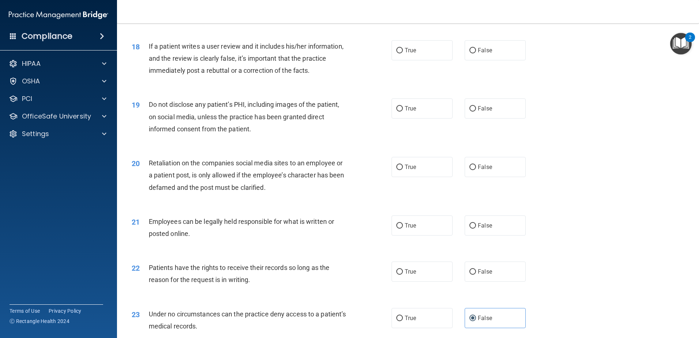
scroll to position [986, 0]
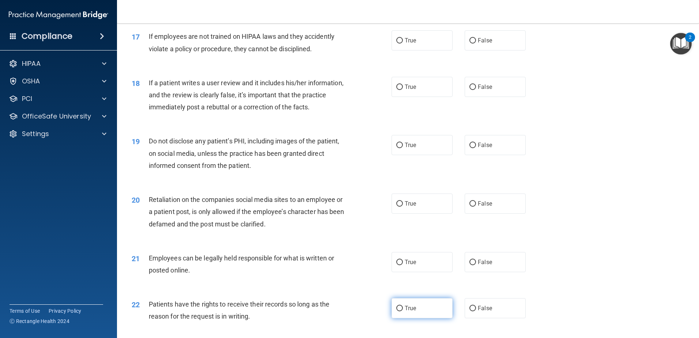
click at [417, 318] on label "True" at bounding box center [422, 308] width 61 height 20
click at [403, 311] on input "True" at bounding box center [399, 308] width 7 height 5
radio input "true"
click at [411, 272] on label "True" at bounding box center [422, 262] width 61 height 20
click at [403, 265] on input "True" at bounding box center [399, 262] width 7 height 5
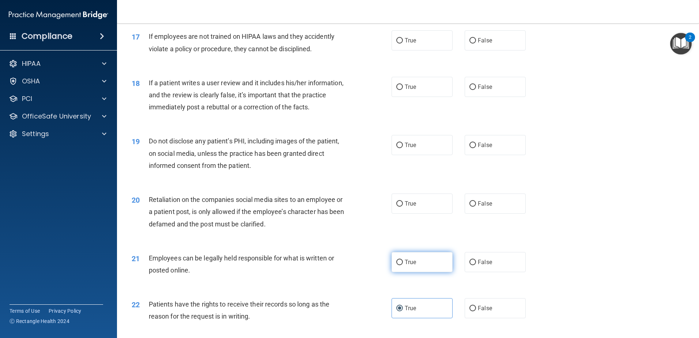
radio input "true"
click at [480, 214] on label "False" at bounding box center [495, 203] width 61 height 20
click at [476, 207] on input "False" at bounding box center [472, 203] width 7 height 5
radio input "true"
click at [428, 147] on label "True" at bounding box center [422, 145] width 61 height 20
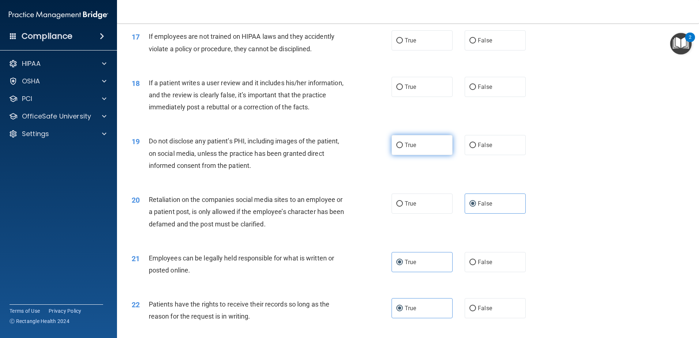
click at [403, 147] on input "True" at bounding box center [399, 145] width 7 height 5
radio input "true"
click at [465, 97] on label "False" at bounding box center [495, 87] width 61 height 20
click at [469, 90] on input "False" at bounding box center [472, 86] width 7 height 5
radio input "true"
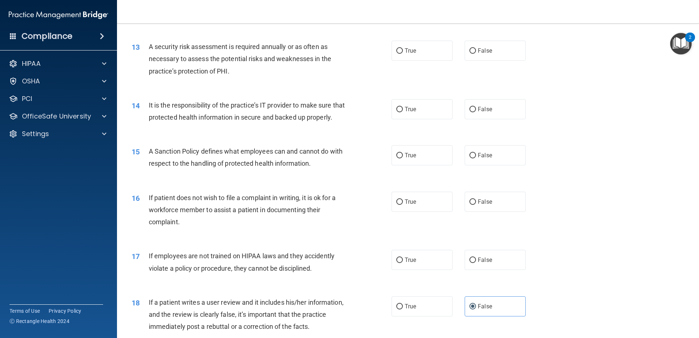
scroll to position [730, 0]
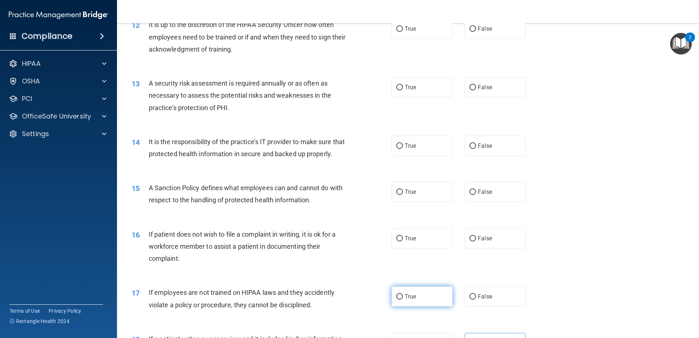
click at [428, 306] on label "True" at bounding box center [422, 296] width 61 height 20
click at [403, 299] on input "True" at bounding box center [399, 296] width 7 height 5
radio input "true"
click at [454, 246] on div "True False" at bounding box center [465, 238] width 147 height 20
click at [446, 246] on label "True" at bounding box center [422, 238] width 61 height 20
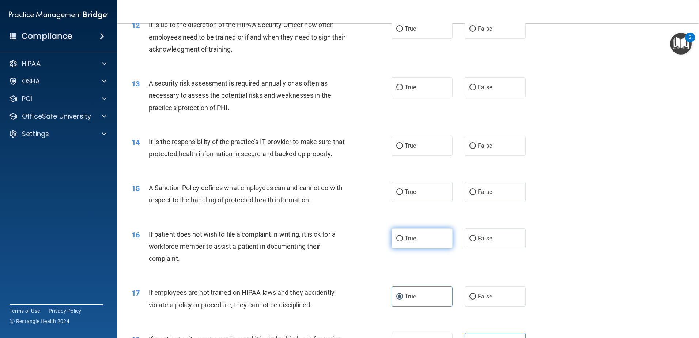
click at [403, 241] on input "True" at bounding box center [399, 238] width 7 height 5
radio input "true"
click at [475, 262] on div "16 If patient does not wish to file a complaint in writing, it is ok for a work…" at bounding box center [408, 248] width 564 height 58
click at [479, 242] on span "False" at bounding box center [485, 238] width 14 height 7
click at [476, 241] on input "False" at bounding box center [472, 238] width 7 height 5
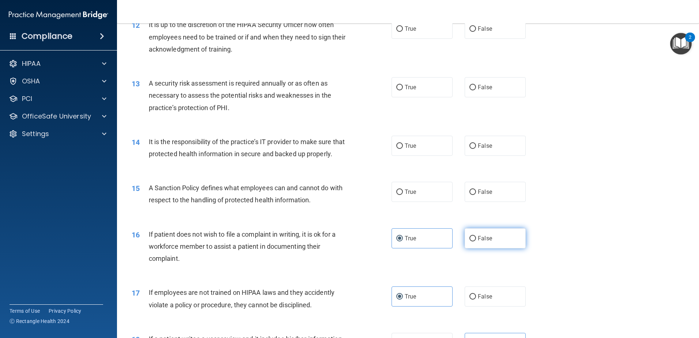
radio input "true"
click at [405, 262] on div "16 If patient does not wish to file a complaint in writing, it is ok for a work…" at bounding box center [408, 248] width 564 height 58
click at [403, 248] on label "True" at bounding box center [422, 238] width 61 height 20
click at [403, 241] on input "True" at bounding box center [399, 238] width 7 height 5
radio input "true"
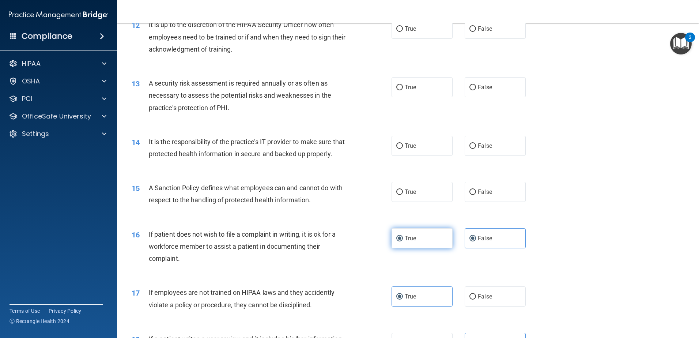
radio input "false"
click at [458, 190] on div "15 A Sanction Policy defines what employees can and cannot do with respect to t…" at bounding box center [408, 196] width 564 height 46
click at [422, 202] on label "True" at bounding box center [422, 192] width 61 height 20
click at [403, 195] on input "True" at bounding box center [399, 191] width 7 height 5
radio input "true"
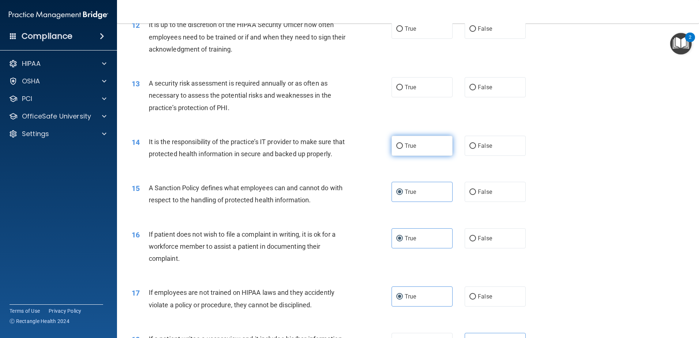
click at [445, 144] on label "True" at bounding box center [422, 146] width 61 height 20
click at [403, 144] on input "True" at bounding box center [399, 145] width 7 height 5
radio input "true"
click at [427, 92] on label "True" at bounding box center [422, 87] width 61 height 20
click at [403, 90] on input "True" at bounding box center [399, 87] width 7 height 5
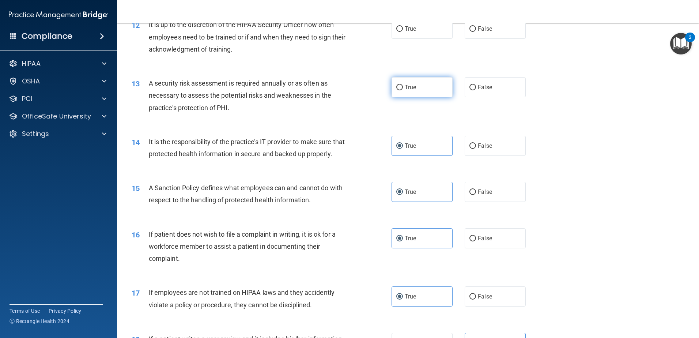
radio input "true"
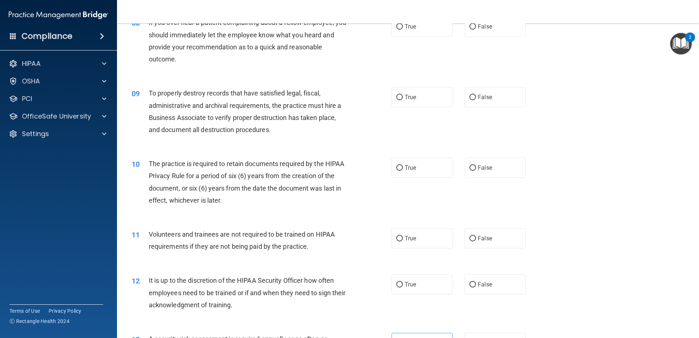
scroll to position [474, 0]
click at [407, 292] on label "True" at bounding box center [422, 285] width 61 height 20
click at [403, 288] on input "True" at bounding box center [399, 284] width 7 height 5
radio input "true"
click at [458, 289] on div "True False" at bounding box center [465, 285] width 147 height 20
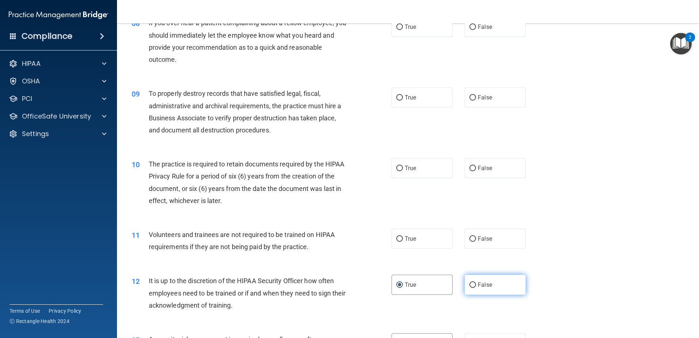
click at [479, 289] on label "False" at bounding box center [495, 285] width 61 height 20
click at [476, 288] on input "False" at bounding box center [472, 284] width 7 height 5
radio input "true"
radio input "false"
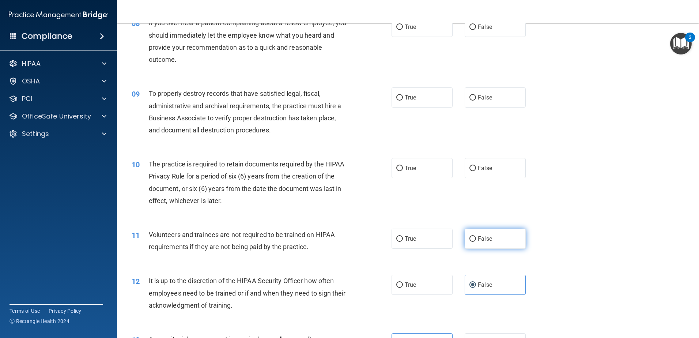
click at [465, 240] on label "False" at bounding box center [495, 238] width 61 height 20
click at [469, 240] on input "False" at bounding box center [472, 238] width 7 height 5
radio input "true"
click at [414, 162] on label "True" at bounding box center [422, 168] width 61 height 20
click at [403, 166] on input "True" at bounding box center [399, 168] width 7 height 5
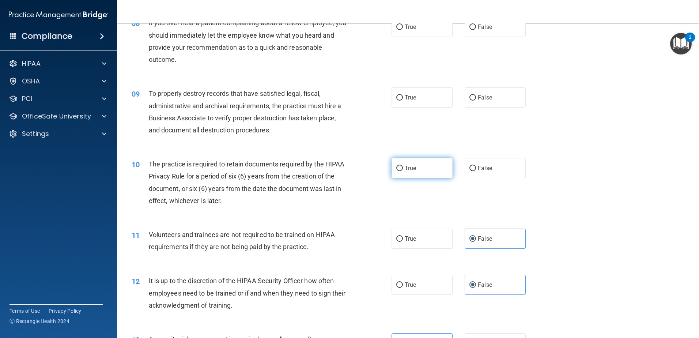
radio input "true"
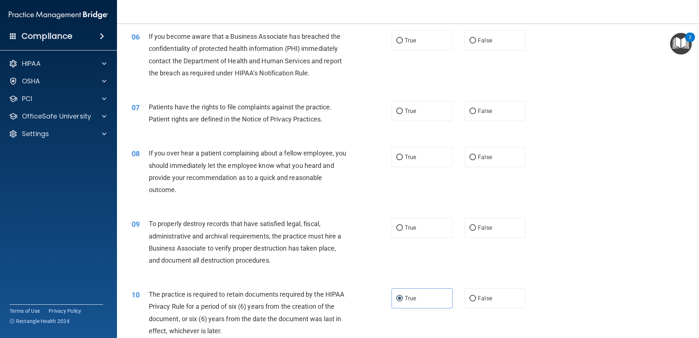
scroll to position [328, 0]
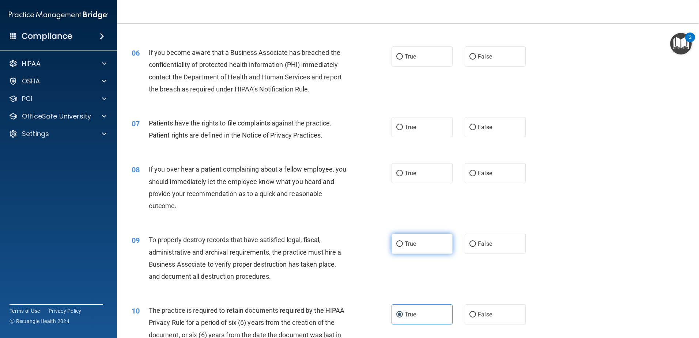
click at [392, 244] on label "True" at bounding box center [422, 244] width 61 height 20
click at [396, 244] on input "True" at bounding box center [399, 243] width 7 height 5
radio input "true"
click at [456, 176] on div "True False" at bounding box center [465, 173] width 147 height 20
click at [469, 176] on input "False" at bounding box center [472, 173] width 7 height 5
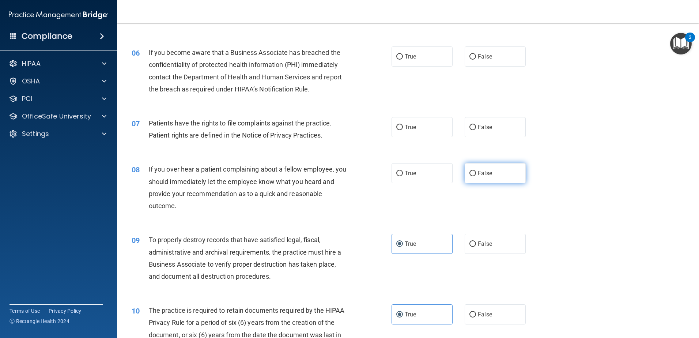
radio input "true"
click at [411, 136] on label "True" at bounding box center [422, 127] width 61 height 20
click at [403, 130] on input "True" at bounding box center [399, 127] width 7 height 5
radio input "true"
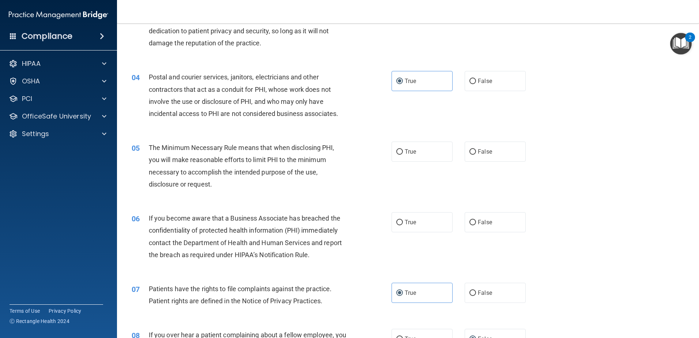
scroll to position [145, 0]
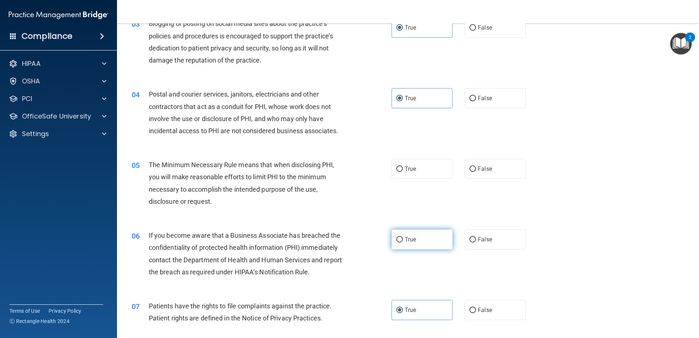
click at [393, 235] on label "True" at bounding box center [422, 239] width 61 height 20
click at [396, 237] on input "True" at bounding box center [399, 239] width 7 height 5
radio input "true"
click at [417, 167] on label "True" at bounding box center [422, 169] width 61 height 20
click at [403, 167] on input "True" at bounding box center [399, 168] width 7 height 5
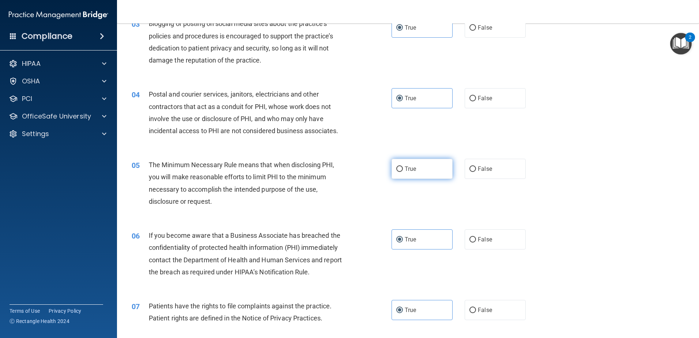
radio input "true"
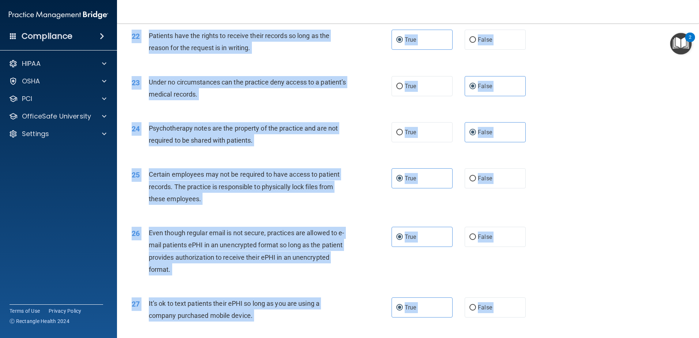
scroll to position [1497, 0]
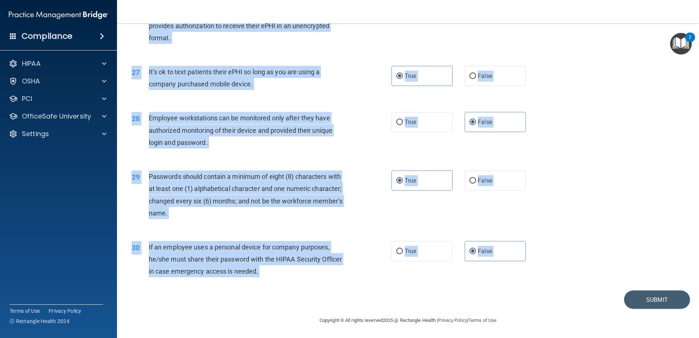
drag, startPoint x: 134, startPoint y: 40, endPoint x: 538, endPoint y: 301, distance: 481.0
click at [639, 307] on button "Submit" at bounding box center [657, 299] width 66 height 19
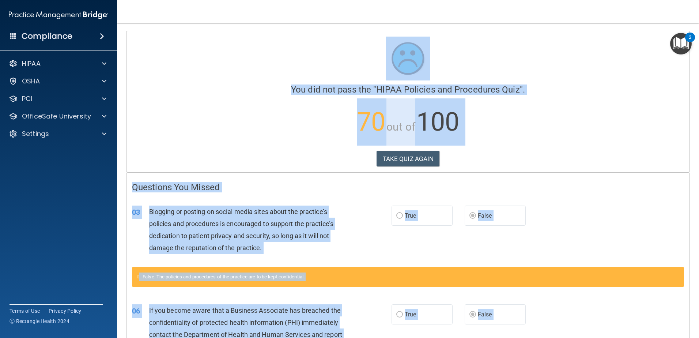
click at [529, 155] on div "TAKE QUIZ AGAIN" at bounding box center [408, 159] width 552 height 16
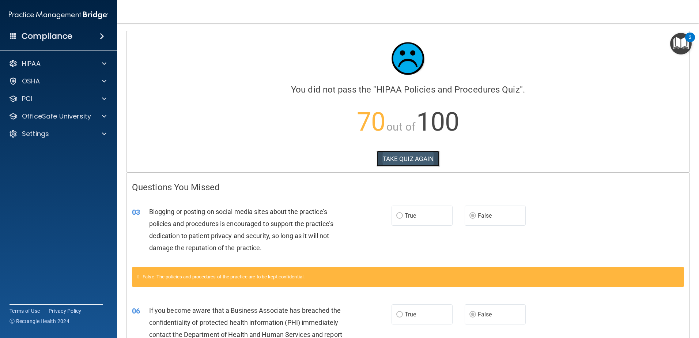
click at [422, 158] on button "TAKE QUIZ AGAIN" at bounding box center [408, 159] width 63 height 16
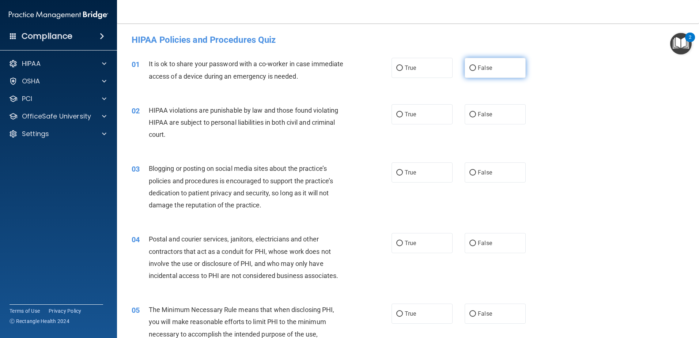
click at [514, 71] on label "False" at bounding box center [495, 68] width 61 height 20
click at [476, 71] on input "False" at bounding box center [472, 67] width 7 height 5
radio input "true"
click at [423, 116] on label "True" at bounding box center [422, 114] width 61 height 20
click at [403, 116] on input "True" at bounding box center [399, 114] width 7 height 5
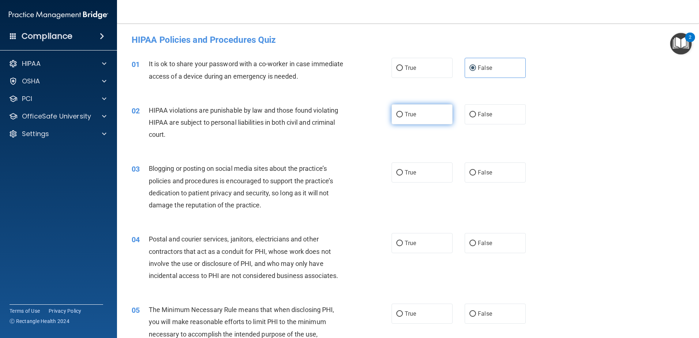
radio input "true"
click at [480, 174] on span "False" at bounding box center [485, 172] width 14 height 7
click at [476, 174] on input "False" at bounding box center [472, 172] width 7 height 5
radio input "true"
click at [411, 235] on label "True" at bounding box center [422, 243] width 61 height 20
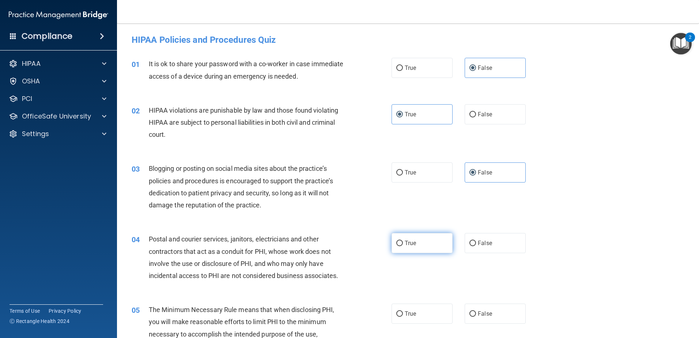
click at [403, 241] on input "True" at bounding box center [399, 243] width 7 height 5
radio input "true"
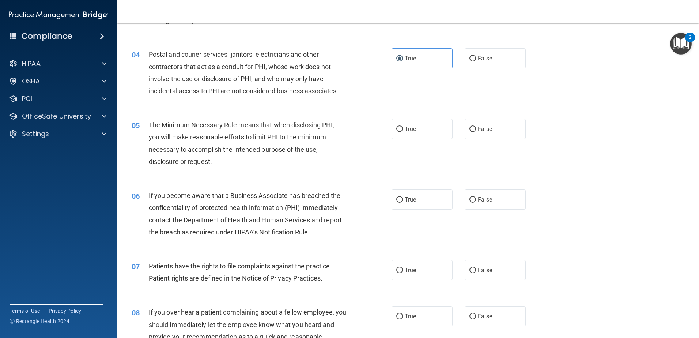
scroll to position [219, 0]
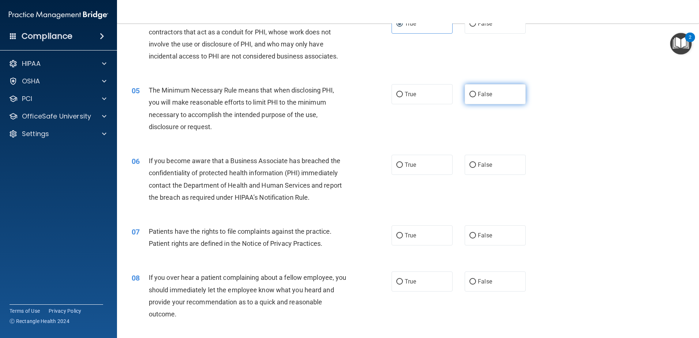
click at [469, 94] on input "False" at bounding box center [472, 94] width 7 height 5
radio input "true"
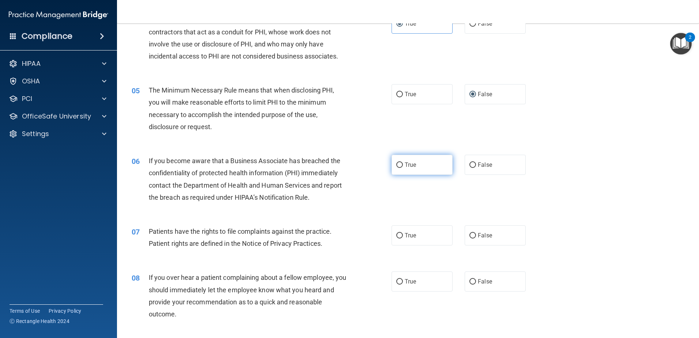
click at [412, 164] on span "True" at bounding box center [410, 164] width 11 height 7
drag, startPoint x: 412, startPoint y: 164, endPoint x: 398, endPoint y: 162, distance: 14.7
click at [398, 162] on input "True" at bounding box center [399, 164] width 7 height 5
radio input "true"
click at [422, 236] on label "True" at bounding box center [422, 235] width 61 height 20
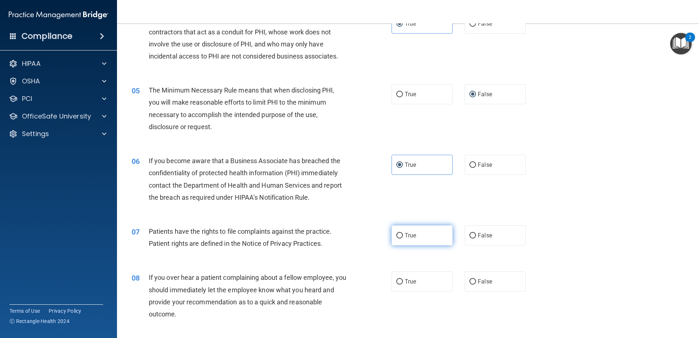
click at [403, 236] on input "True" at bounding box center [399, 235] width 7 height 5
radio input "true"
click at [483, 280] on span "False" at bounding box center [485, 281] width 14 height 7
click at [476, 280] on input "False" at bounding box center [472, 281] width 7 height 5
radio input "true"
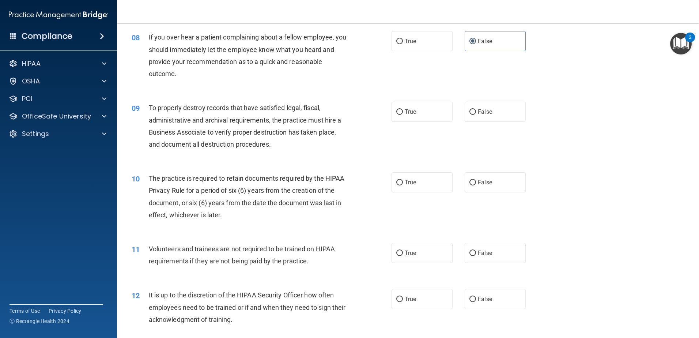
scroll to position [475, 0]
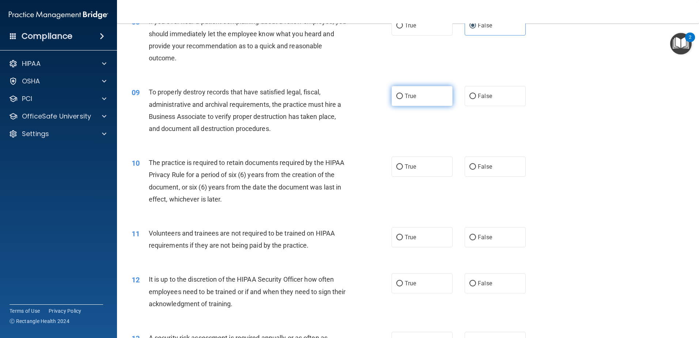
click at [424, 99] on label "True" at bounding box center [422, 96] width 61 height 20
click at [403, 99] on input "True" at bounding box center [399, 96] width 7 height 5
radio input "true"
click at [423, 167] on label "True" at bounding box center [422, 166] width 61 height 20
click at [403, 167] on input "True" at bounding box center [399, 166] width 7 height 5
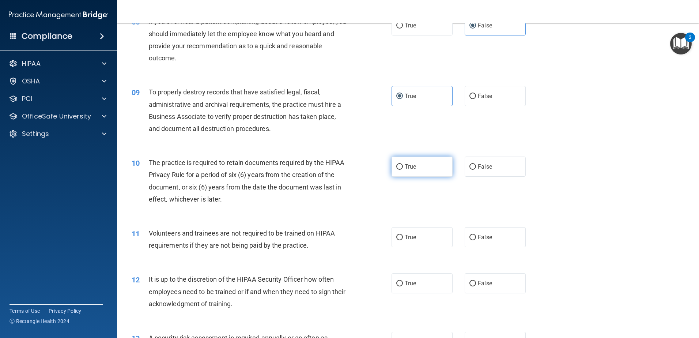
radio input "true"
click at [488, 252] on div "11 Volunteers and trainees are not required to be trained on HIPAA requirements…" at bounding box center [408, 241] width 564 height 46
click at [491, 241] on label "False" at bounding box center [495, 237] width 61 height 20
click at [476, 240] on input "False" at bounding box center [472, 237] width 7 height 5
radio input "true"
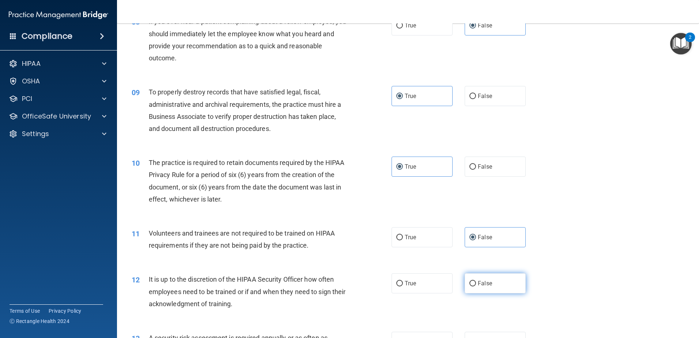
click at [491, 278] on label "False" at bounding box center [495, 283] width 61 height 20
click at [476, 281] on input "False" at bounding box center [472, 283] width 7 height 5
radio input "true"
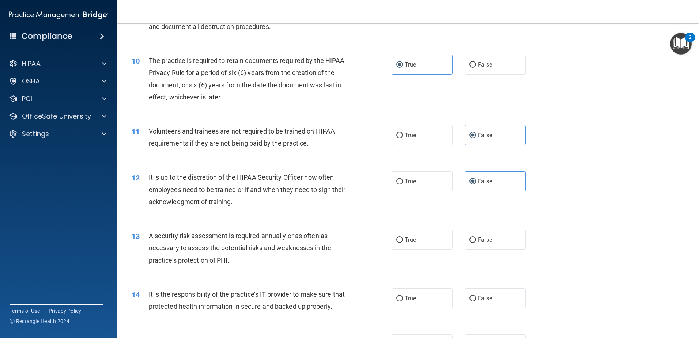
scroll to position [585, 0]
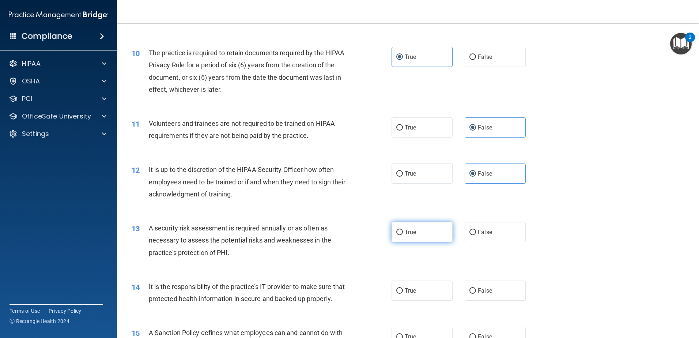
click at [411, 232] on span "True" at bounding box center [410, 231] width 11 height 7
click at [403, 232] on input "True" at bounding box center [399, 232] width 7 height 5
radio input "true"
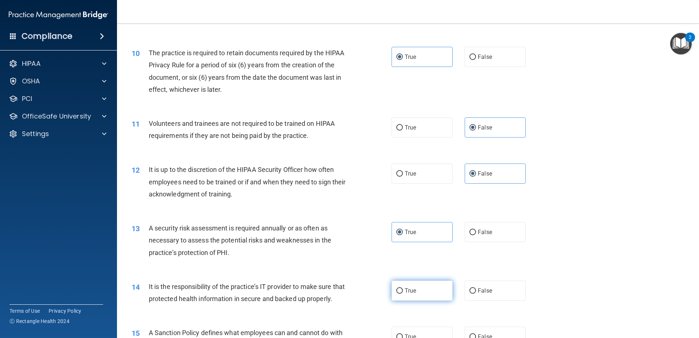
click at [426, 293] on label "True" at bounding box center [422, 290] width 61 height 20
click at [403, 293] on input "True" at bounding box center [399, 290] width 7 height 5
radio input "true"
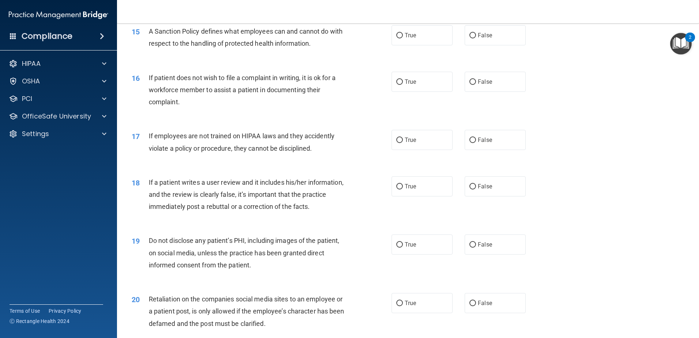
scroll to position [841, 0]
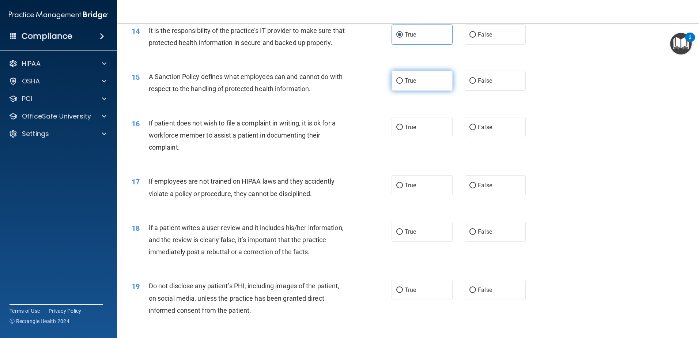
click at [441, 84] on label "True" at bounding box center [422, 81] width 61 height 20
click at [403, 84] on input "True" at bounding box center [399, 80] width 7 height 5
radio input "true"
click at [473, 137] on label "False" at bounding box center [495, 127] width 61 height 20
click at [473, 130] on input "False" at bounding box center [472, 127] width 7 height 5
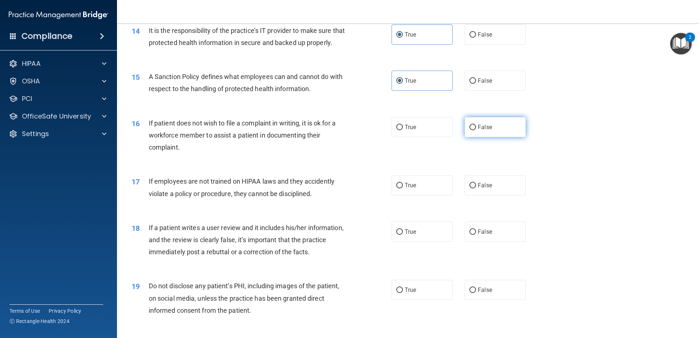
radio input "true"
click at [502, 195] on label "False" at bounding box center [495, 185] width 61 height 20
click at [476, 188] on input "False" at bounding box center [472, 185] width 7 height 5
radio input "true"
click at [420, 242] on label "True" at bounding box center [422, 232] width 61 height 20
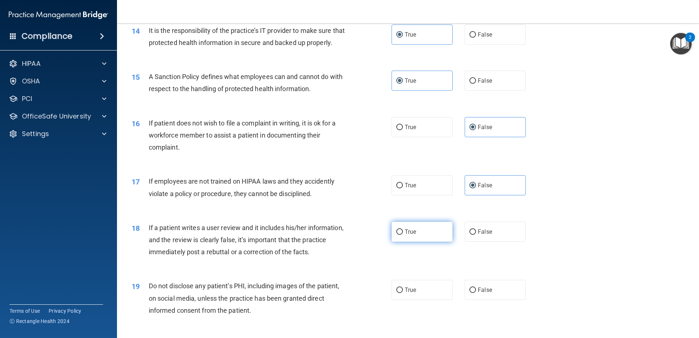
click at [403, 235] on input "True" at bounding box center [399, 231] width 7 height 5
radio input "true"
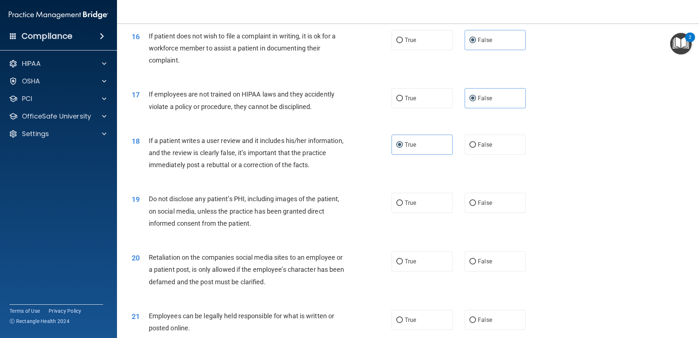
scroll to position [951, 0]
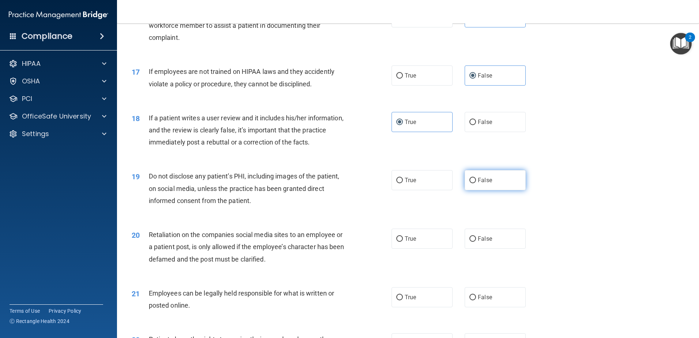
click at [498, 188] on label "False" at bounding box center [495, 180] width 61 height 20
click at [476, 183] on input "False" at bounding box center [472, 180] width 7 height 5
radio input "true"
click at [480, 249] on label "False" at bounding box center [495, 238] width 61 height 20
click at [476, 242] on input "False" at bounding box center [472, 238] width 7 height 5
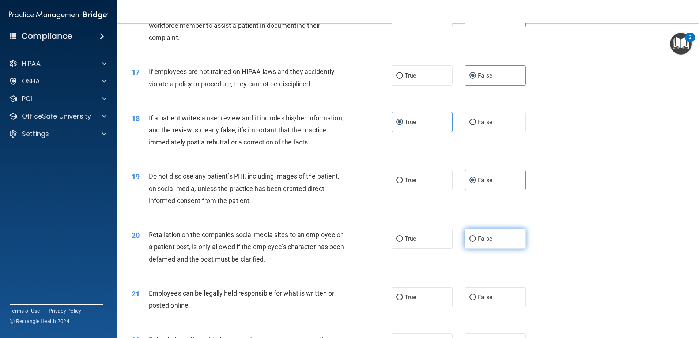
radio input "true"
click at [400, 303] on label "True" at bounding box center [422, 297] width 61 height 20
click at [400, 300] on input "True" at bounding box center [399, 297] width 7 height 5
radio input "true"
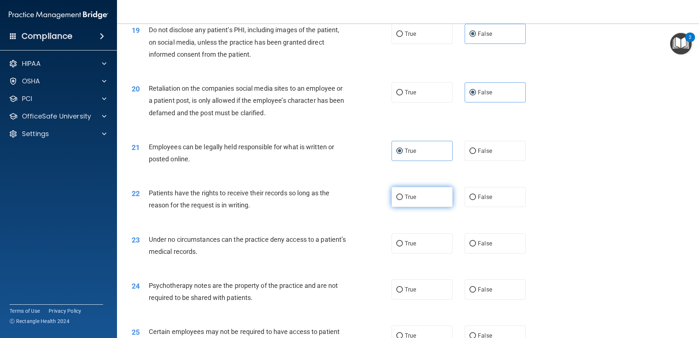
click at [409, 200] on span "True" at bounding box center [410, 196] width 11 height 7
click at [403, 200] on input "True" at bounding box center [399, 196] width 7 height 5
radio input "true"
click at [491, 246] on label "False" at bounding box center [495, 243] width 61 height 20
click at [476, 246] on input "False" at bounding box center [472, 243] width 7 height 5
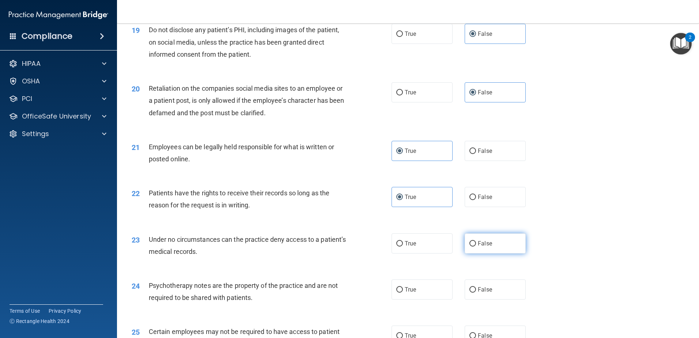
radio input "true"
click at [486, 299] on label "False" at bounding box center [495, 289] width 61 height 20
click at [476, 292] on input "False" at bounding box center [472, 289] width 7 height 5
radio input "true"
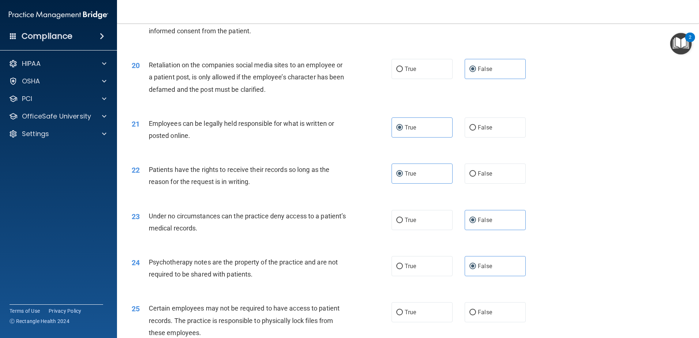
scroll to position [1206, 0]
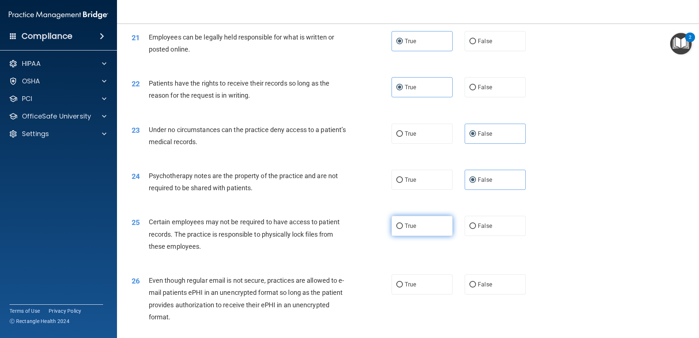
click at [421, 236] on label "True" at bounding box center [422, 226] width 61 height 20
click at [403, 229] on input "True" at bounding box center [399, 225] width 7 height 5
radio input "true"
click at [489, 294] on label "False" at bounding box center [495, 284] width 61 height 20
click at [476, 287] on input "False" at bounding box center [472, 284] width 7 height 5
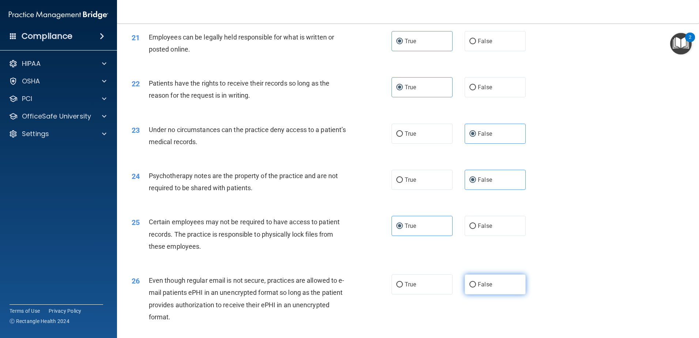
radio input "true"
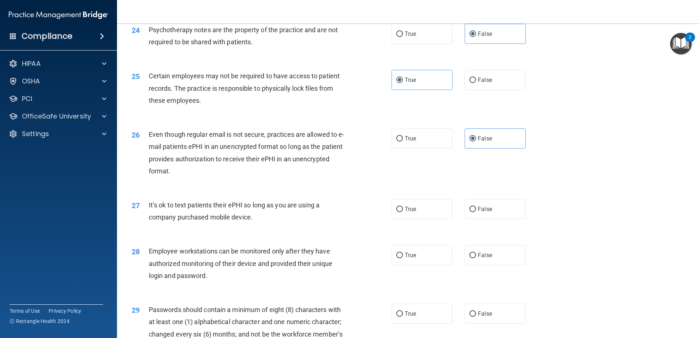
scroll to position [1353, 0]
click at [417, 219] on label "True" at bounding box center [422, 209] width 61 height 20
click at [403, 212] on input "True" at bounding box center [399, 208] width 7 height 5
radio input "true"
click at [466, 265] on label "False" at bounding box center [495, 255] width 61 height 20
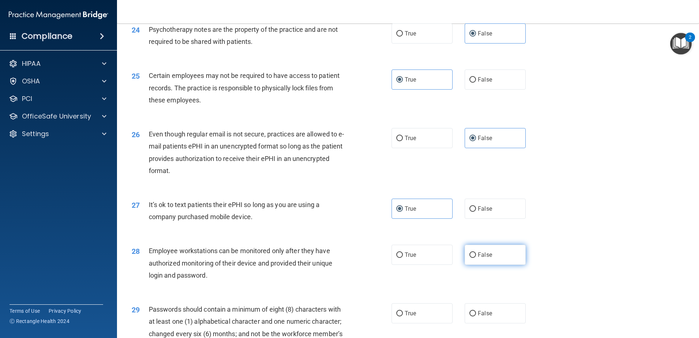
click at [469, 258] on input "False" at bounding box center [472, 254] width 7 height 5
radio input "true"
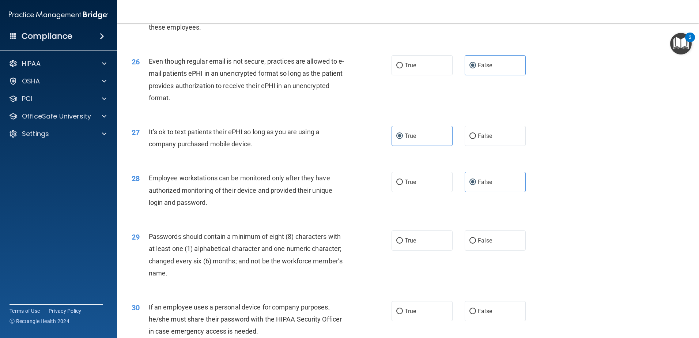
scroll to position [1497, 0]
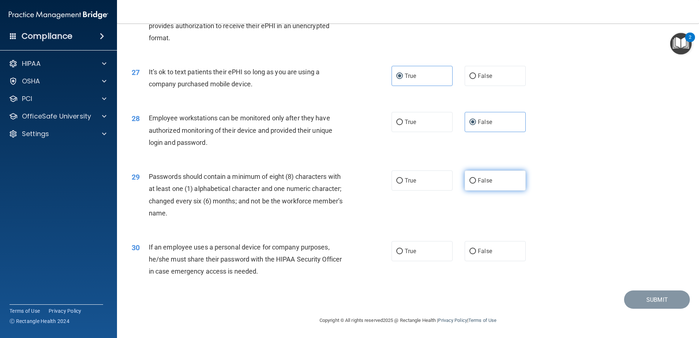
click at [484, 181] on span "False" at bounding box center [485, 180] width 14 height 7
click at [476, 181] on input "False" at bounding box center [472, 180] width 7 height 5
radio input "true"
click at [418, 253] on label "True" at bounding box center [422, 251] width 61 height 20
click at [403, 253] on input "True" at bounding box center [399, 251] width 7 height 5
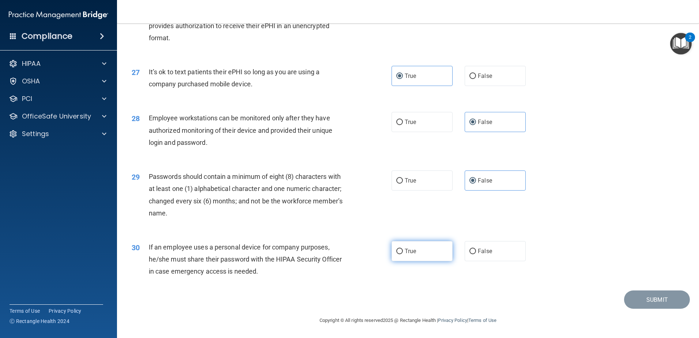
radio input "true"
click at [645, 296] on button "Submit" at bounding box center [657, 299] width 66 height 19
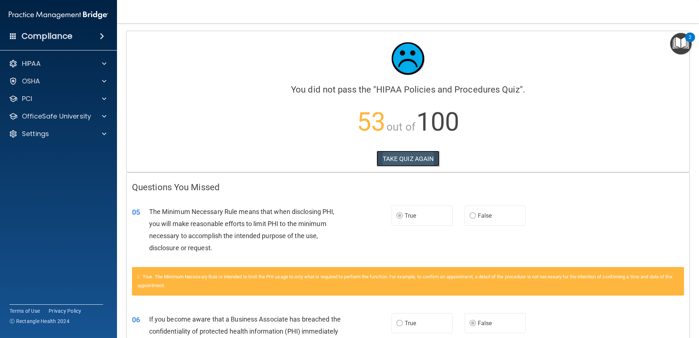
click at [401, 156] on button "TAKE QUIZ AGAIN" at bounding box center [408, 159] width 63 height 16
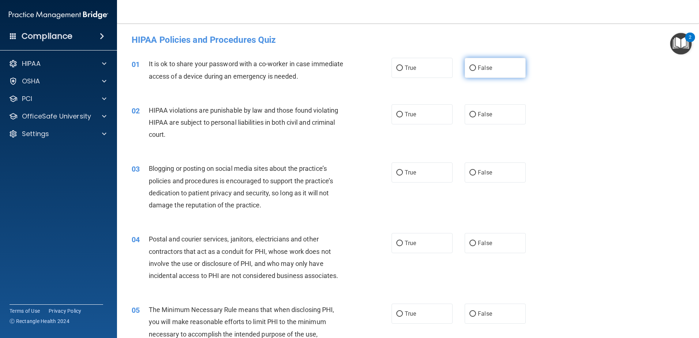
click at [508, 66] on label "False" at bounding box center [495, 68] width 61 height 20
click at [476, 66] on input "False" at bounding box center [472, 67] width 7 height 5
radio input "true"
click at [420, 119] on label "True" at bounding box center [422, 114] width 61 height 20
click at [403, 117] on input "True" at bounding box center [399, 114] width 7 height 5
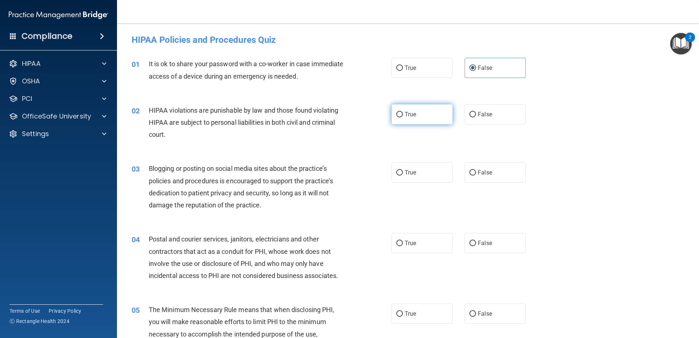
radio input "true"
click at [485, 165] on label "False" at bounding box center [495, 172] width 61 height 20
click at [476, 170] on input "False" at bounding box center [472, 172] width 7 height 5
radio input "true"
click at [407, 254] on div "04 Postal and courier services, janitors, electricians and other contractors th…" at bounding box center [408, 259] width 564 height 71
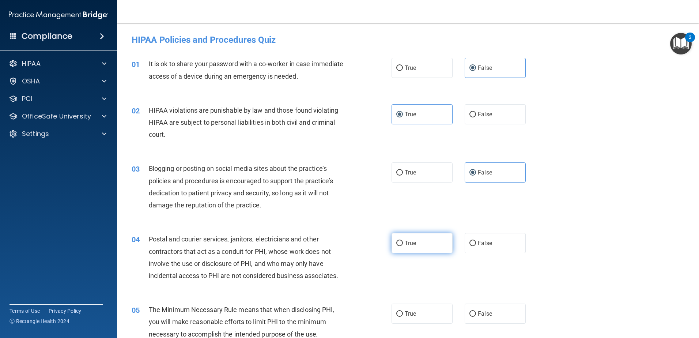
click at [413, 239] on label "True" at bounding box center [422, 243] width 61 height 20
click at [403, 241] on input "True" at bounding box center [399, 243] width 7 height 5
radio input "true"
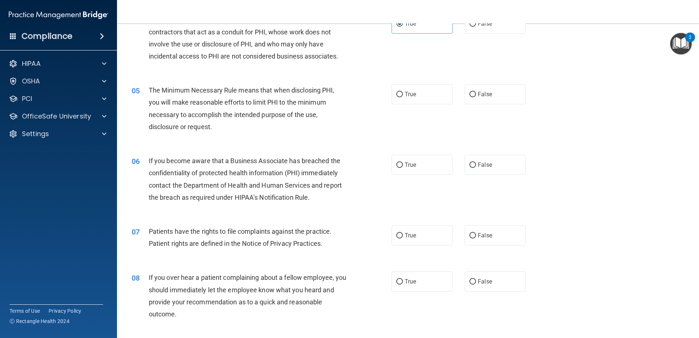
scroll to position [256, 0]
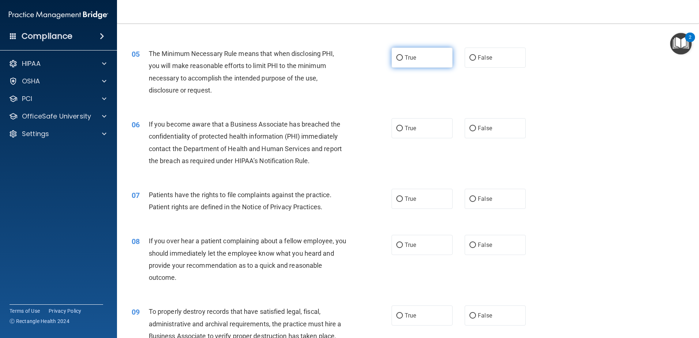
click at [411, 59] on span "True" at bounding box center [410, 57] width 11 height 7
click at [403, 59] on input "True" at bounding box center [399, 57] width 7 height 5
radio input "true"
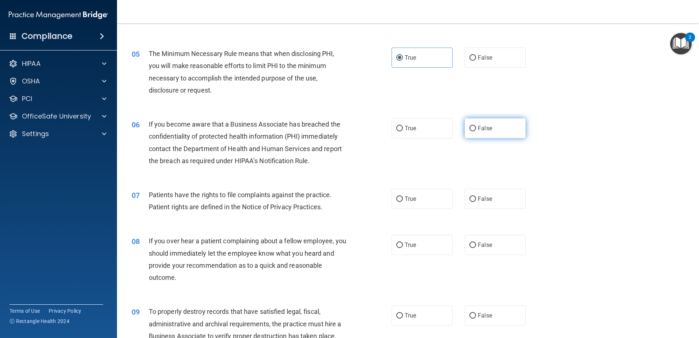
click at [476, 132] on label "False" at bounding box center [495, 128] width 61 height 20
click at [476, 131] on input "False" at bounding box center [472, 128] width 7 height 5
radio input "true"
click at [422, 204] on label "True" at bounding box center [422, 199] width 61 height 20
click at [403, 202] on input "True" at bounding box center [399, 198] width 7 height 5
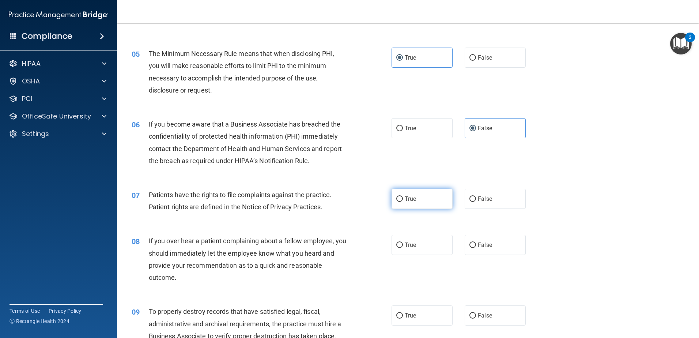
radio input "true"
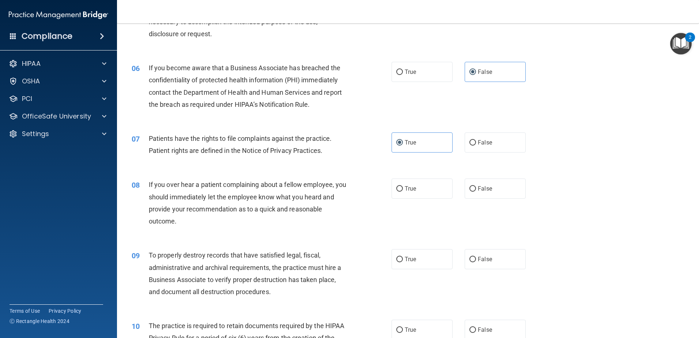
scroll to position [329, 0]
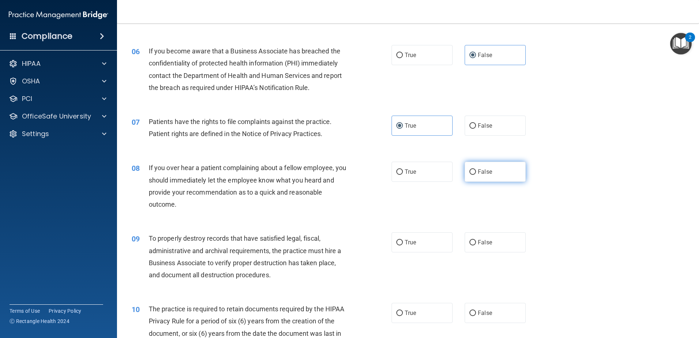
click at [486, 175] on label "False" at bounding box center [495, 172] width 61 height 20
click at [476, 175] on input "False" at bounding box center [472, 171] width 7 height 5
radio input "true"
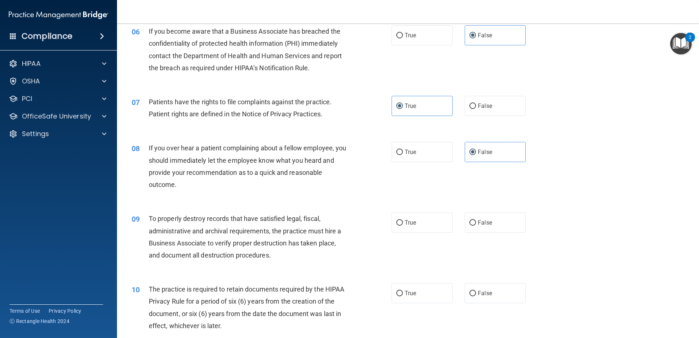
scroll to position [366, 0]
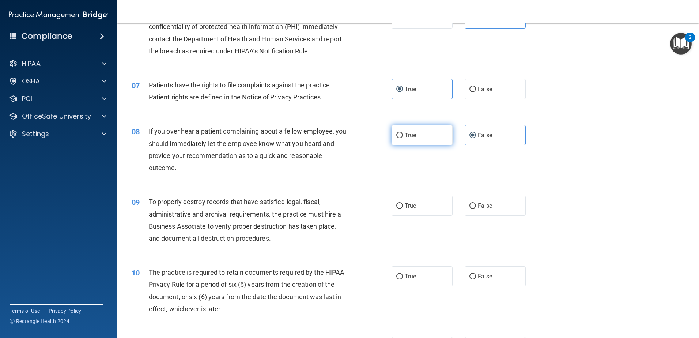
click at [404, 128] on label "True" at bounding box center [422, 135] width 61 height 20
click at [403, 133] on input "True" at bounding box center [399, 135] width 7 height 5
radio input "true"
radio input "false"
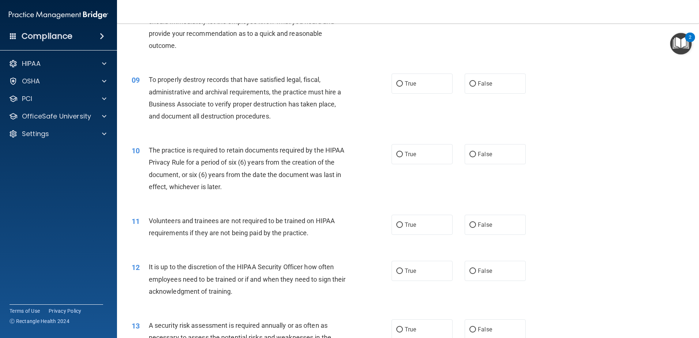
scroll to position [512, 0]
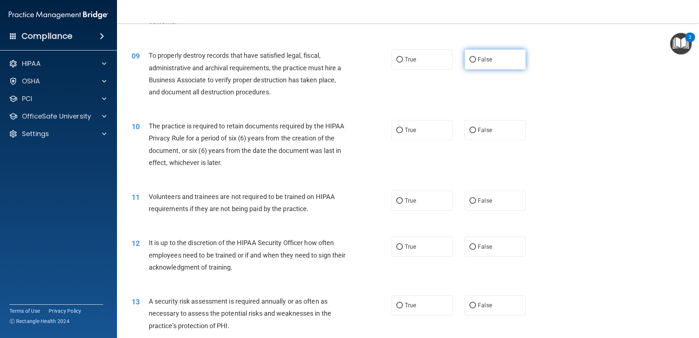
click at [500, 67] on label "False" at bounding box center [495, 59] width 61 height 20
click at [476, 63] on input "False" at bounding box center [472, 59] width 7 height 5
radio input "true"
click at [415, 128] on label "True" at bounding box center [422, 130] width 61 height 20
click at [403, 128] on input "True" at bounding box center [399, 130] width 7 height 5
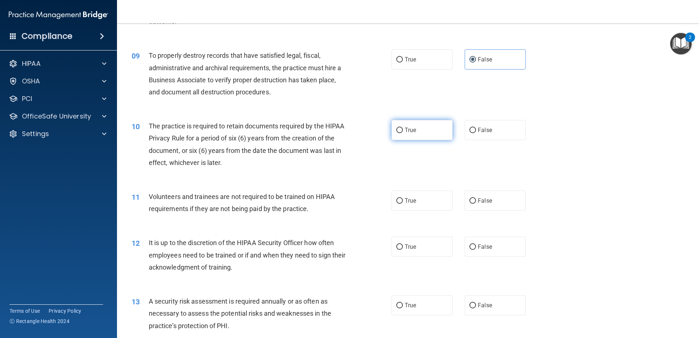
radio input "true"
click at [488, 204] on span "False" at bounding box center [485, 200] width 14 height 7
click at [476, 204] on input "False" at bounding box center [472, 200] width 7 height 5
radio input "true"
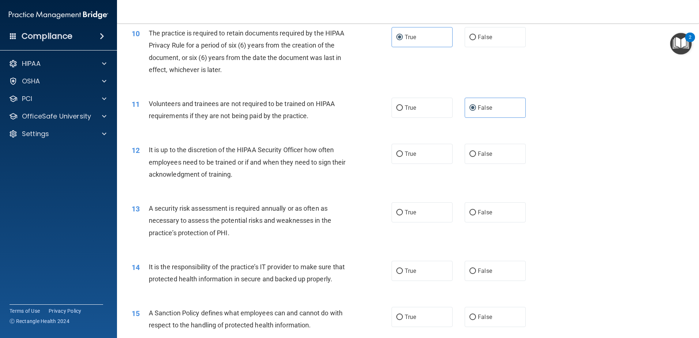
scroll to position [621, 0]
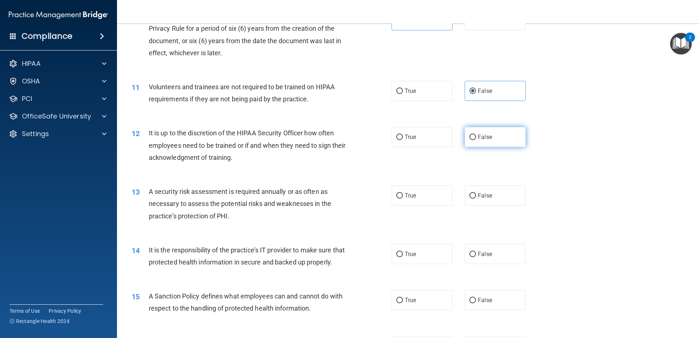
click at [484, 143] on label "False" at bounding box center [495, 137] width 61 height 20
click at [476, 140] on input "False" at bounding box center [472, 137] width 7 height 5
radio input "true"
click at [433, 200] on label "True" at bounding box center [422, 195] width 61 height 20
click at [403, 199] on input "True" at bounding box center [399, 195] width 7 height 5
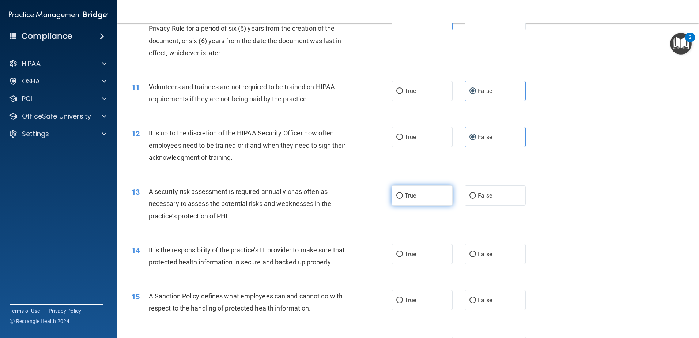
radio input "true"
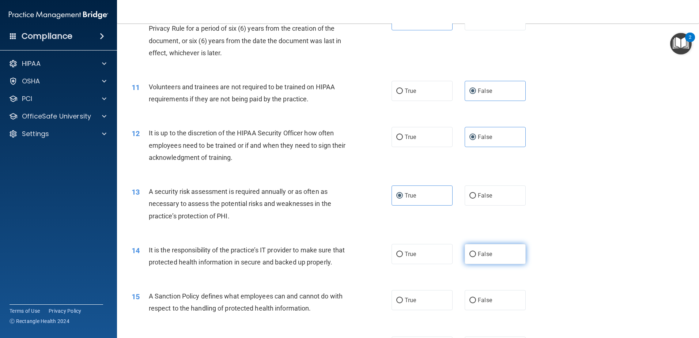
click at [485, 244] on label "False" at bounding box center [495, 254] width 61 height 20
click at [476, 252] on input "False" at bounding box center [472, 254] width 7 height 5
radio input "true"
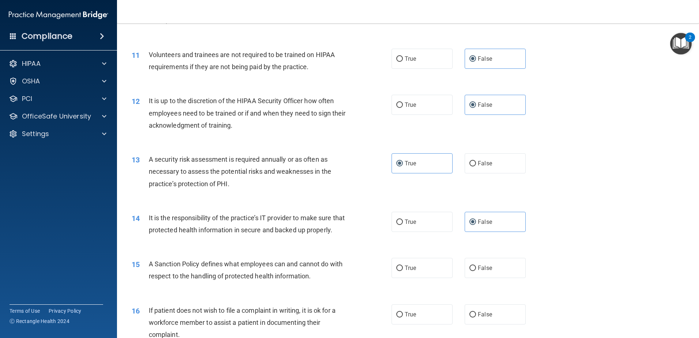
scroll to position [695, 0]
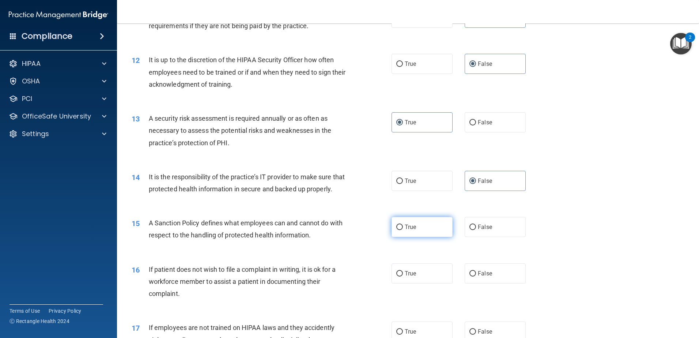
click at [437, 231] on label "True" at bounding box center [422, 227] width 61 height 20
click at [403, 230] on input "True" at bounding box center [399, 226] width 7 height 5
radio input "true"
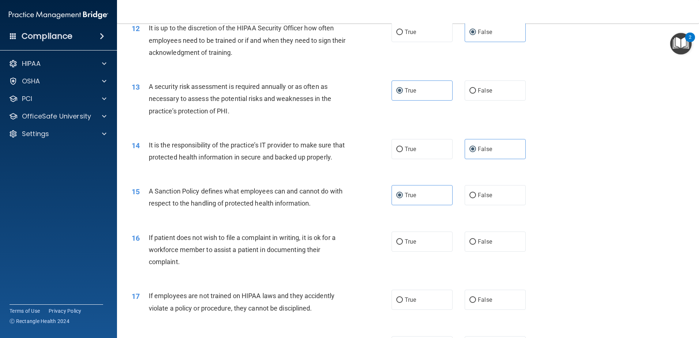
scroll to position [768, 0]
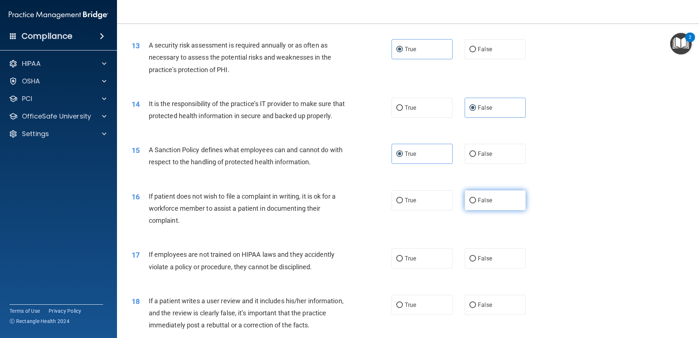
click at [486, 204] on label "False" at bounding box center [495, 200] width 61 height 20
click at [476, 203] on input "False" at bounding box center [472, 200] width 7 height 5
radio input "true"
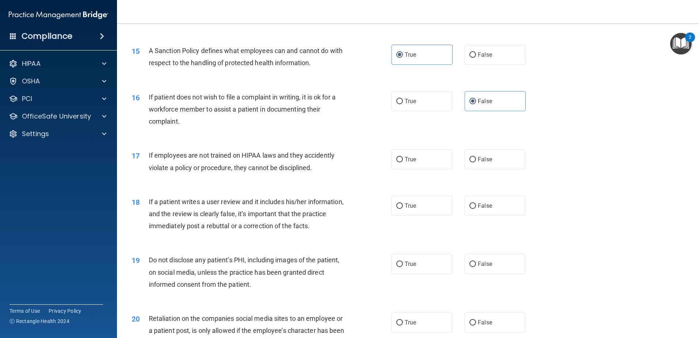
scroll to position [877, 0]
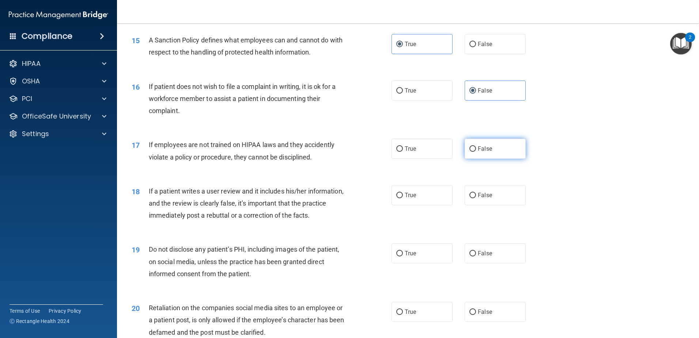
click at [489, 159] on label "False" at bounding box center [495, 149] width 61 height 20
click at [476, 152] on input "False" at bounding box center [472, 148] width 7 height 5
radio input "true"
click at [490, 263] on label "False" at bounding box center [495, 253] width 61 height 20
click at [476, 256] on input "False" at bounding box center [472, 253] width 7 height 5
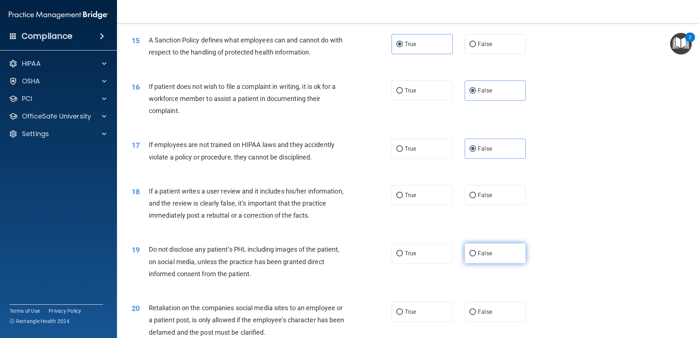
radio input "true"
click at [484, 205] on label "False" at bounding box center [495, 195] width 61 height 20
click at [476, 198] on input "False" at bounding box center [472, 195] width 7 height 5
radio input "true"
click at [427, 263] on label "True" at bounding box center [422, 253] width 61 height 20
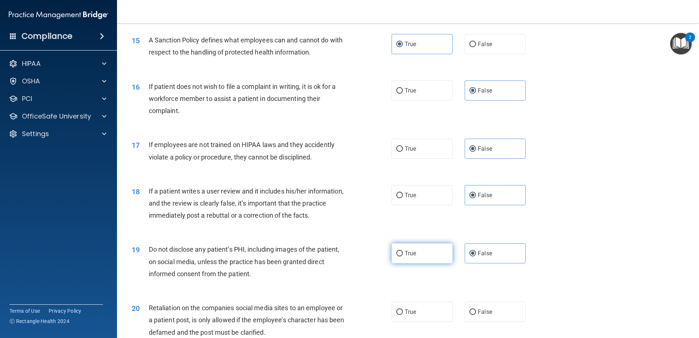
click at [403, 256] on input "True" at bounding box center [399, 253] width 7 height 5
radio input "true"
radio input "false"
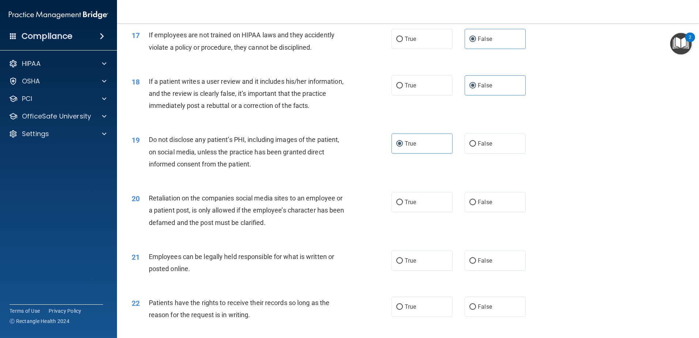
scroll to position [1024, 0]
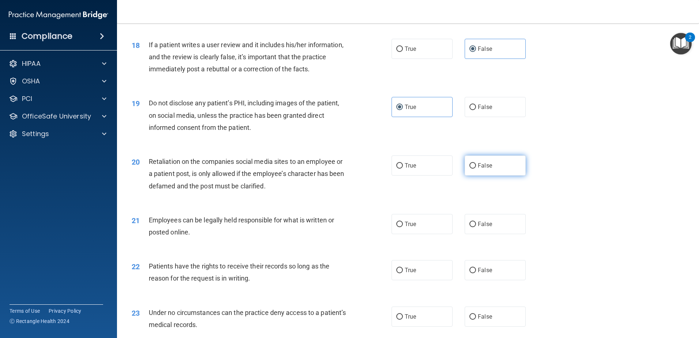
click at [494, 175] on label "False" at bounding box center [495, 165] width 61 height 20
click at [476, 169] on input "False" at bounding box center [472, 165] width 7 height 5
radio input "true"
click at [413, 232] on label "True" at bounding box center [422, 224] width 61 height 20
click at [403, 227] on input "True" at bounding box center [399, 224] width 7 height 5
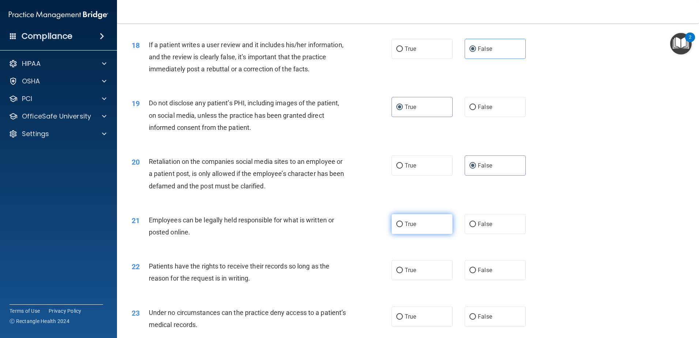
radio input "true"
click at [479, 280] on label "False" at bounding box center [495, 270] width 61 height 20
drag, startPoint x: 479, startPoint y: 288, endPoint x: 505, endPoint y: 284, distance: 25.6
click at [505, 280] on label "False" at bounding box center [495, 270] width 61 height 20
click at [476, 273] on input "False" at bounding box center [472, 270] width 7 height 5
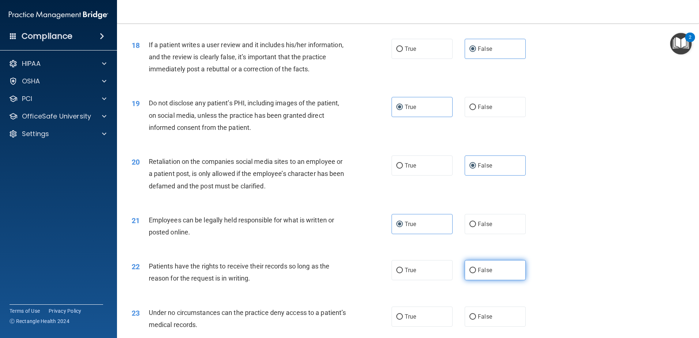
radio input "true"
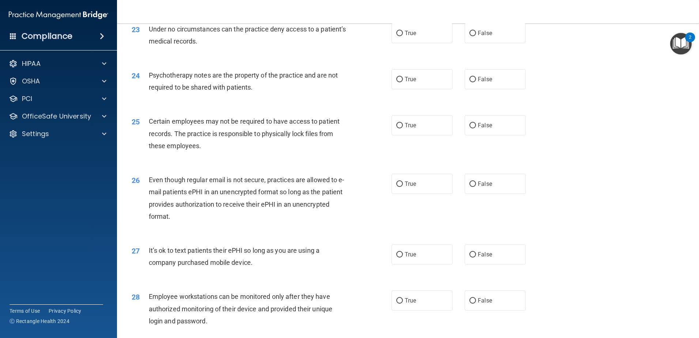
scroll to position [1316, 0]
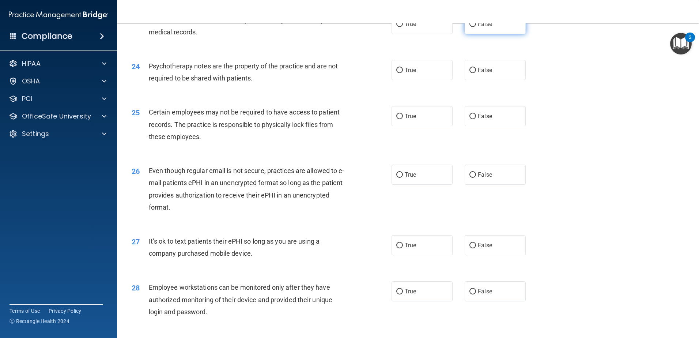
click at [489, 34] on label "False" at bounding box center [495, 24] width 61 height 20
click at [476, 27] on input "False" at bounding box center [472, 24] width 7 height 5
radio input "true"
click at [420, 80] on label "True" at bounding box center [422, 70] width 61 height 20
click at [403, 73] on input "True" at bounding box center [399, 70] width 7 height 5
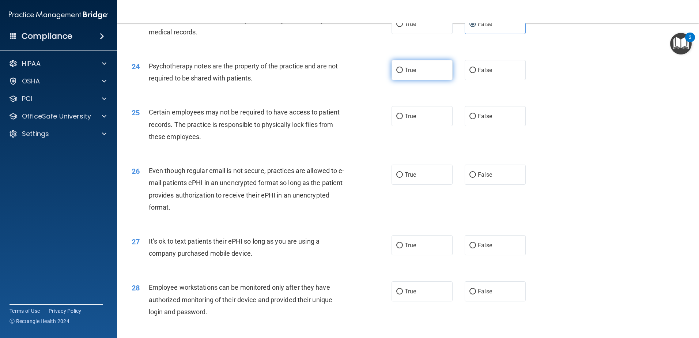
radio input "true"
click at [419, 126] on label "True" at bounding box center [422, 116] width 61 height 20
click at [403, 119] on input "True" at bounding box center [399, 116] width 7 height 5
radio input "true"
click at [442, 185] on label "True" at bounding box center [422, 175] width 61 height 20
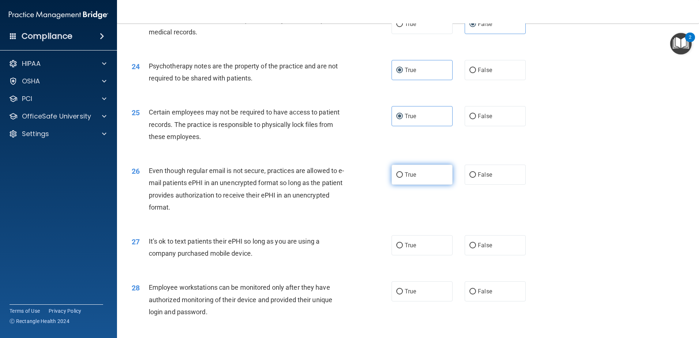
click at [403, 178] on input "True" at bounding box center [399, 174] width 7 height 5
radio input "true"
click at [485, 249] on span "False" at bounding box center [485, 245] width 14 height 7
click at [476, 248] on input "False" at bounding box center [472, 245] width 7 height 5
radio input "true"
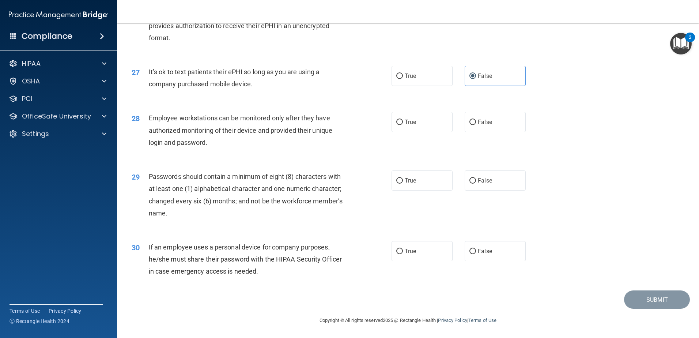
scroll to position [1497, 0]
click at [487, 119] on span "False" at bounding box center [485, 121] width 14 height 7
click at [476, 120] on input "False" at bounding box center [472, 122] width 7 height 5
radio input "true"
click at [392, 186] on label "True" at bounding box center [422, 180] width 61 height 20
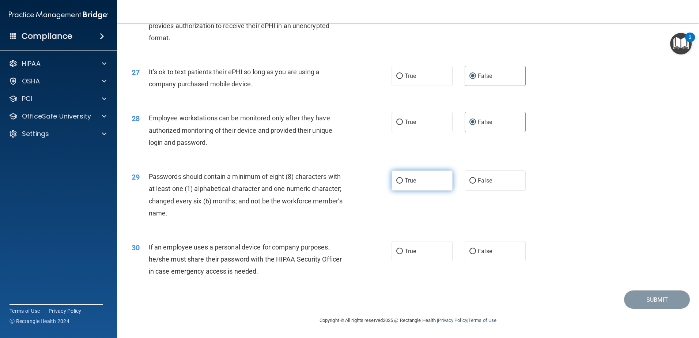
click at [396, 184] on input "True" at bounding box center [399, 180] width 7 height 5
radio input "true"
click at [497, 258] on label "False" at bounding box center [495, 251] width 61 height 20
click at [476, 254] on input "False" at bounding box center [472, 251] width 7 height 5
radio input "true"
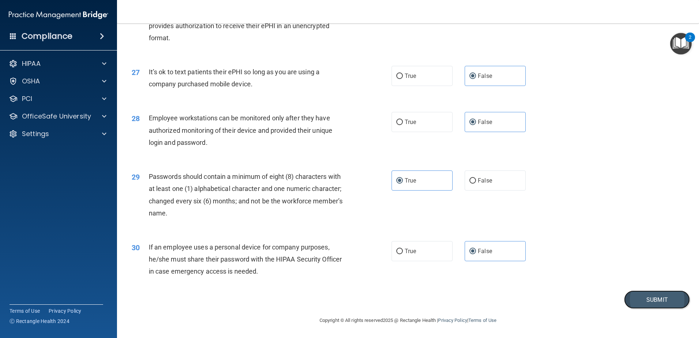
click at [664, 303] on button "Submit" at bounding box center [657, 299] width 66 height 19
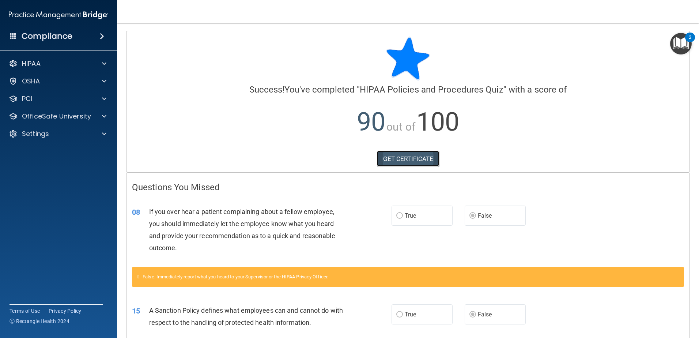
click at [397, 158] on link "GET CERTIFICATE" at bounding box center [408, 159] width 63 height 16
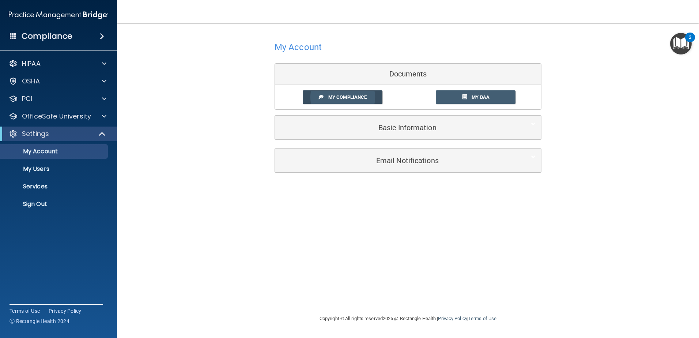
click at [360, 98] on span "My Compliance" at bounding box center [347, 96] width 38 height 5
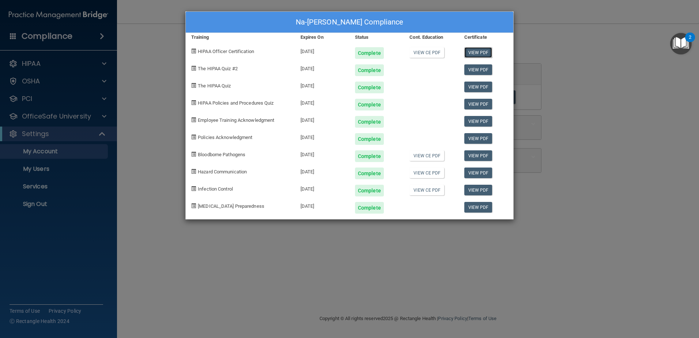
click at [477, 49] on link "View PDF" at bounding box center [478, 52] width 28 height 11
click at [434, 53] on link "View CE PDF" at bounding box center [426, 52] width 35 height 11
drag, startPoint x: 510, startPoint y: 222, endPoint x: 522, endPoint y: 218, distance: 12.8
click at [522, 218] on div "Na-[PERSON_NAME] Compliance Training Expires On Status Cont. Education Certific…" at bounding box center [349, 169] width 699 height 338
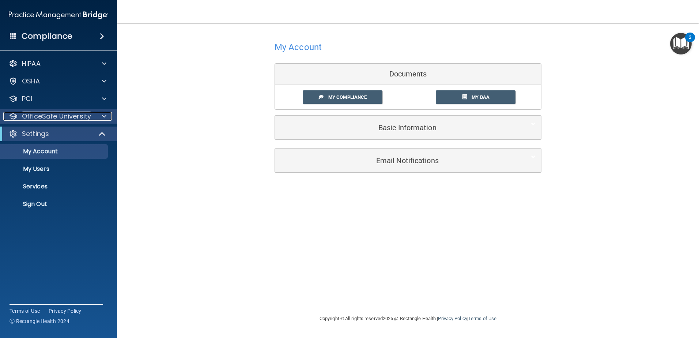
click at [79, 116] on p "OfficeSafe University" at bounding box center [56, 116] width 69 height 9
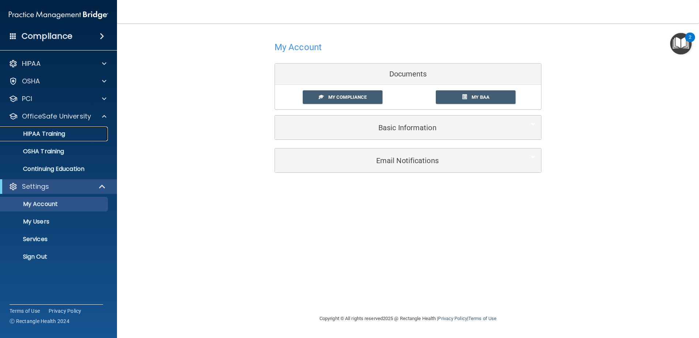
click at [67, 136] on div "HIPAA Training" at bounding box center [55, 133] width 100 height 7
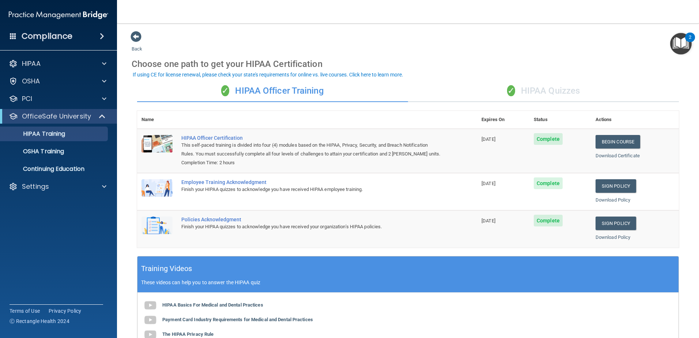
click at [547, 91] on div "✓ HIPAA Quizzes" at bounding box center [543, 91] width 271 height 22
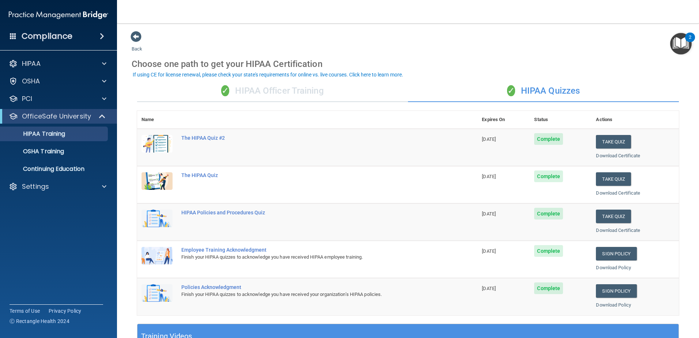
click at [309, 89] on div "✓ HIPAA Officer Training" at bounding box center [272, 91] width 271 height 22
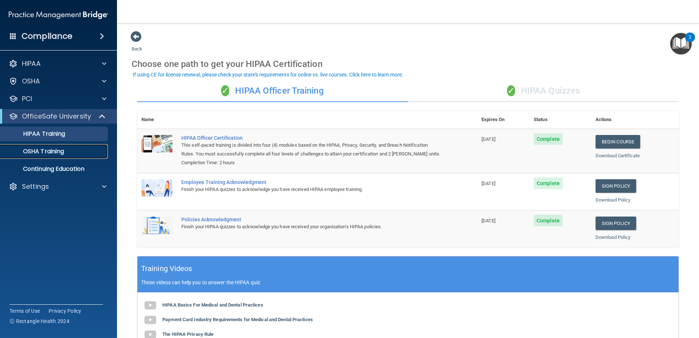
click at [48, 149] on p "OSHA Training" at bounding box center [34, 151] width 59 height 7
